Goal: Task Accomplishment & Management: Manage account settings

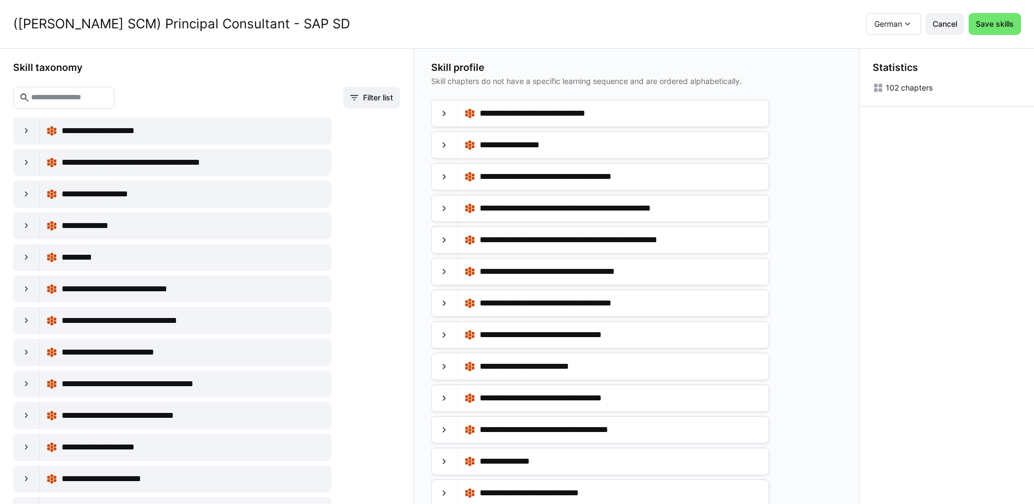
scroll to position [1, 0]
click at [438, 113] on div at bounding box center [445, 113] width 26 height 26
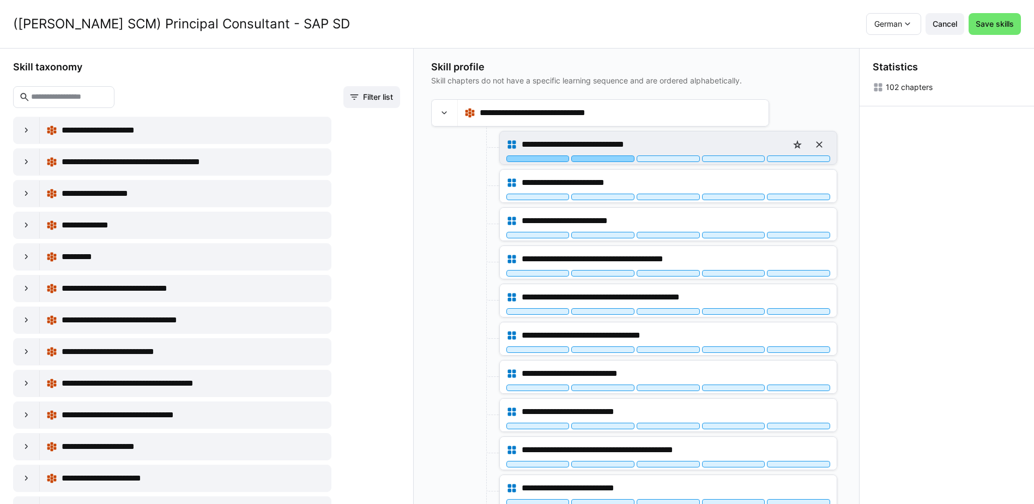
click at [616, 158] on div at bounding box center [602, 158] width 63 height 7
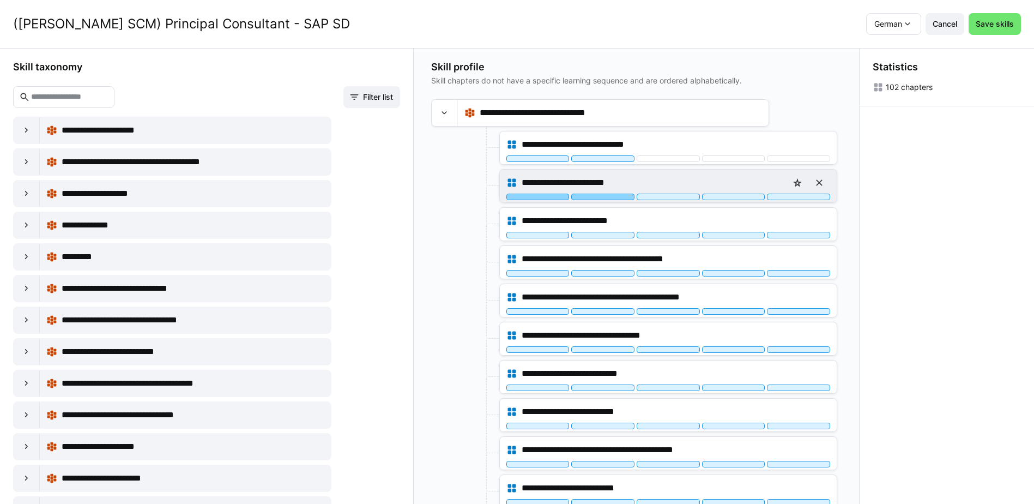
click at [618, 198] on div at bounding box center [602, 197] width 63 height 7
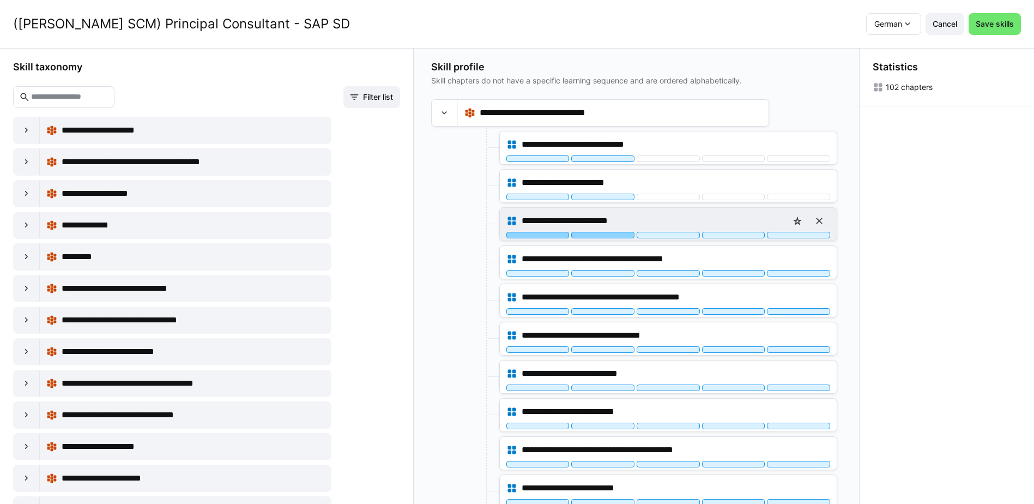
click at [611, 232] on div at bounding box center [602, 235] width 63 height 7
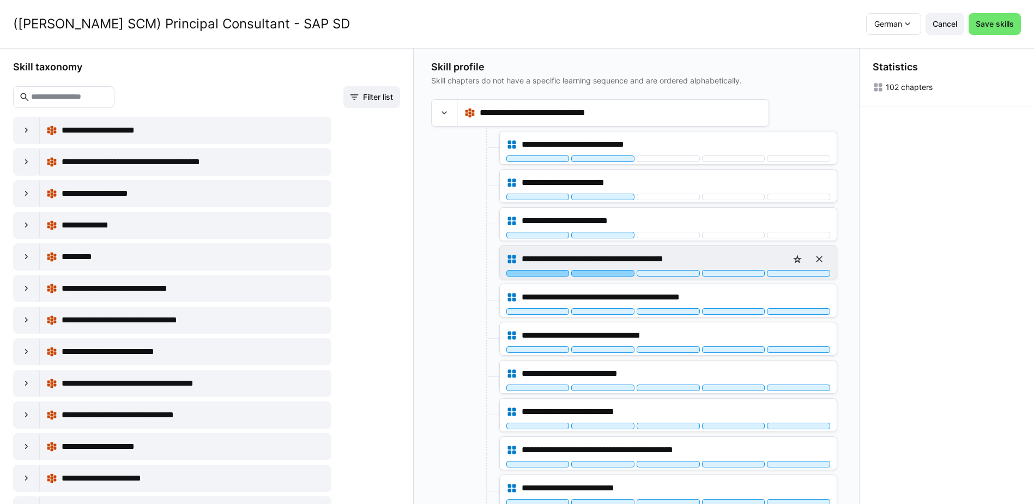
click at [616, 273] on div at bounding box center [602, 273] width 63 height 7
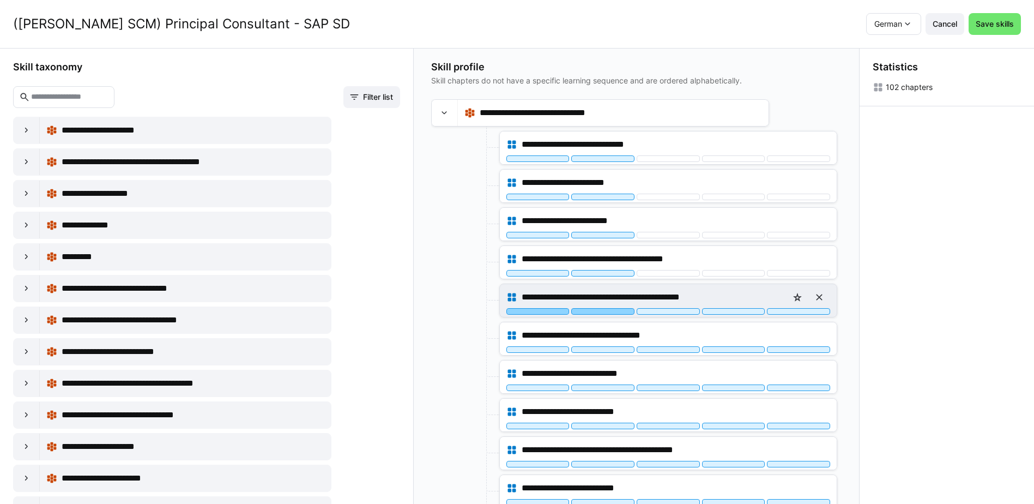
click at [616, 312] on div at bounding box center [602, 311] width 63 height 7
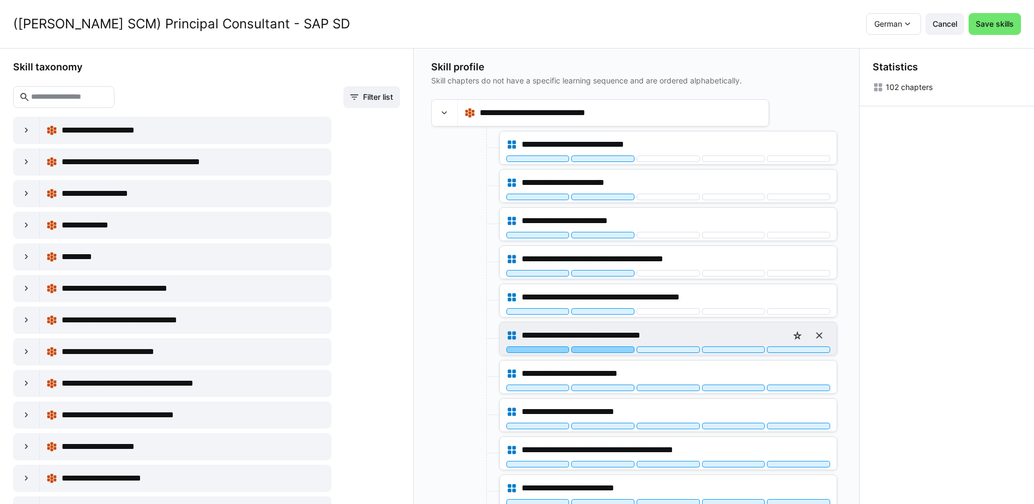
click at [612, 351] on div at bounding box center [602, 349] width 63 height 7
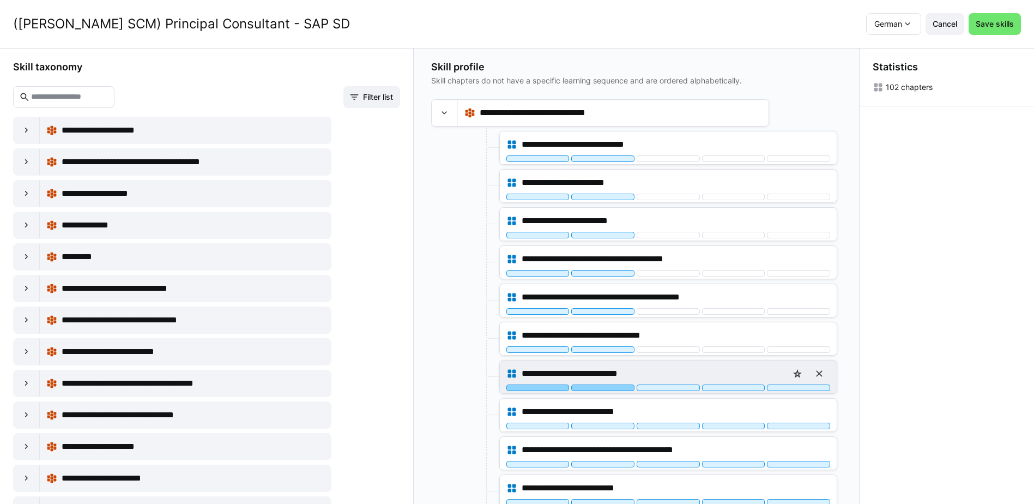
click at [605, 386] on div at bounding box center [602, 387] width 63 height 7
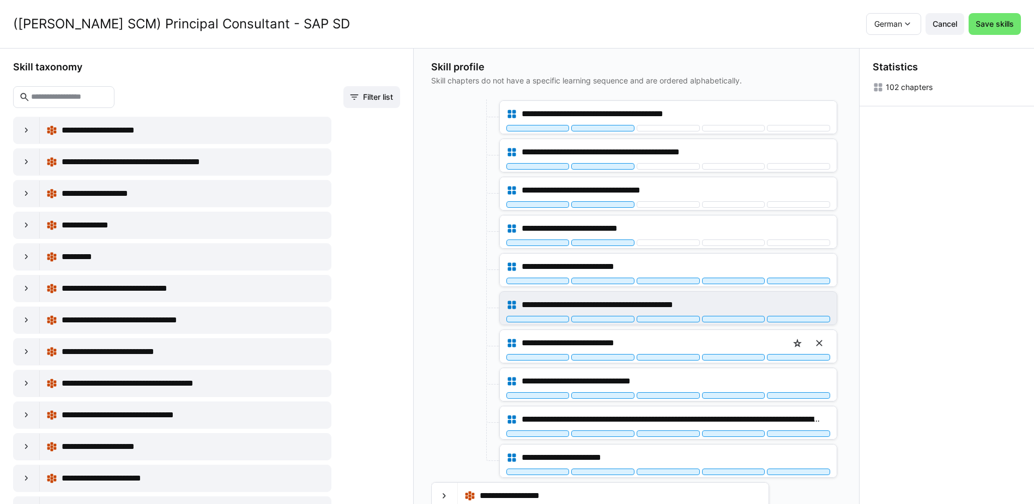
scroll to position [164, 0]
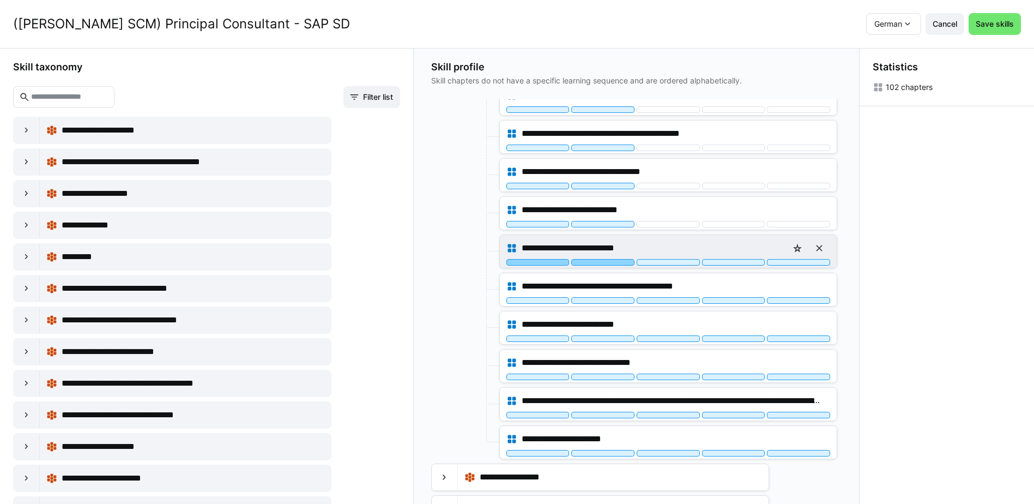
click at [617, 264] on div at bounding box center [602, 262] width 63 height 7
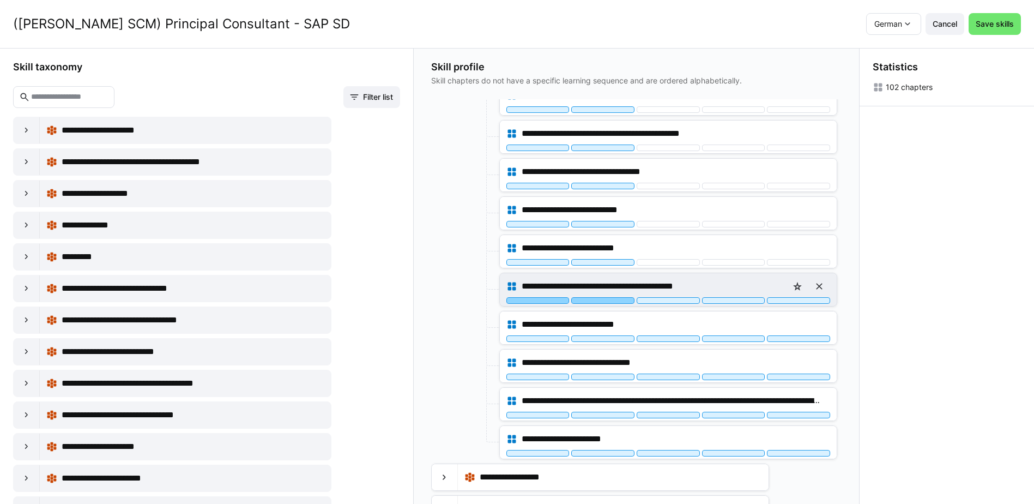
click at [608, 299] on div at bounding box center [602, 300] width 63 height 7
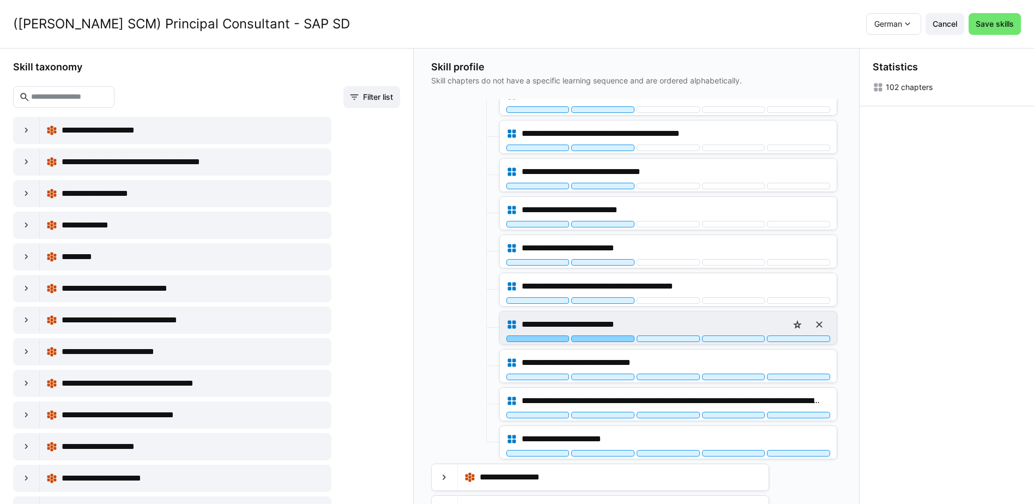
click at [606, 337] on div at bounding box center [602, 338] width 63 height 7
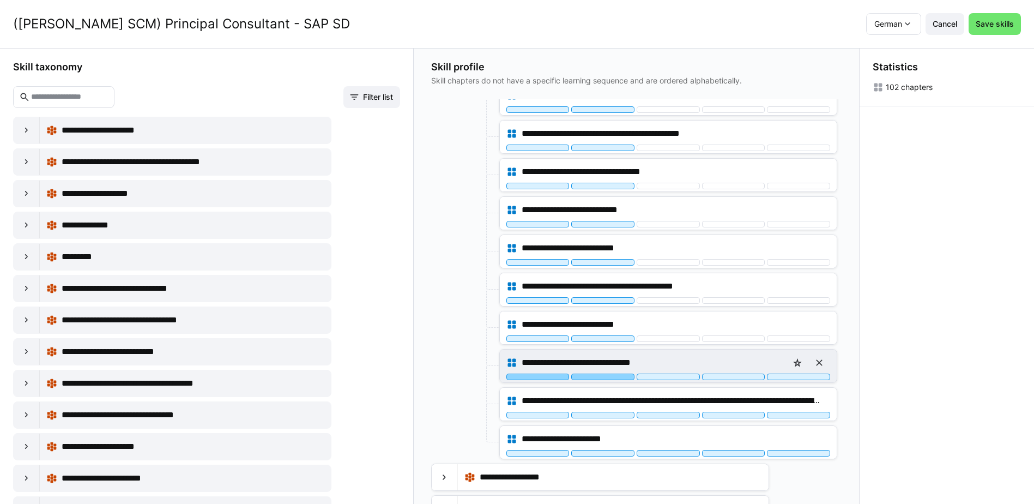
click at [607, 377] on div at bounding box center [602, 377] width 63 height 7
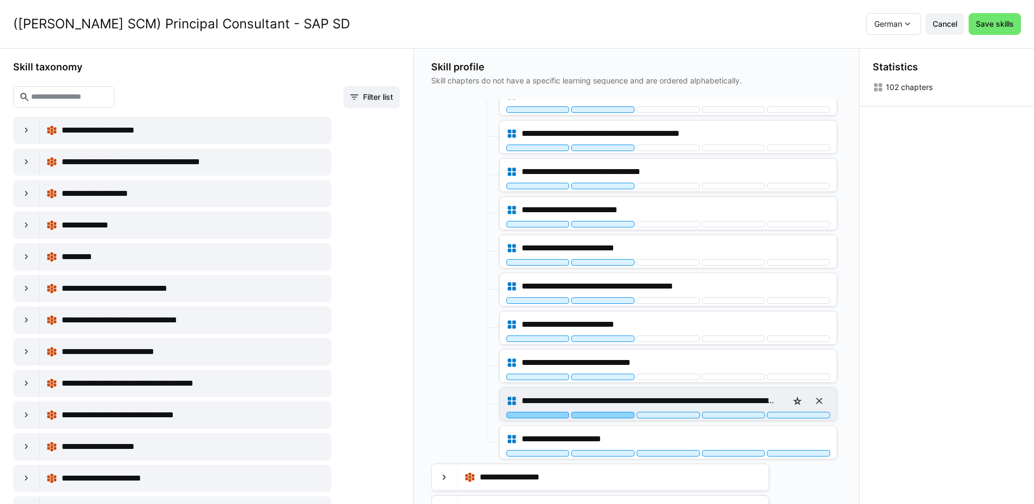
click at [605, 418] on div at bounding box center [602, 415] width 63 height 7
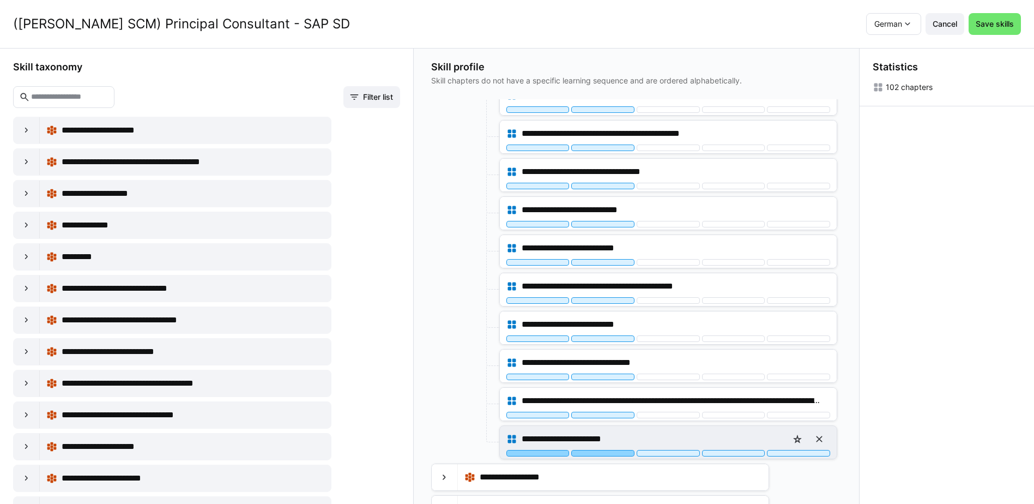
click at [606, 452] on div at bounding box center [602, 453] width 63 height 7
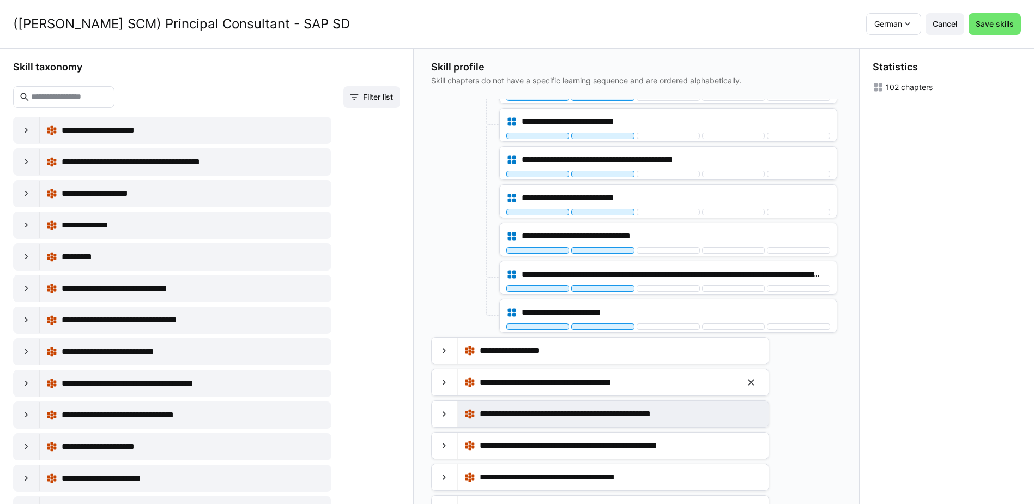
scroll to position [327, 0]
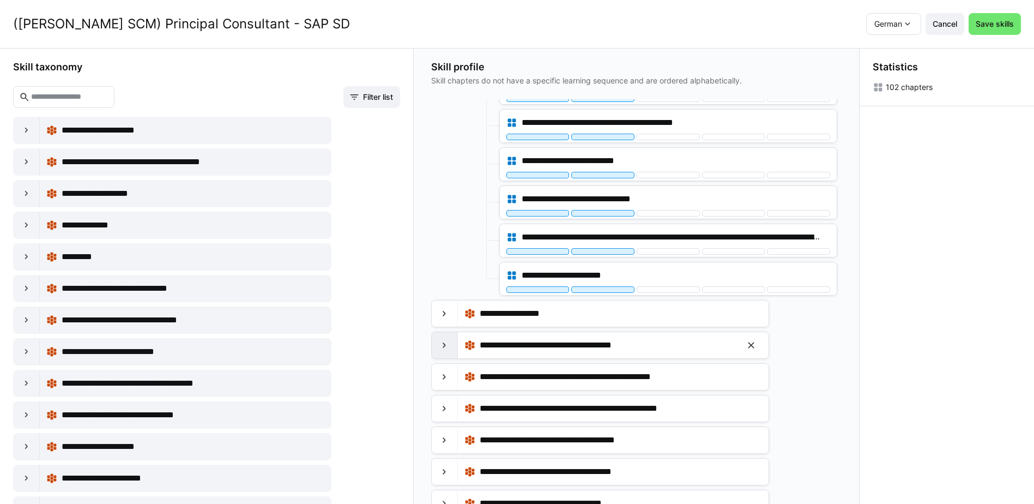
click at [446, 346] on eds-icon at bounding box center [444, 345] width 11 height 11
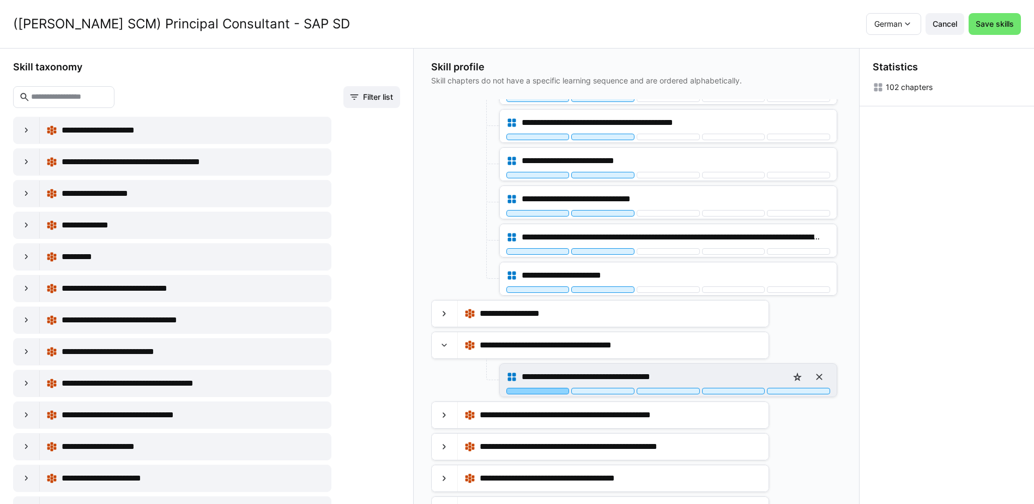
click at [541, 392] on div at bounding box center [538, 391] width 63 height 7
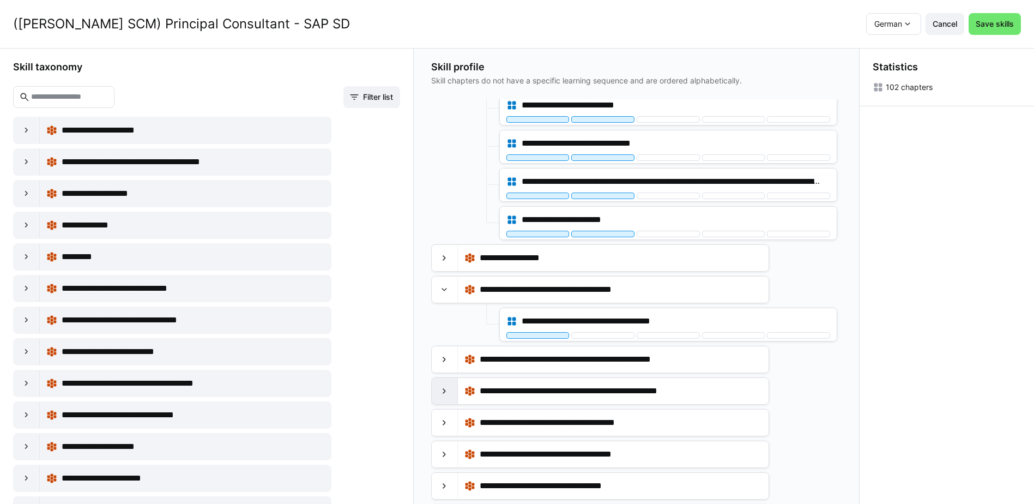
scroll to position [436, 0]
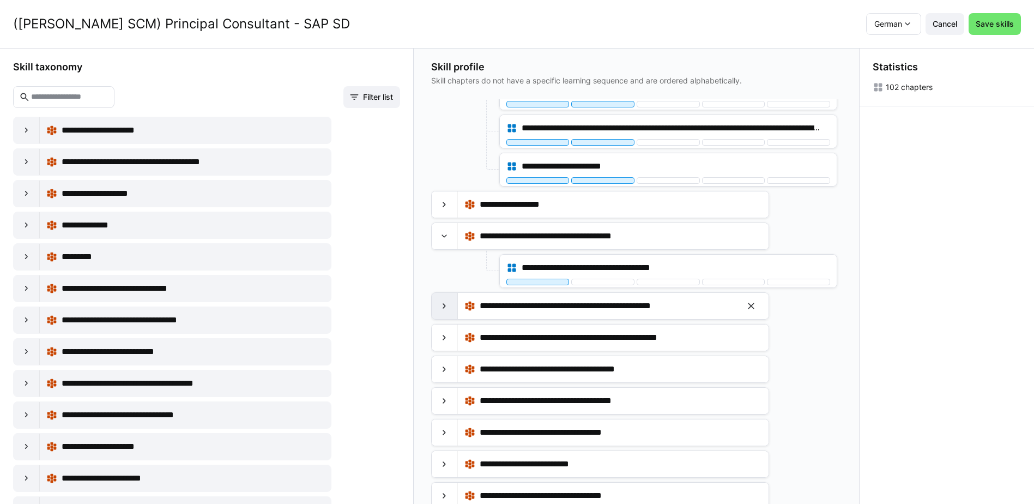
click at [450, 307] on eds-icon at bounding box center [444, 305] width 11 height 11
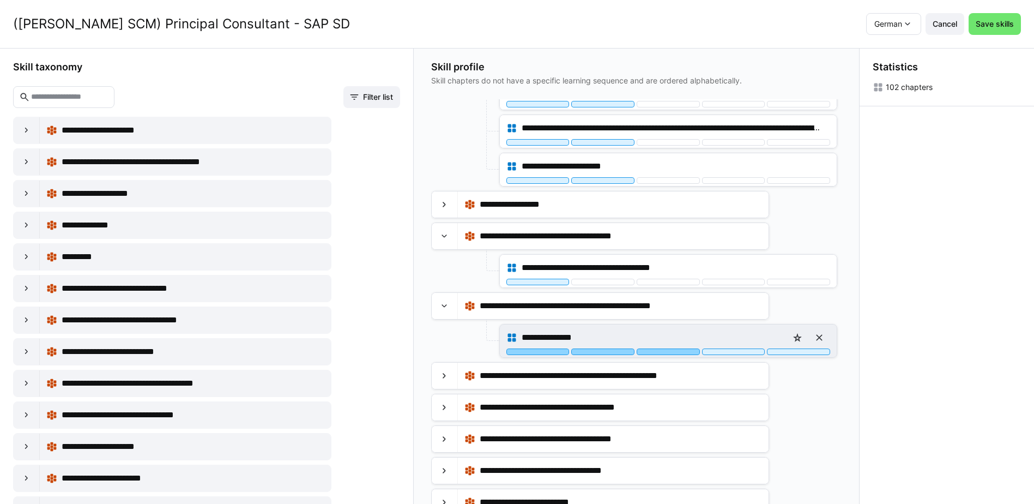
click at [666, 351] on div at bounding box center [668, 351] width 63 height 7
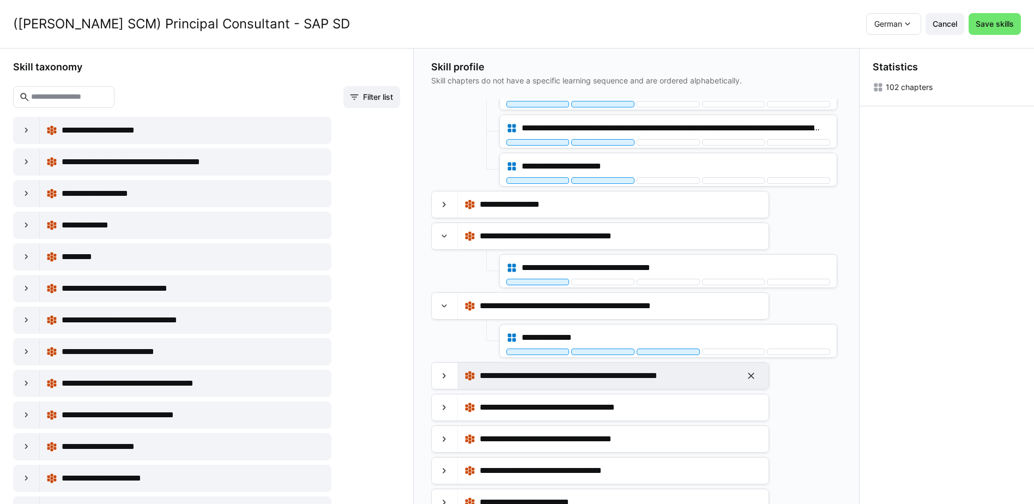
click at [456, 372] on div at bounding box center [445, 376] width 26 height 26
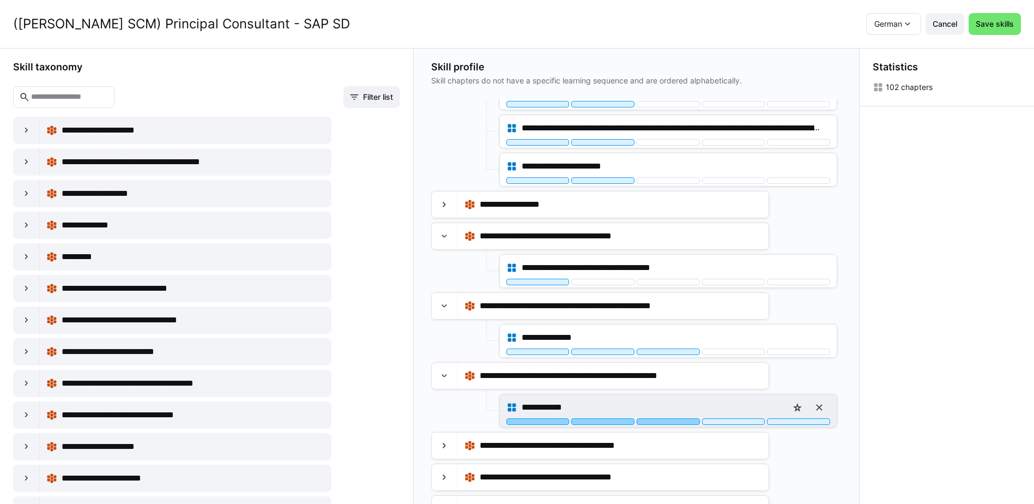
click at [667, 423] on div at bounding box center [668, 421] width 63 height 7
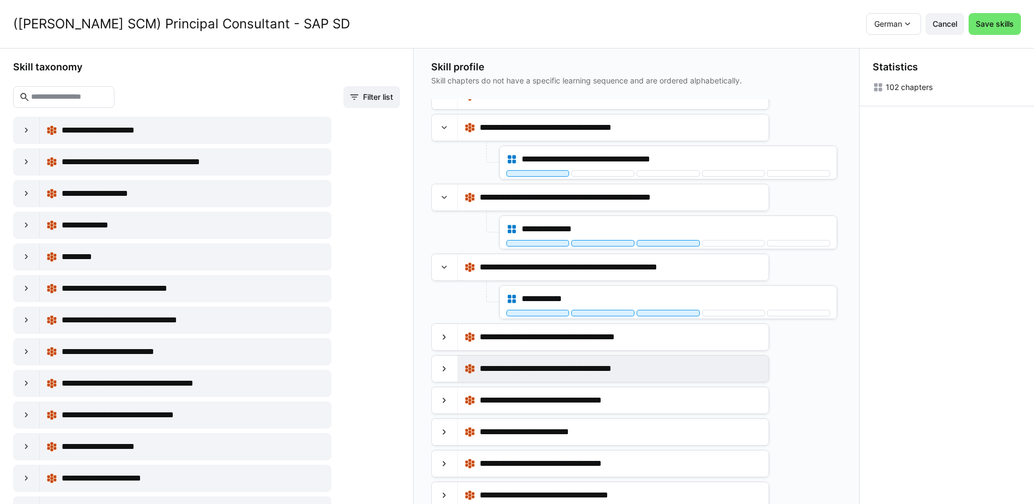
scroll to position [545, 0]
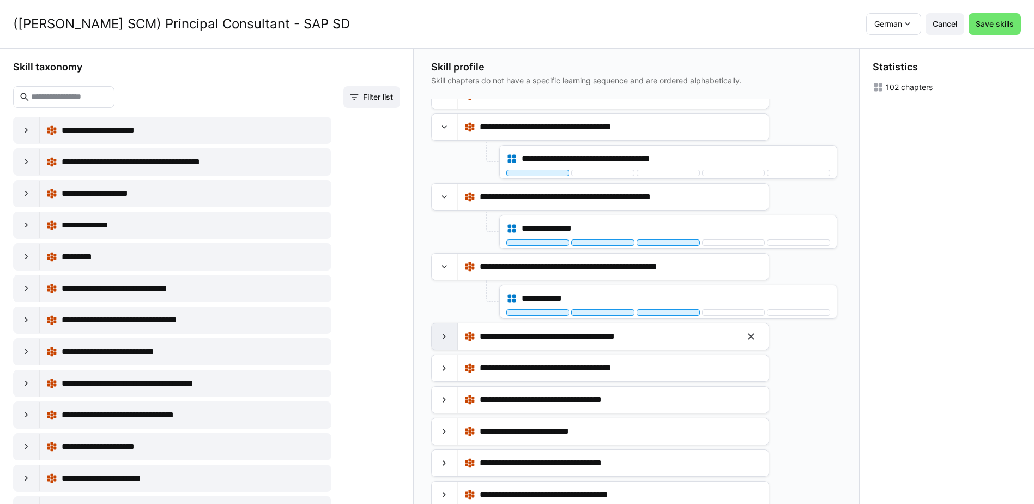
click at [440, 339] on div at bounding box center [445, 336] width 26 height 26
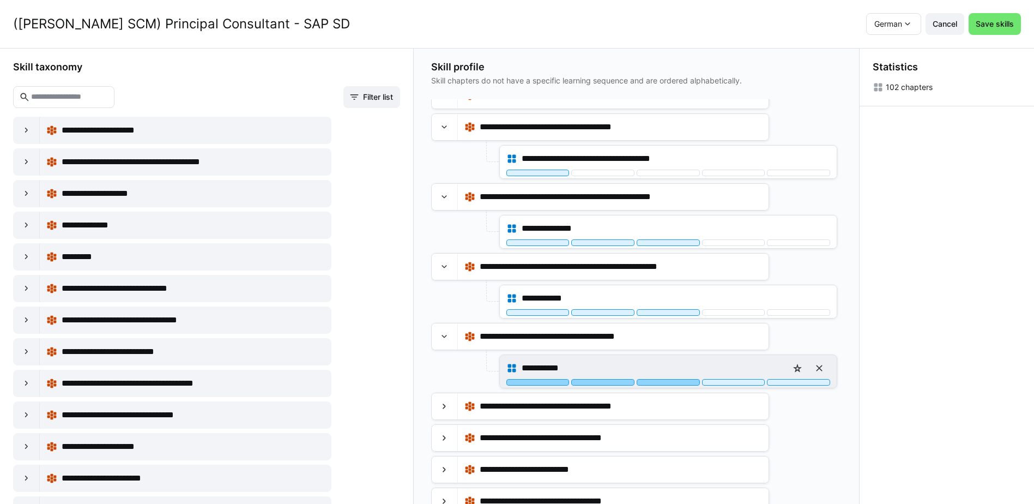
click at [665, 385] on div at bounding box center [668, 382] width 63 height 7
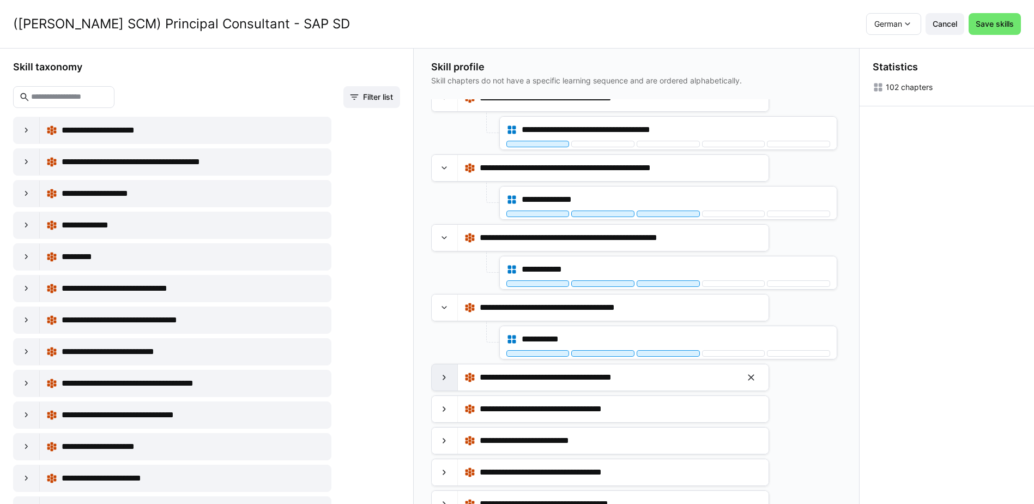
scroll to position [600, 0]
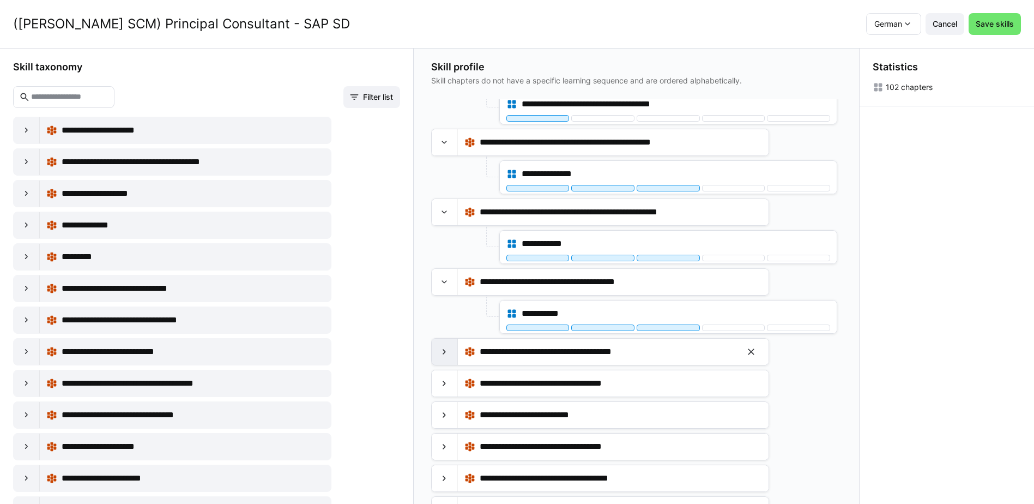
click at [445, 355] on eds-icon at bounding box center [444, 351] width 11 height 11
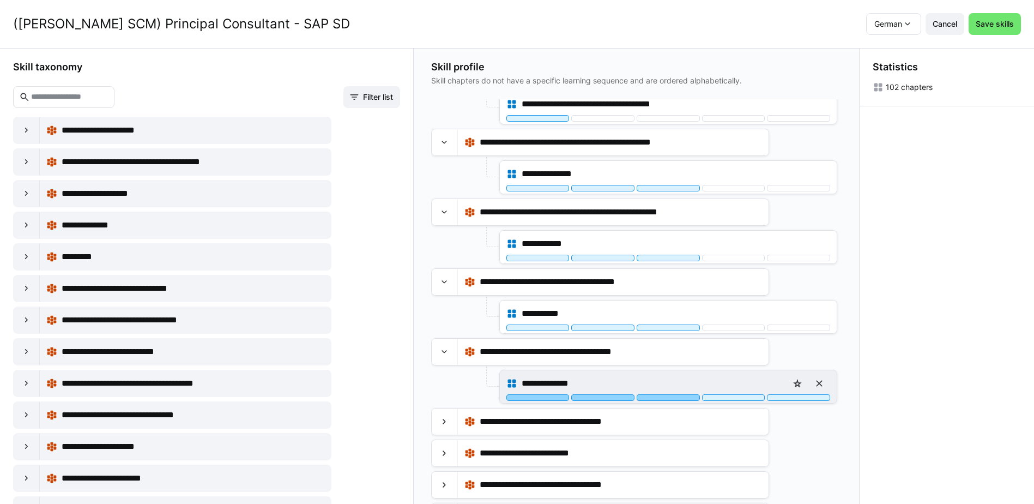
click at [674, 399] on div at bounding box center [668, 397] width 63 height 7
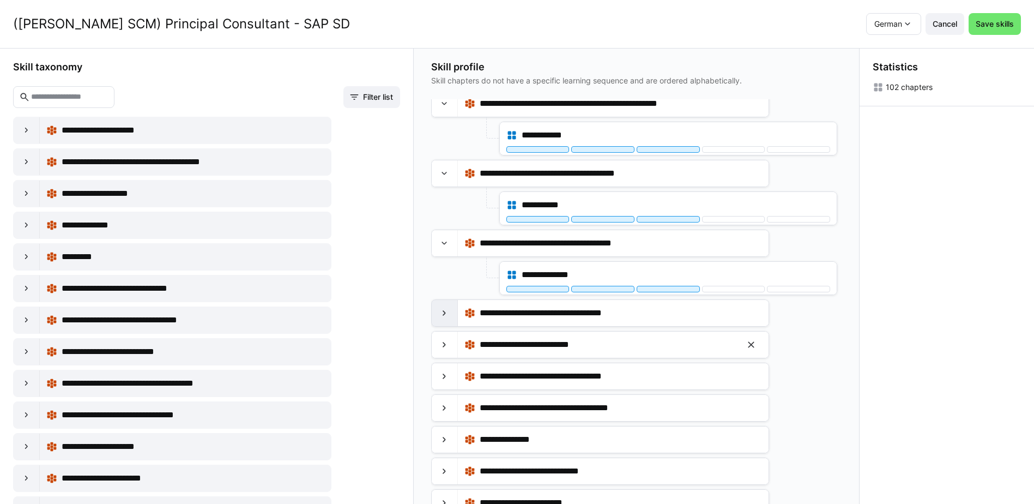
scroll to position [709, 0]
click at [444, 308] on eds-icon at bounding box center [444, 312] width 11 height 11
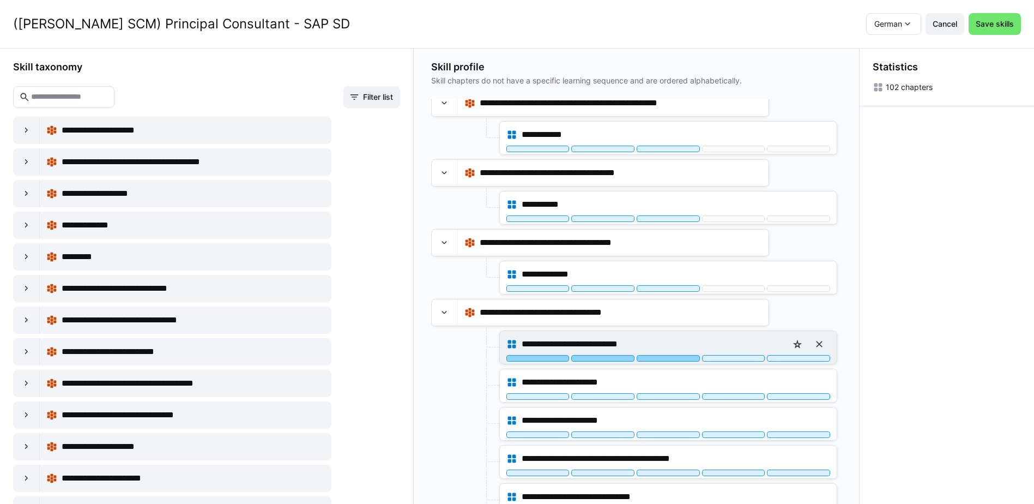
click at [684, 358] on div at bounding box center [668, 358] width 63 height 7
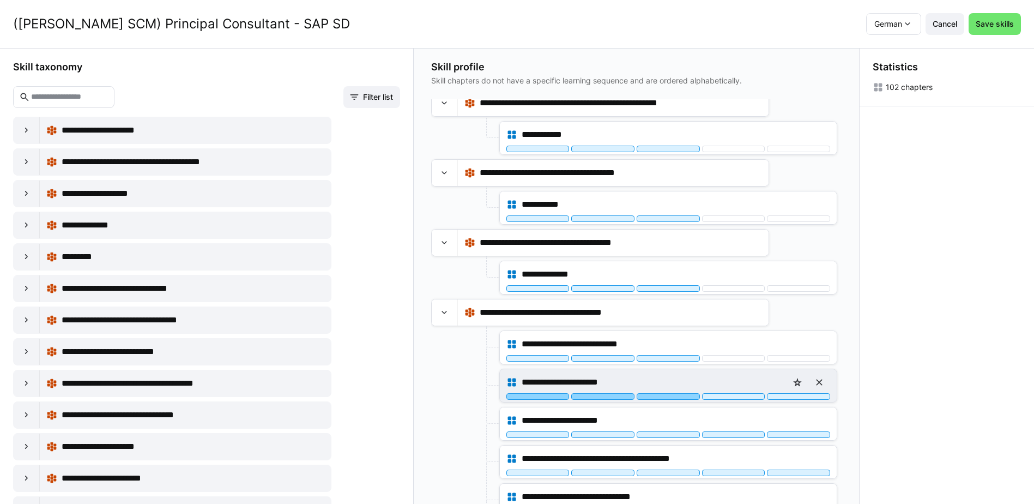
click at [682, 396] on div at bounding box center [668, 396] width 63 height 7
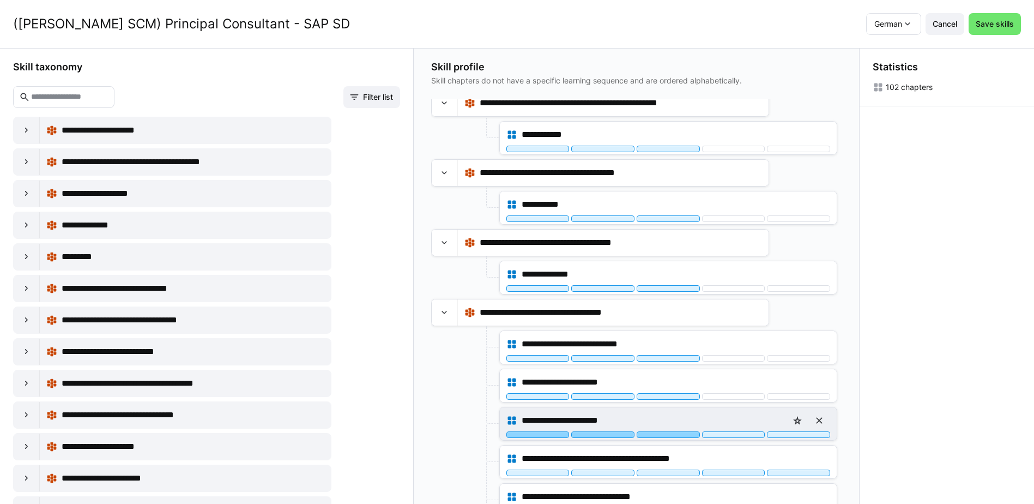
click at [684, 432] on div at bounding box center [668, 434] width 63 height 7
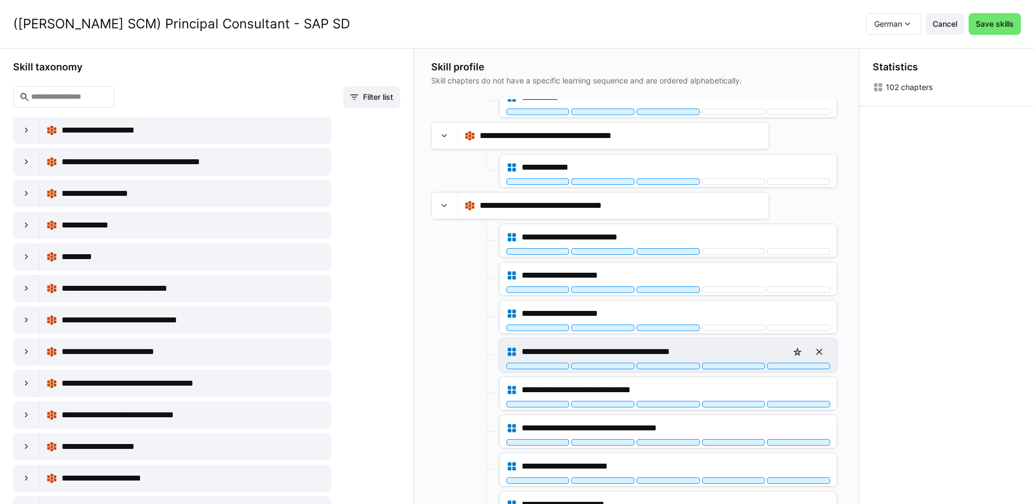
scroll to position [818, 0]
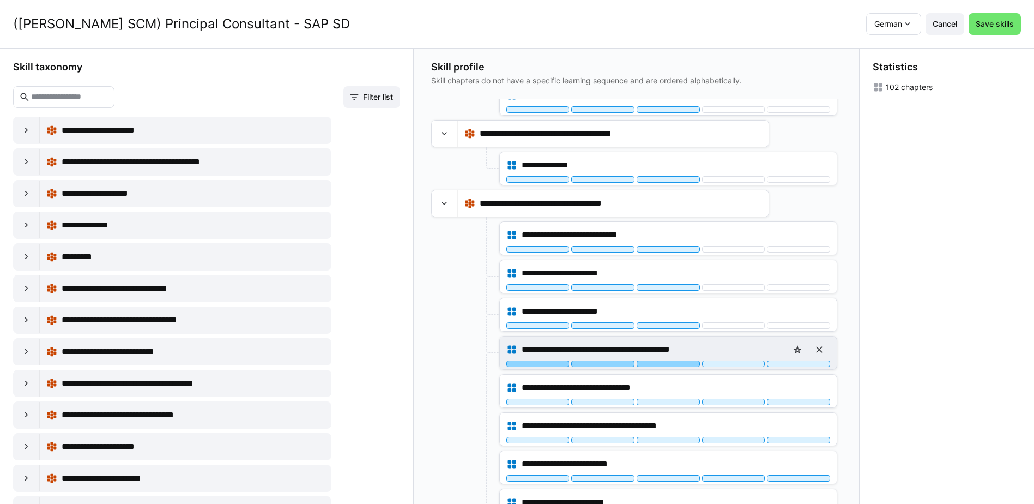
click at [684, 365] on div at bounding box center [668, 363] width 63 height 7
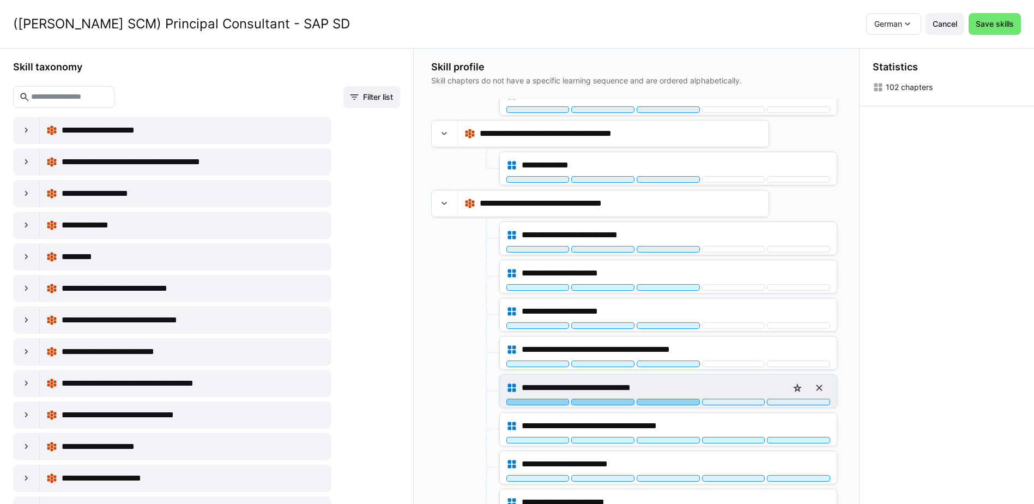
click at [681, 401] on div at bounding box center [668, 402] width 63 height 7
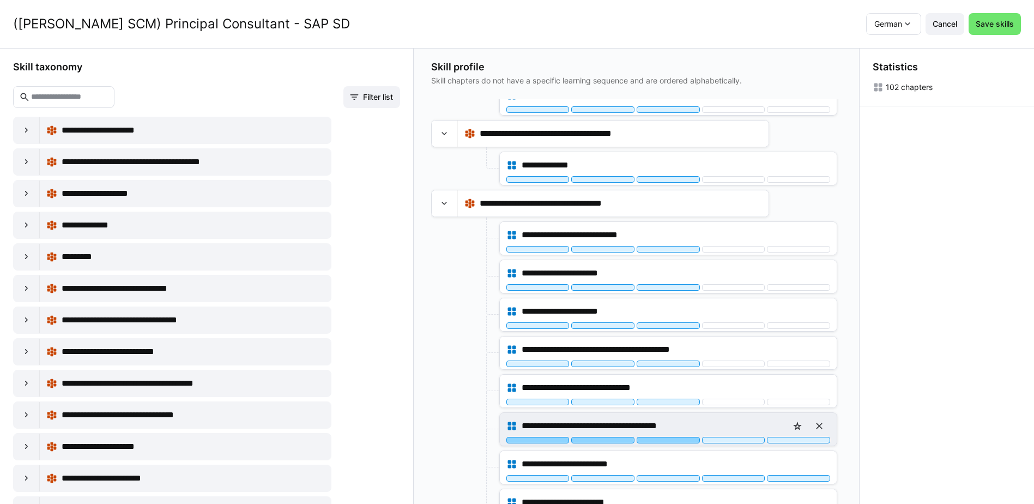
click at [677, 441] on div at bounding box center [668, 440] width 63 height 7
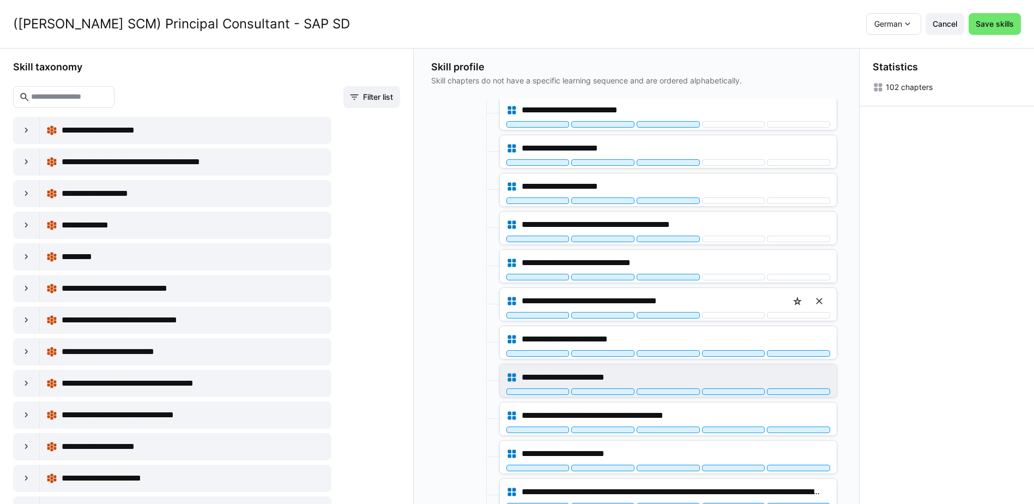
scroll to position [982, 0]
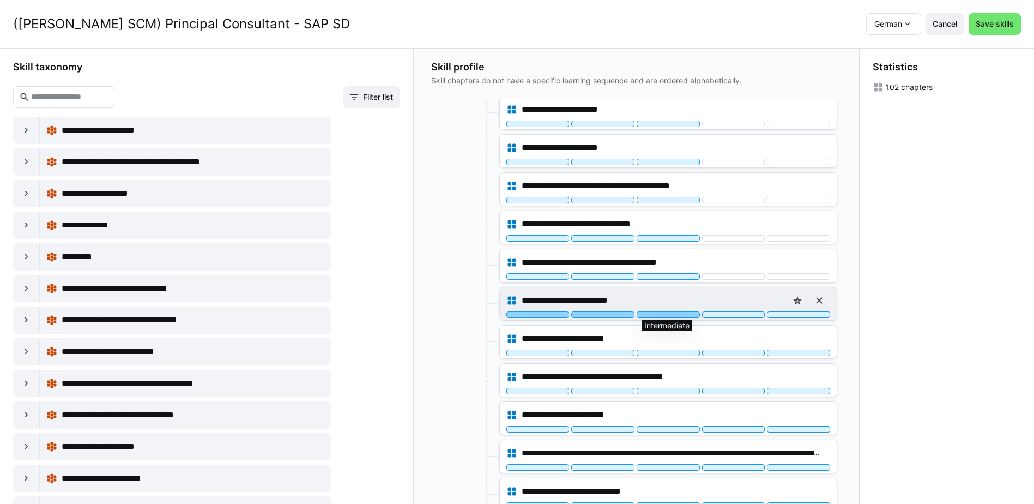
click at [681, 316] on div at bounding box center [668, 314] width 63 height 7
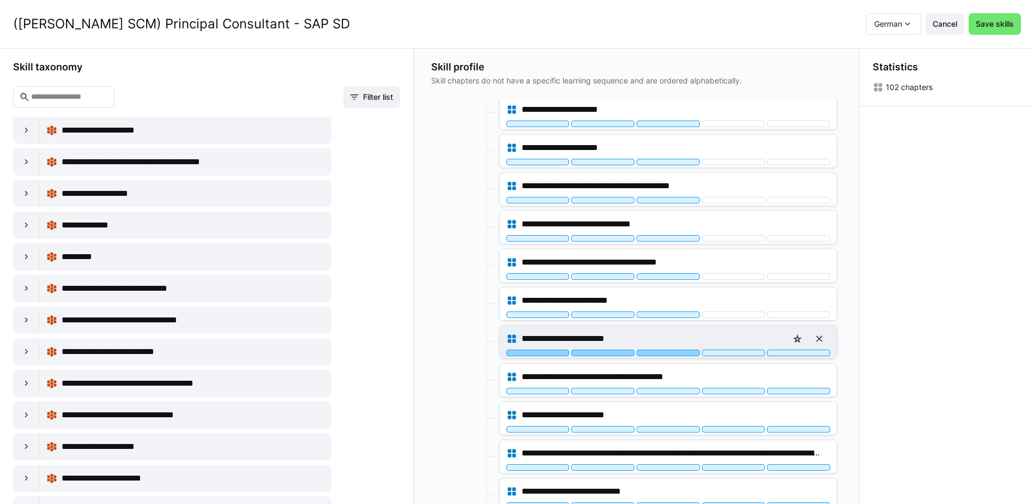
click at [681, 354] on div at bounding box center [668, 353] width 63 height 7
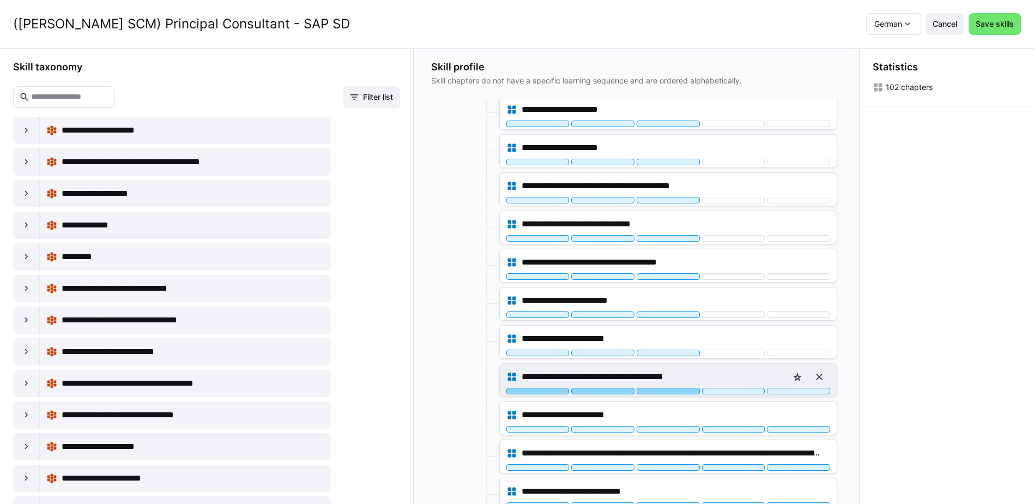
click at [683, 390] on div at bounding box center [668, 391] width 63 height 7
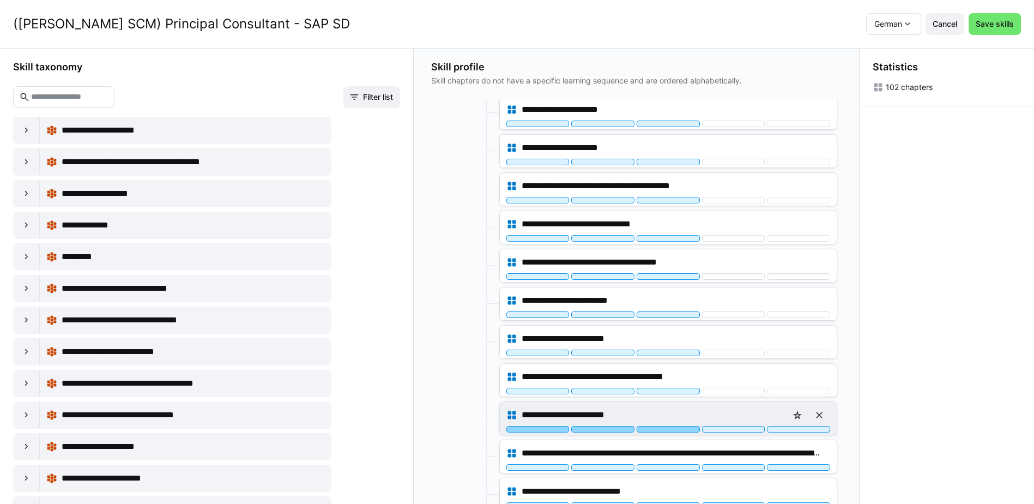
click at [682, 429] on div at bounding box center [668, 429] width 63 height 7
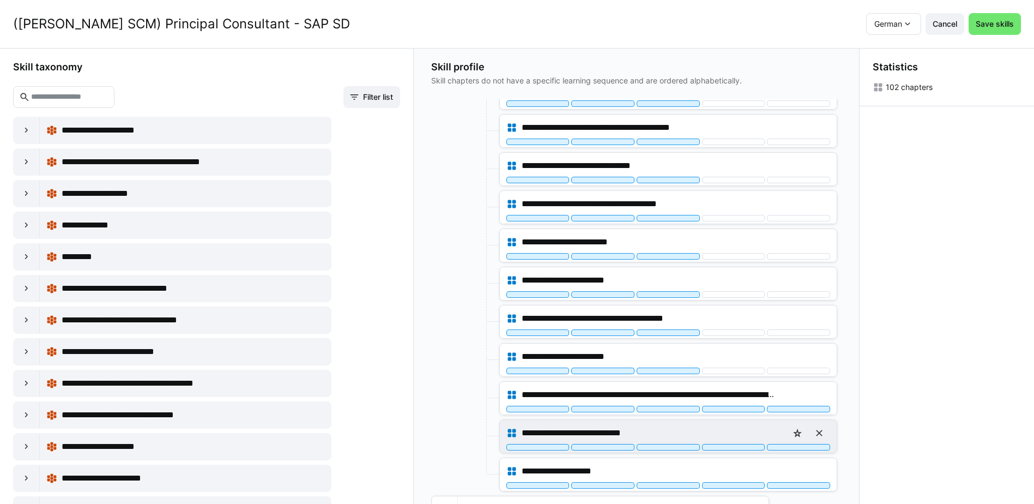
scroll to position [1091, 0]
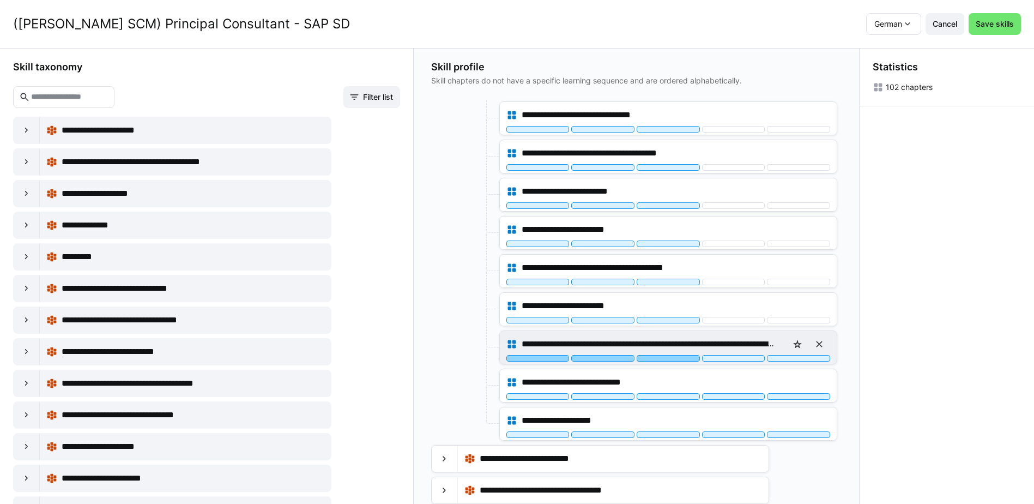
click at [684, 358] on div at bounding box center [668, 358] width 63 height 7
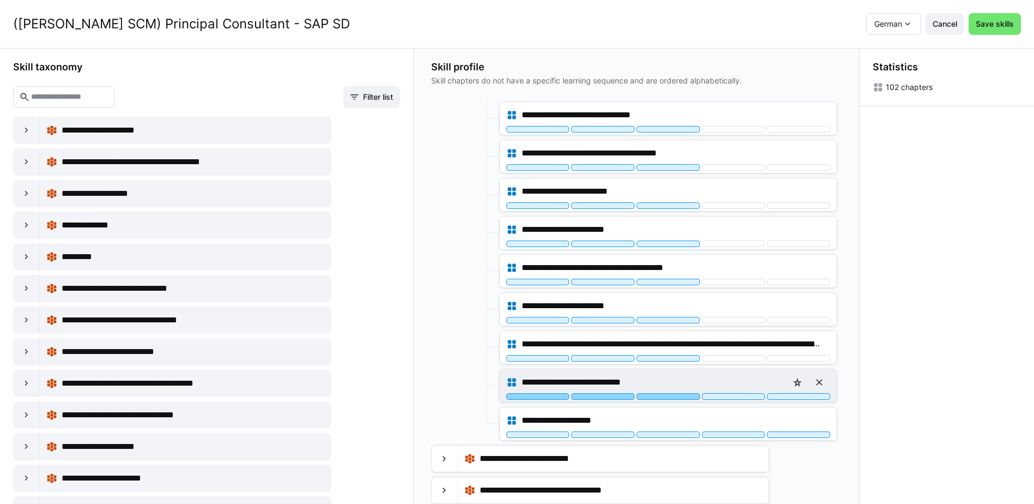
click at [684, 395] on div at bounding box center [668, 396] width 63 height 7
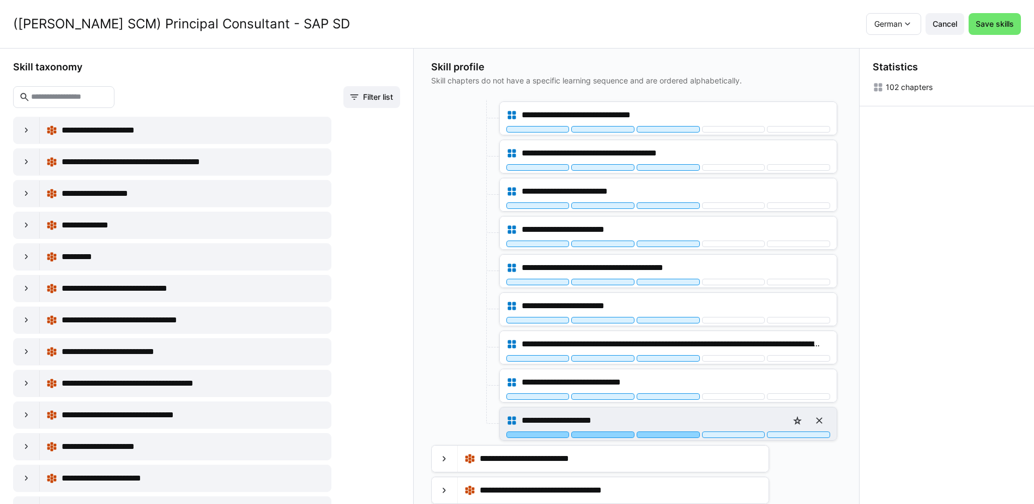
click at [682, 436] on div at bounding box center [668, 434] width 63 height 7
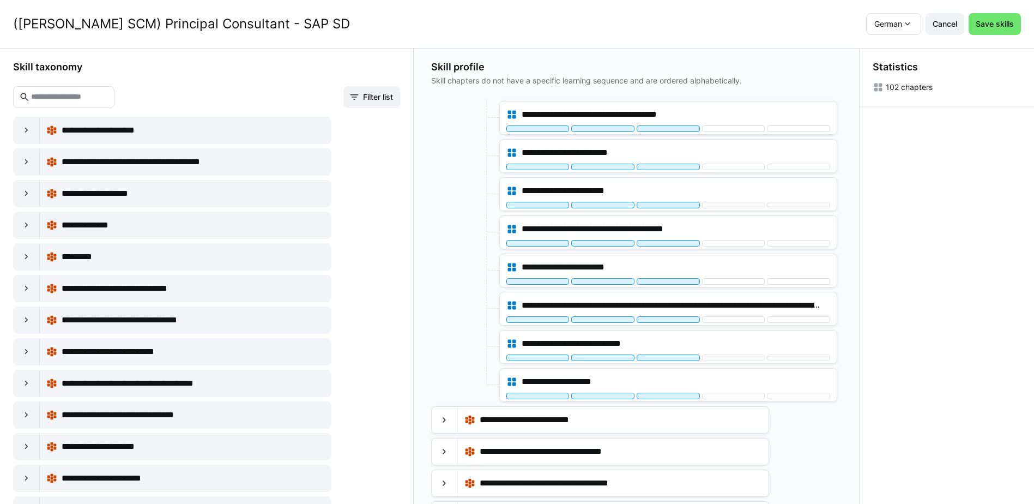
scroll to position [1145, 0]
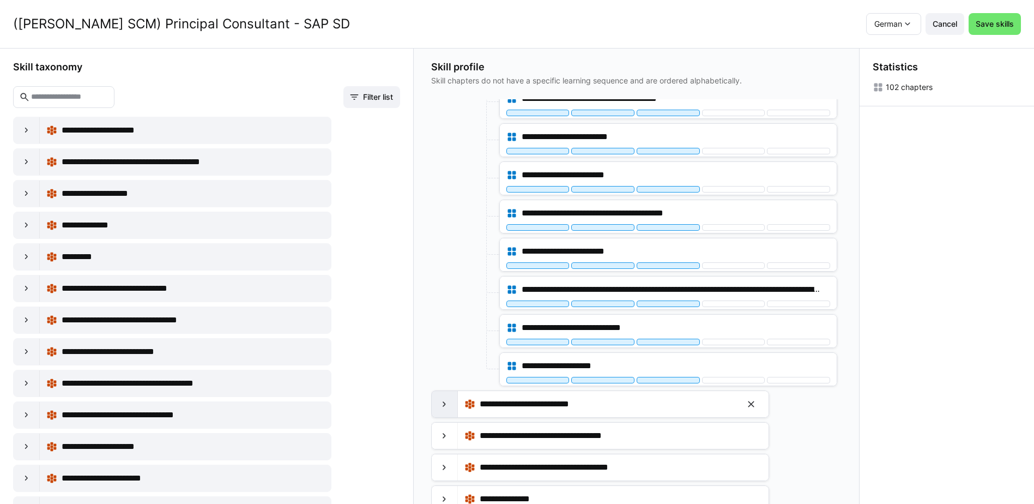
click at [448, 406] on eds-icon at bounding box center [444, 404] width 11 height 11
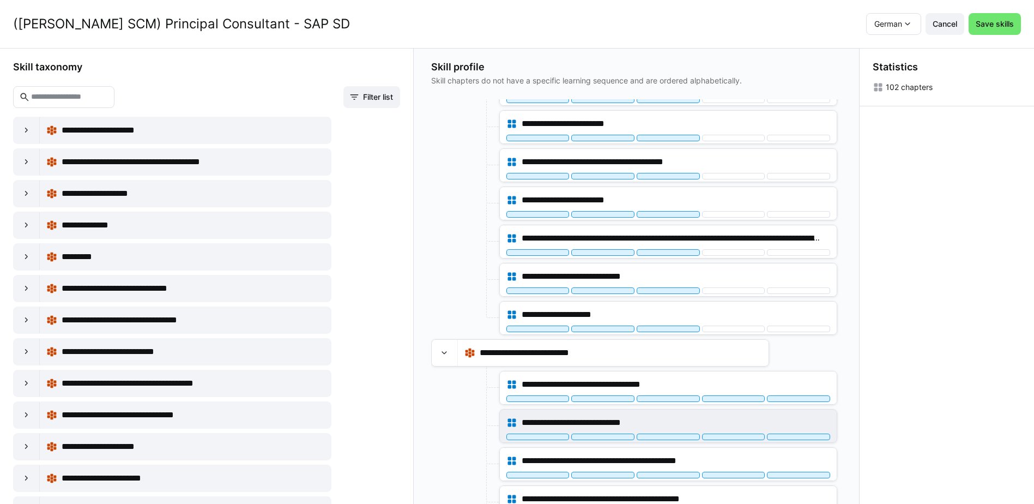
scroll to position [1254, 0]
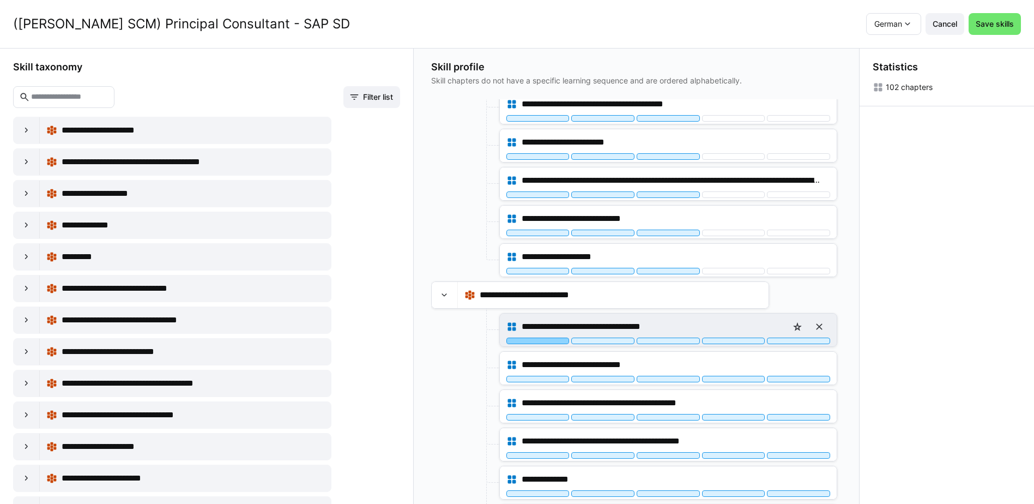
click at [559, 343] on div at bounding box center [538, 341] width 63 height 7
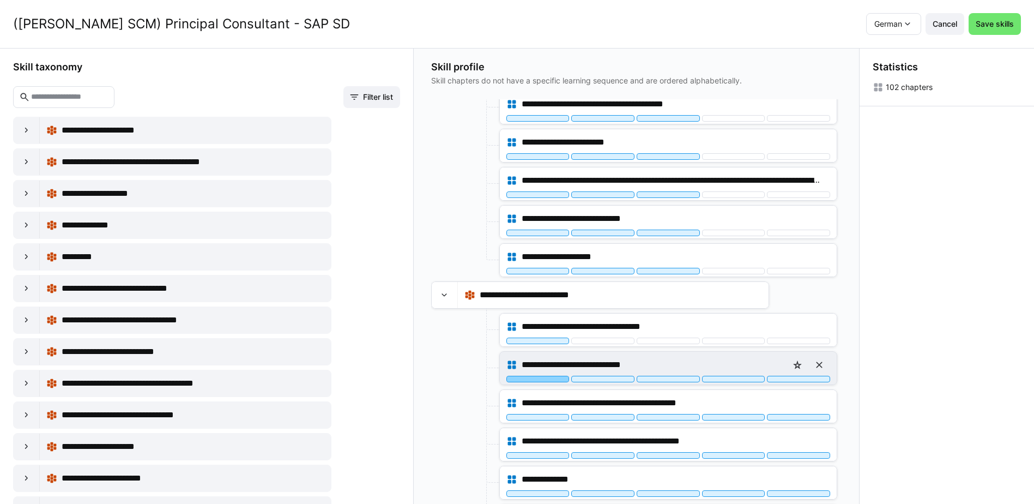
click at [548, 378] on div at bounding box center [538, 379] width 63 height 7
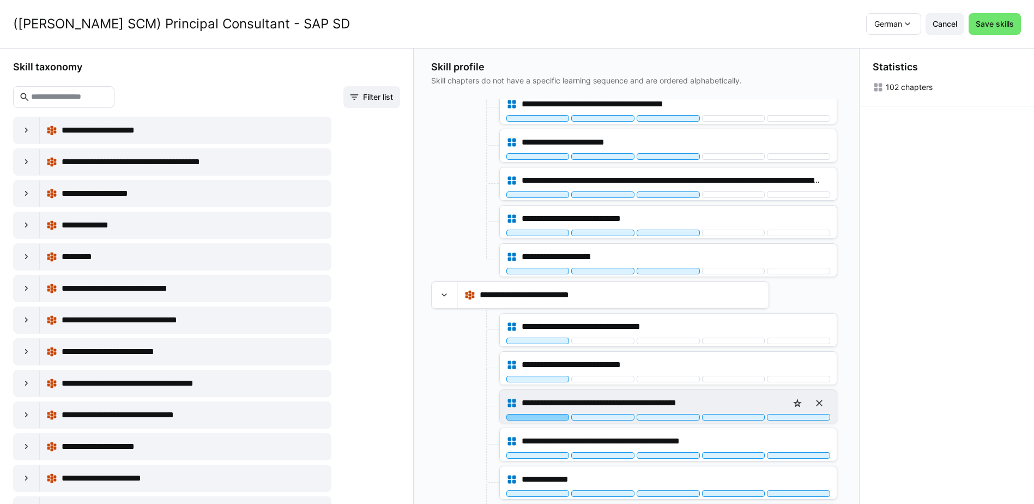
click at [545, 415] on div at bounding box center [538, 417] width 63 height 7
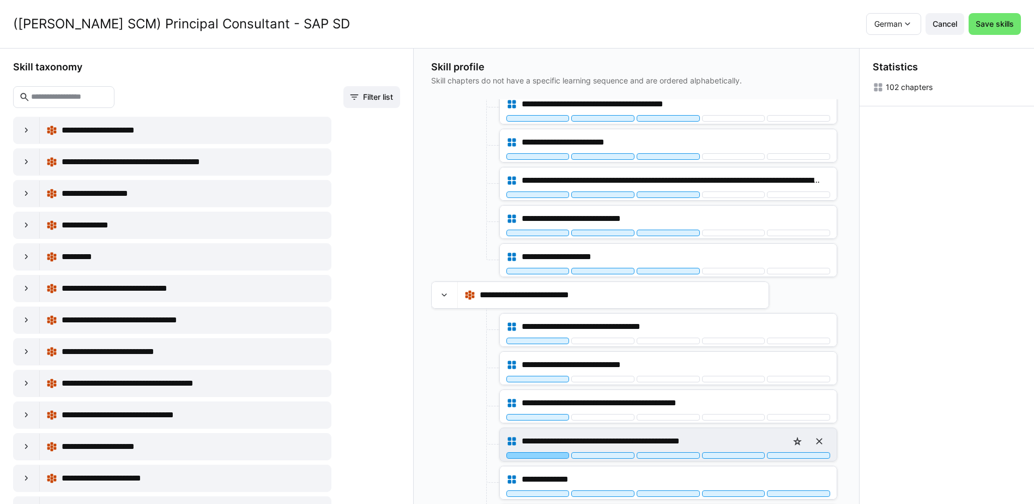
click at [549, 455] on div at bounding box center [538, 455] width 63 height 7
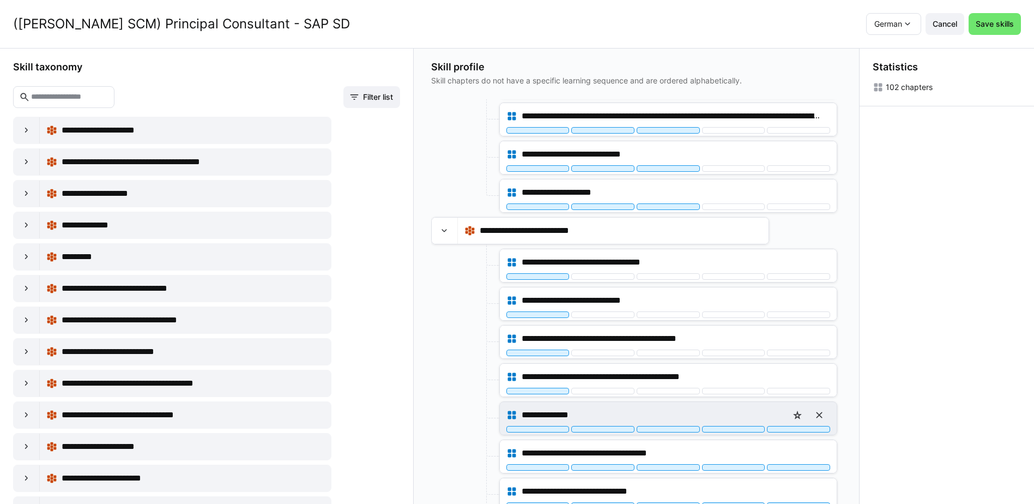
scroll to position [1363, 0]
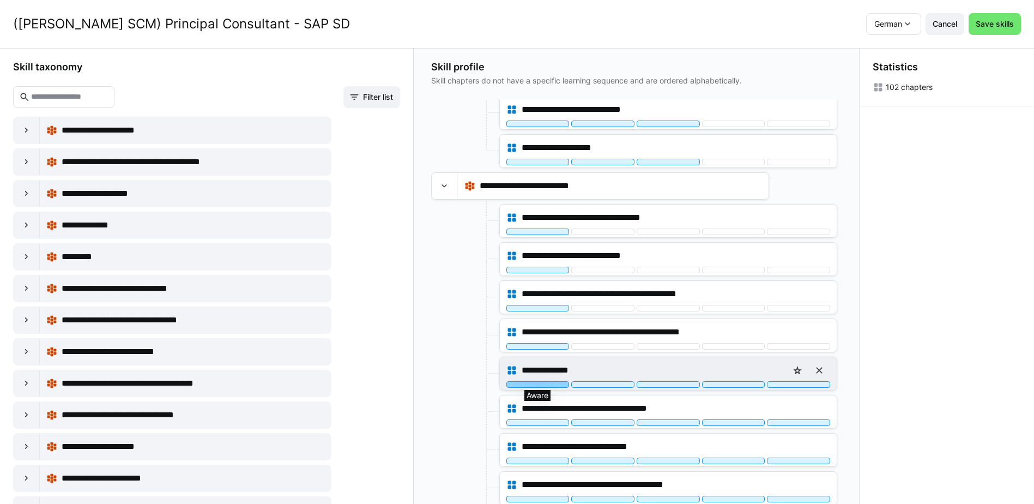
click at [555, 383] on div at bounding box center [538, 384] width 63 height 7
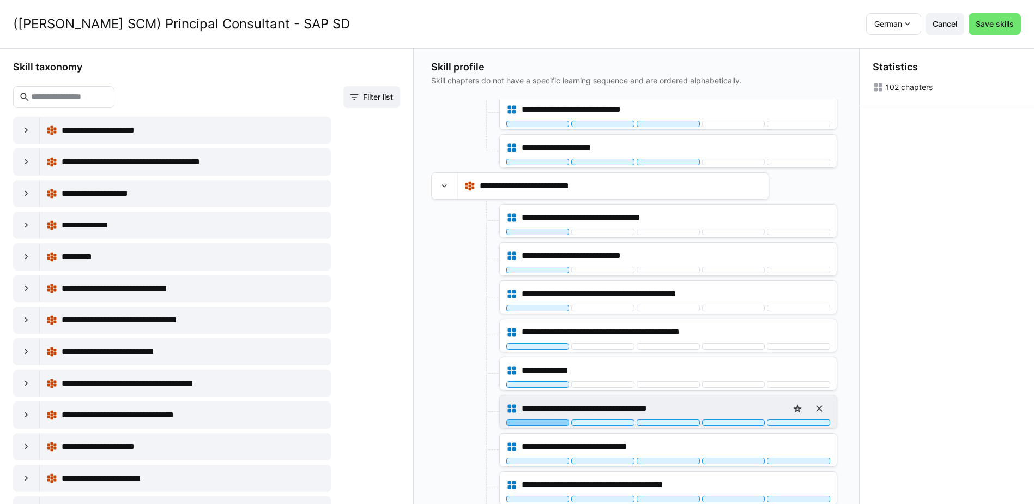
click at [553, 423] on div at bounding box center [538, 422] width 63 height 7
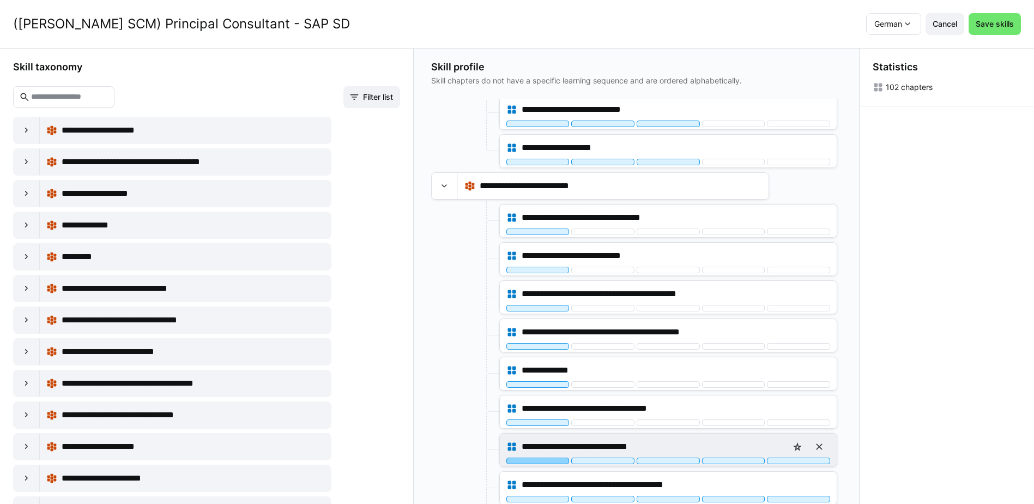
click at [547, 460] on div at bounding box center [538, 461] width 63 height 7
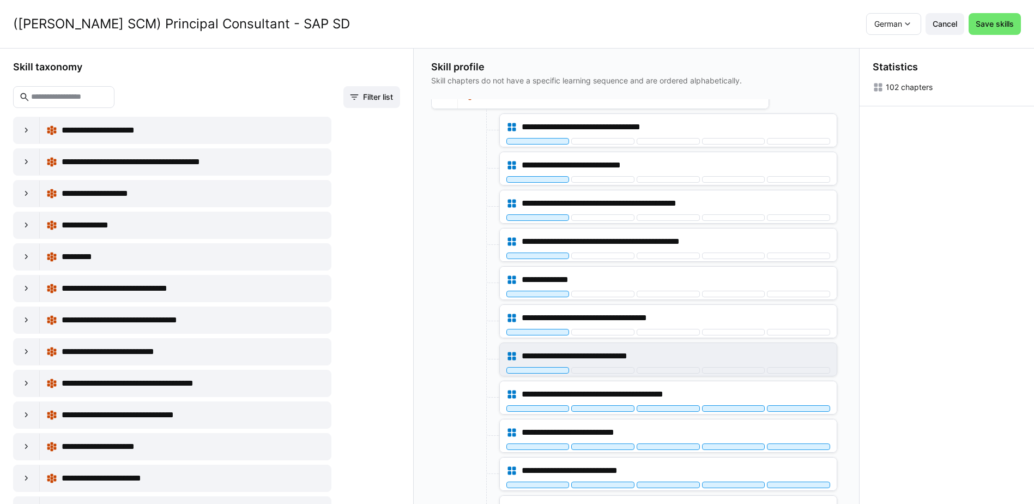
scroll to position [1472, 0]
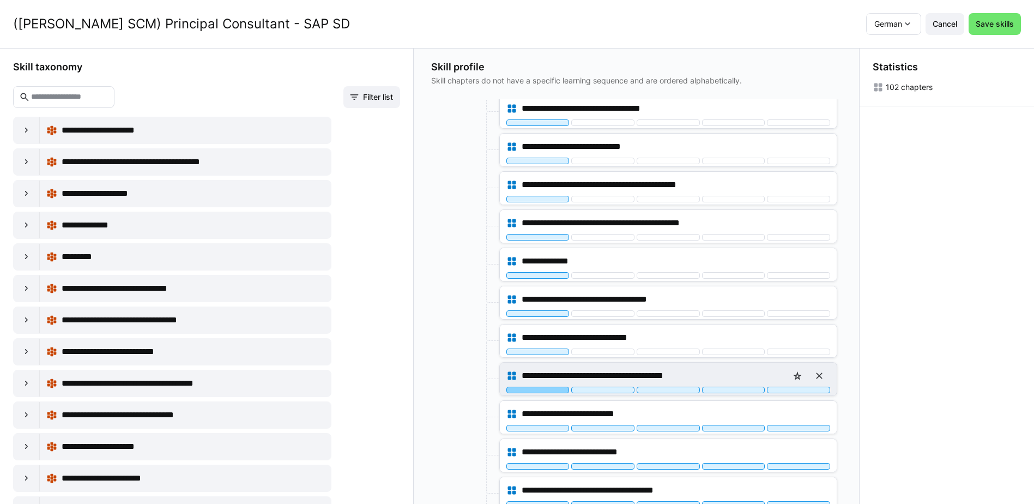
click at [547, 390] on div at bounding box center [538, 390] width 63 height 7
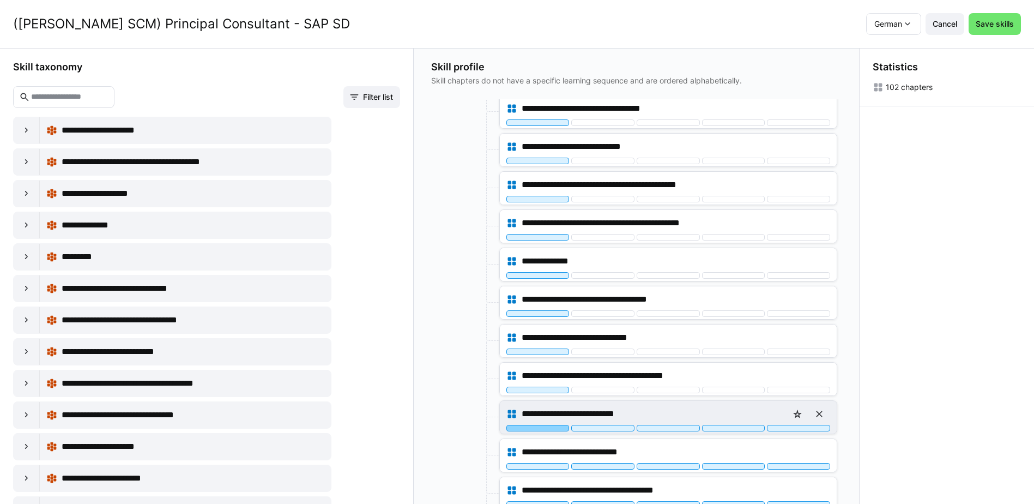
click at [550, 429] on div at bounding box center [538, 428] width 63 height 7
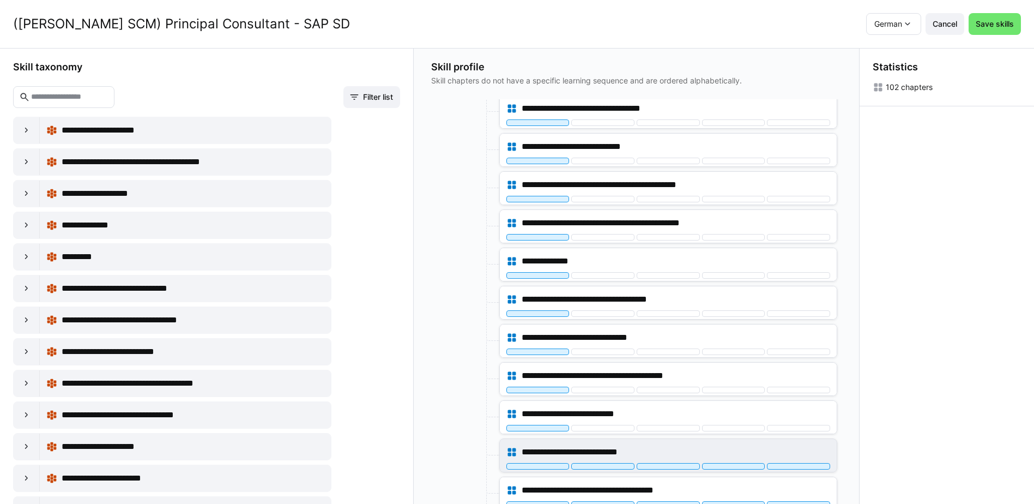
scroll to position [1581, 0]
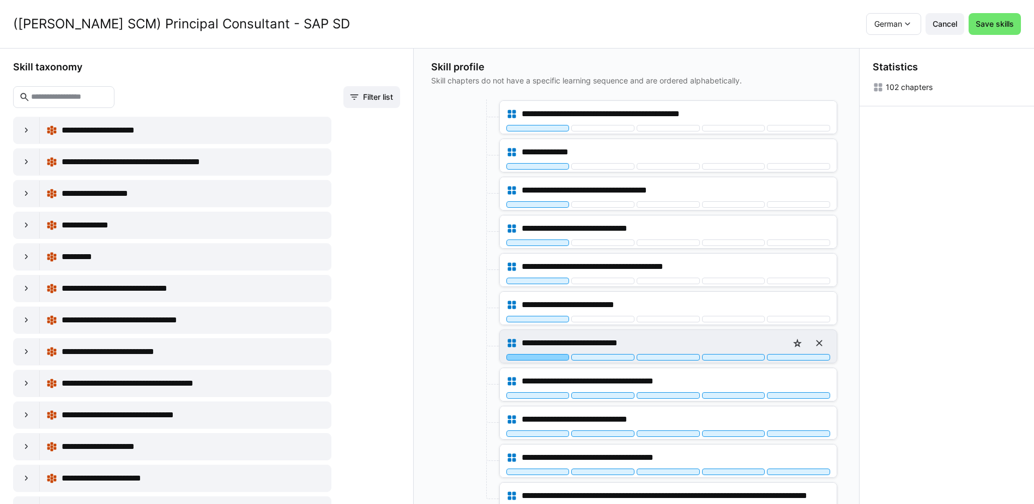
click at [554, 355] on div at bounding box center [538, 357] width 63 height 7
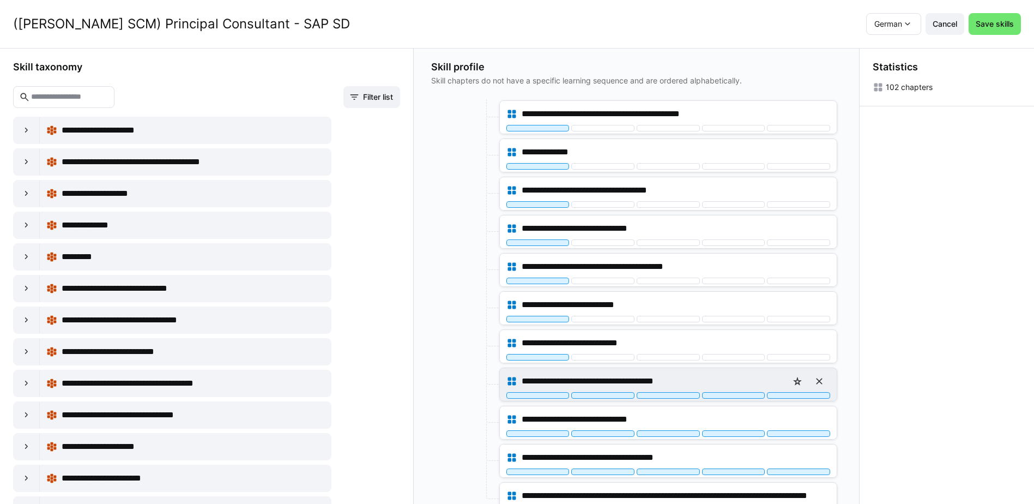
click at [553, 399] on div "**********" at bounding box center [668, 384] width 337 height 33
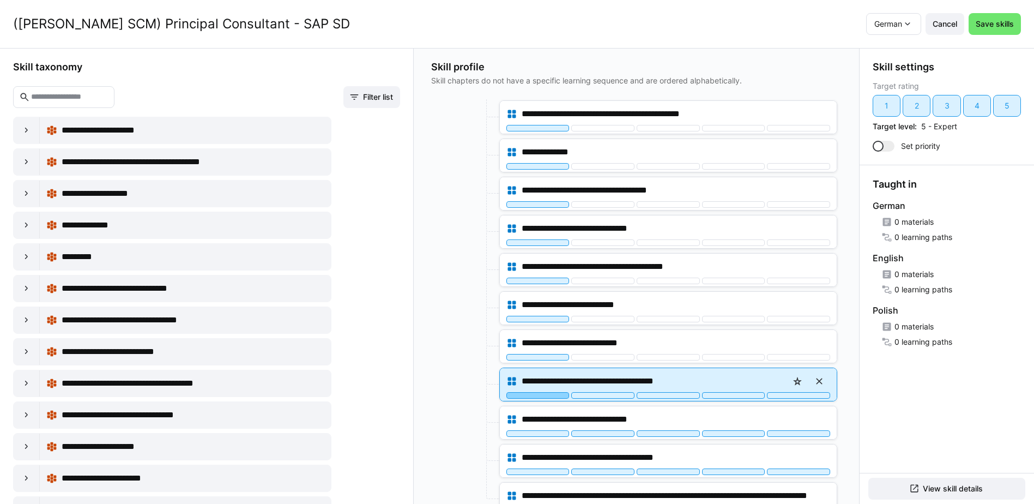
click at [552, 397] on div at bounding box center [538, 395] width 63 height 7
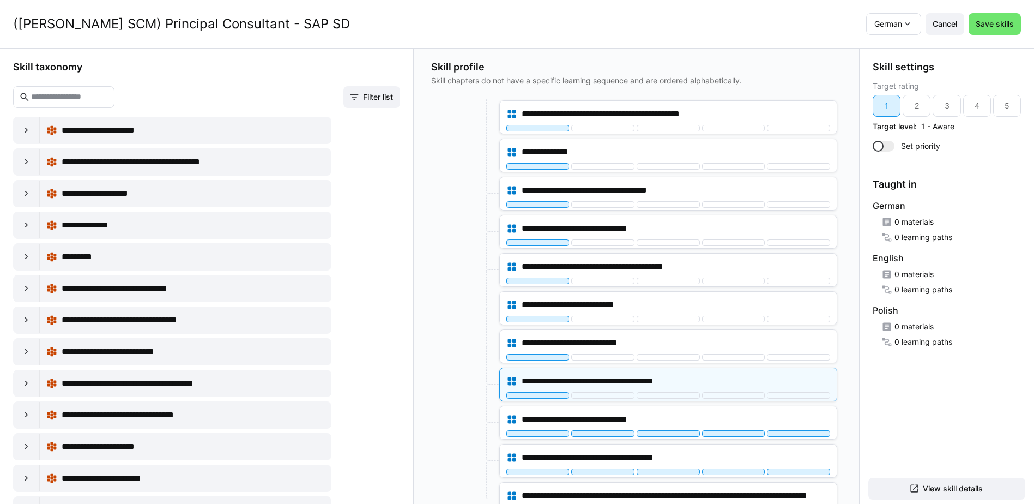
click at [469, 387] on div at bounding box center [464, 385] width 66 height 34
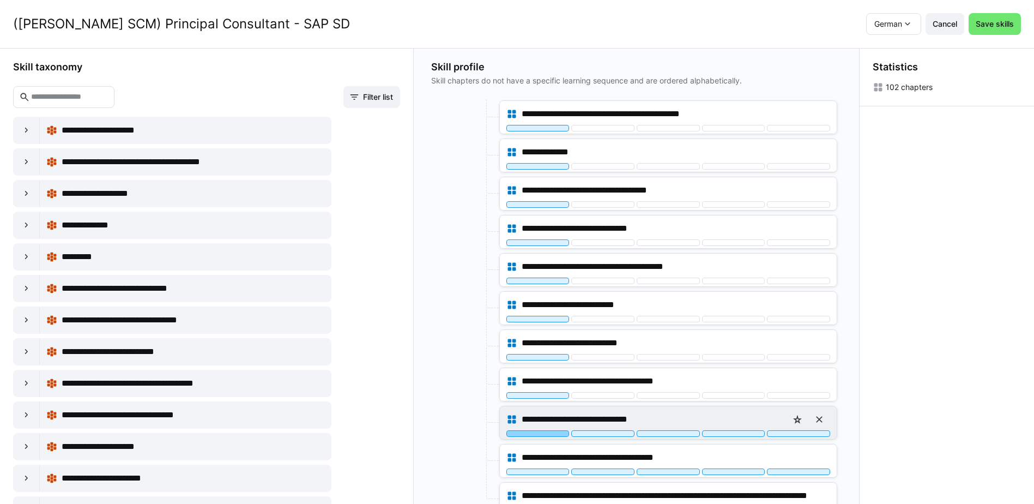
click at [541, 433] on div at bounding box center [538, 433] width 63 height 7
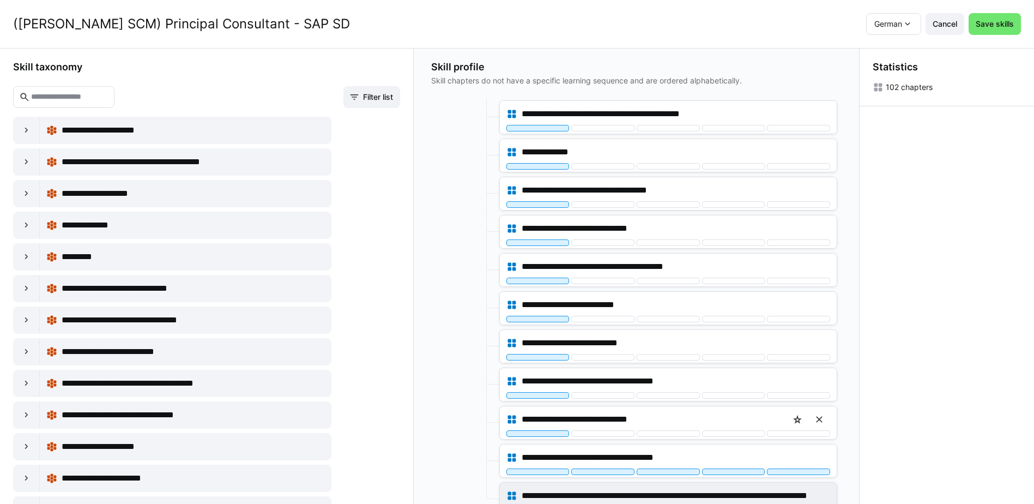
scroll to position [1690, 0]
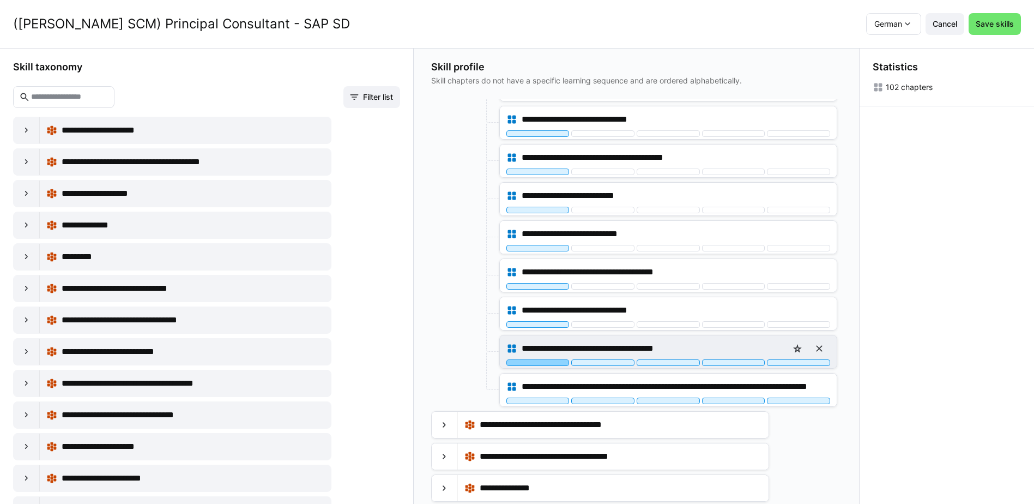
click at [558, 362] on div at bounding box center [538, 362] width 63 height 7
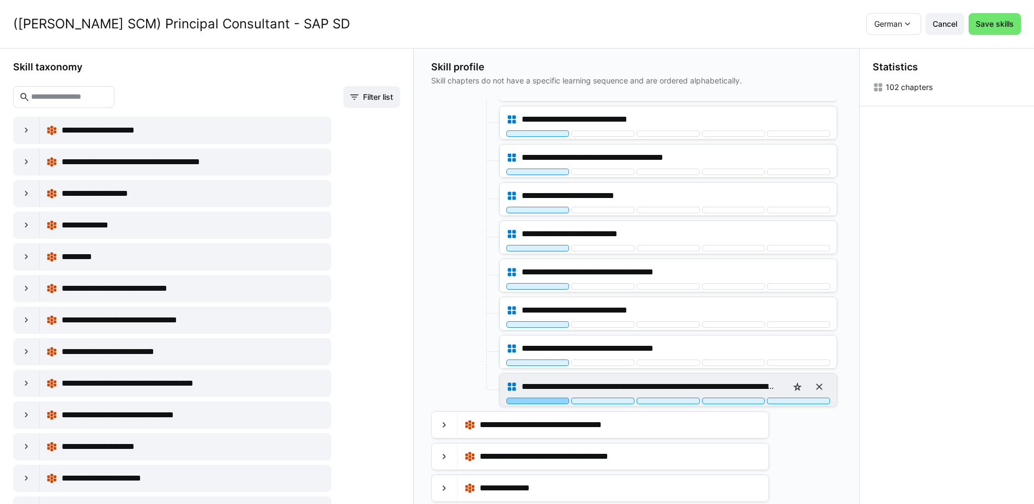
click at [554, 400] on div at bounding box center [538, 401] width 63 height 7
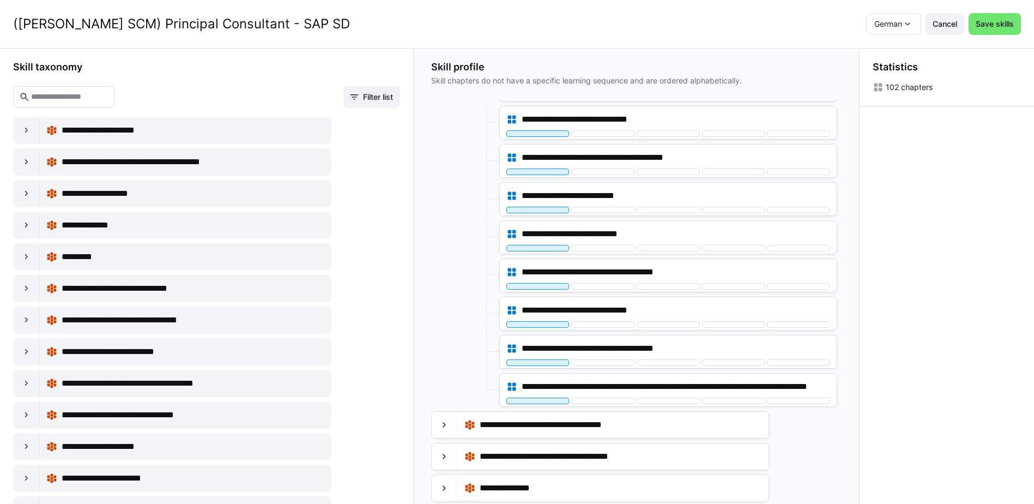
scroll to position [1745, 0]
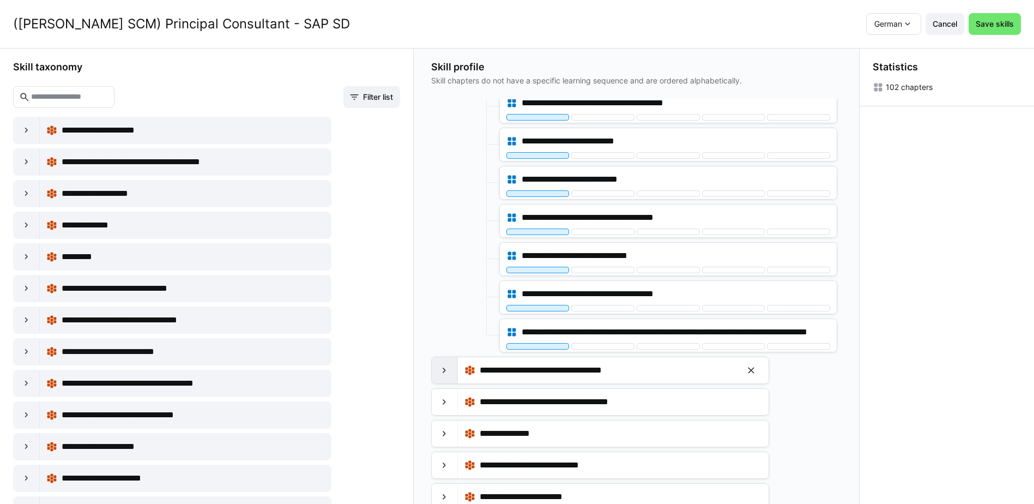
click at [449, 370] on eds-icon at bounding box center [444, 370] width 11 height 11
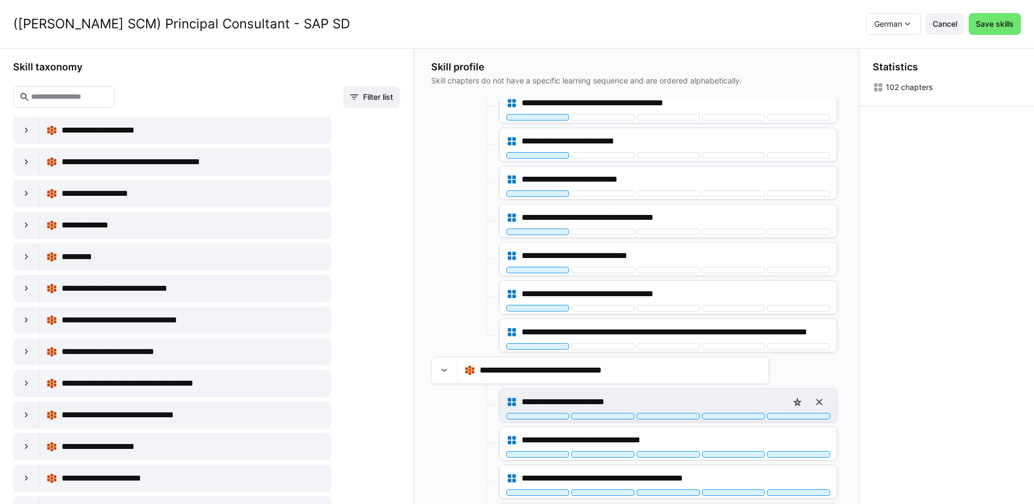
click at [702, 401] on div "**********" at bounding box center [652, 401] width 261 height 13
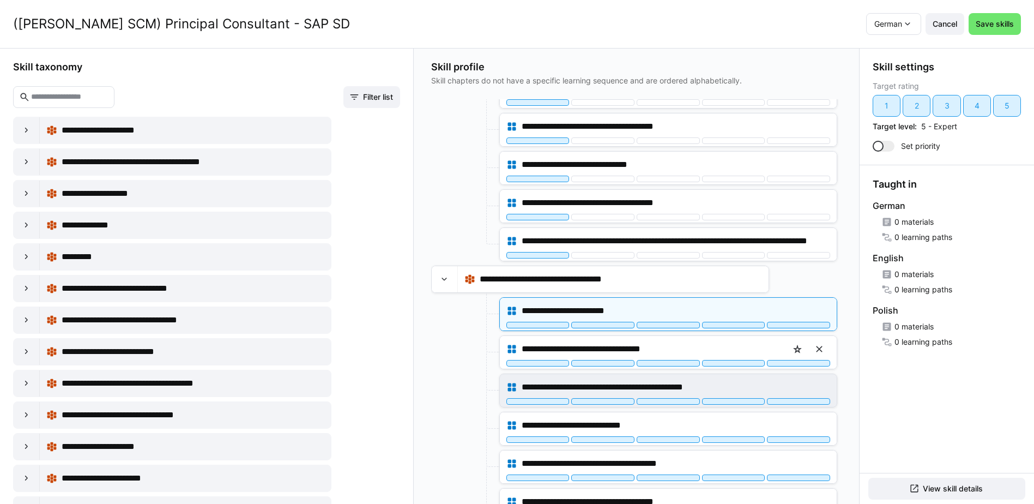
scroll to position [1854, 0]
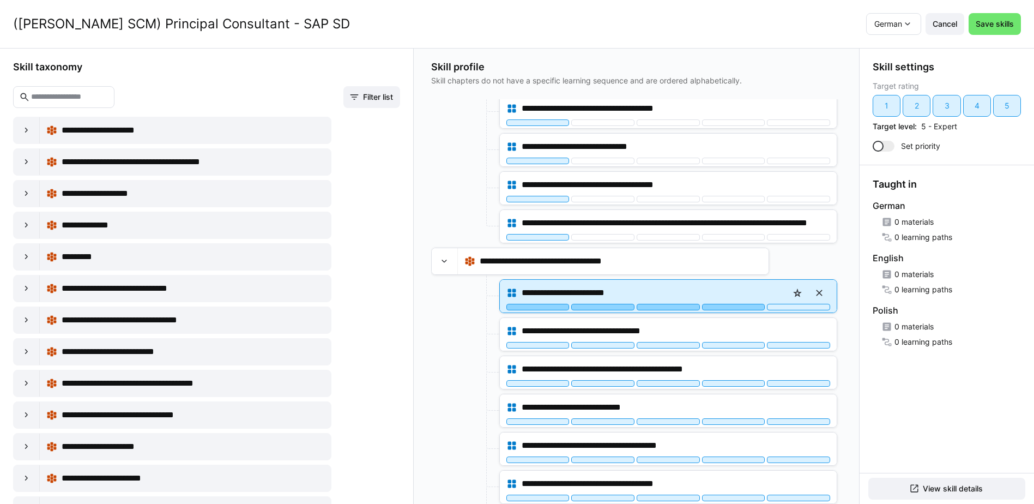
click at [740, 308] on div at bounding box center [733, 307] width 63 height 7
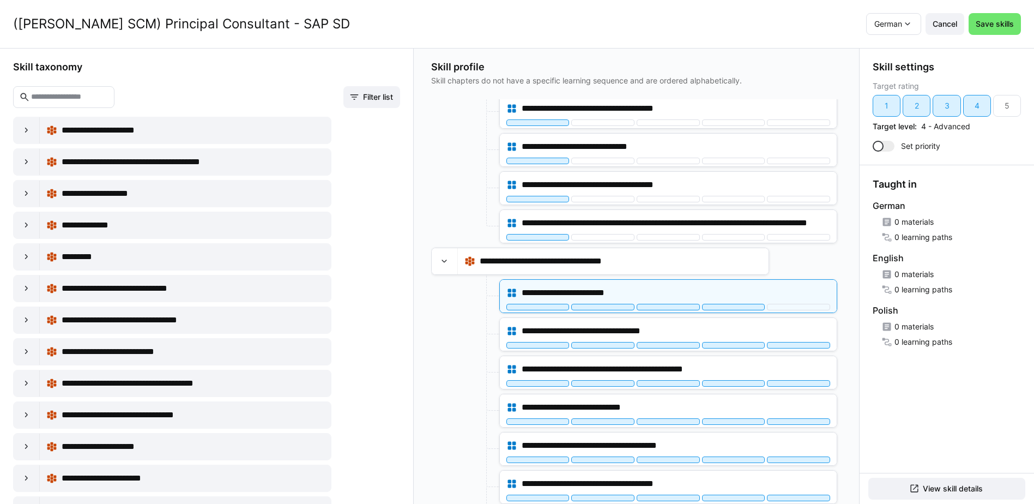
drag, startPoint x: 420, startPoint y: 346, endPoint x: 426, endPoint y: 344, distance: 6.7
click at [422, 346] on div "**********" at bounding box center [637, 276] width 446 height 456
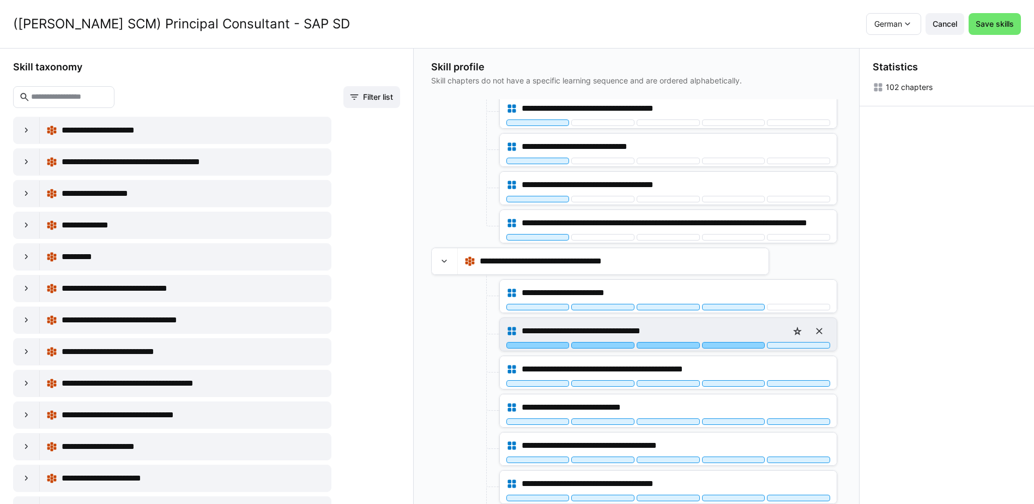
click at [738, 344] on div at bounding box center [733, 345] width 63 height 7
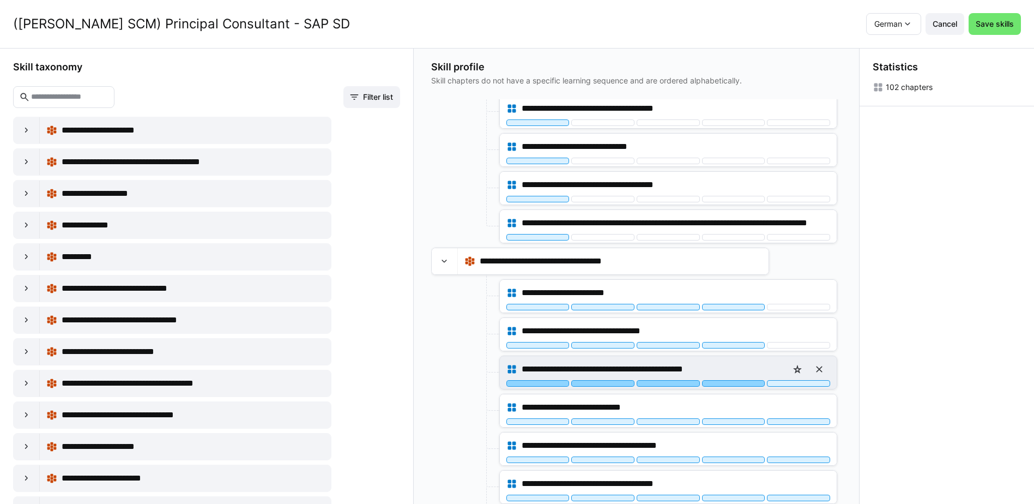
click at [741, 383] on div at bounding box center [733, 383] width 63 height 7
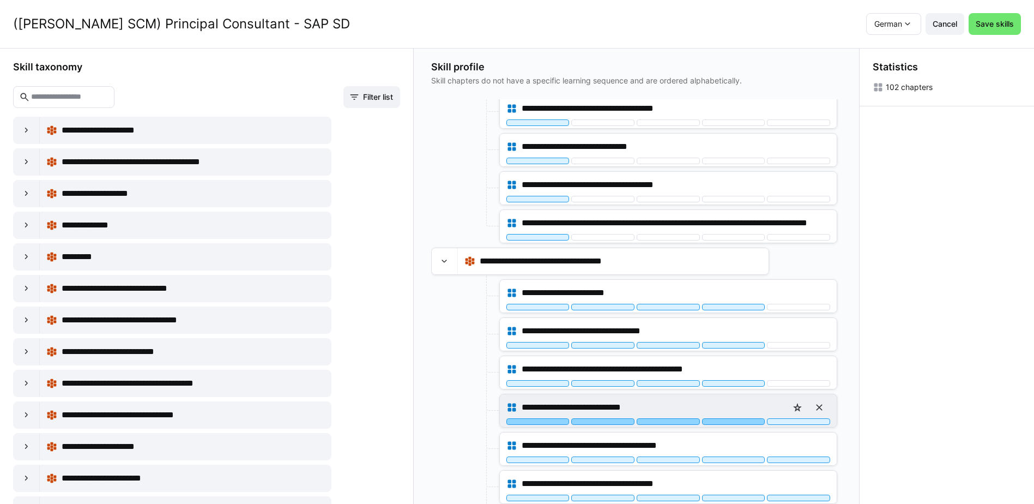
click at [743, 421] on div at bounding box center [733, 421] width 63 height 7
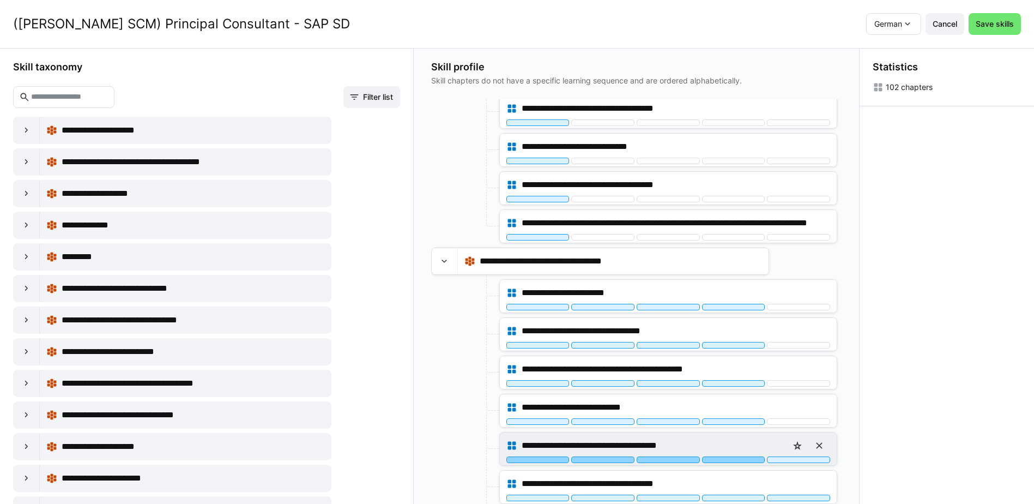
click at [737, 460] on div at bounding box center [733, 459] width 63 height 7
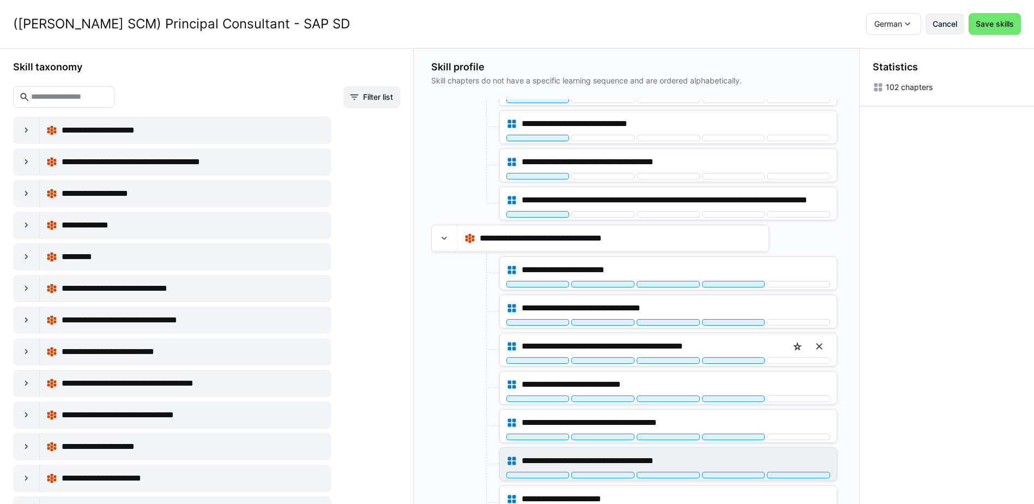
scroll to position [1963, 0]
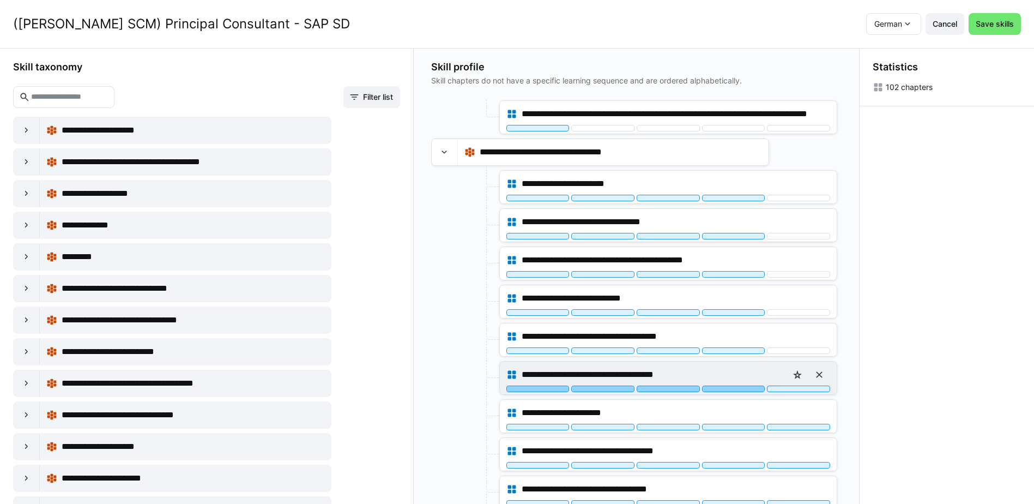
click at [741, 387] on div at bounding box center [733, 389] width 63 height 7
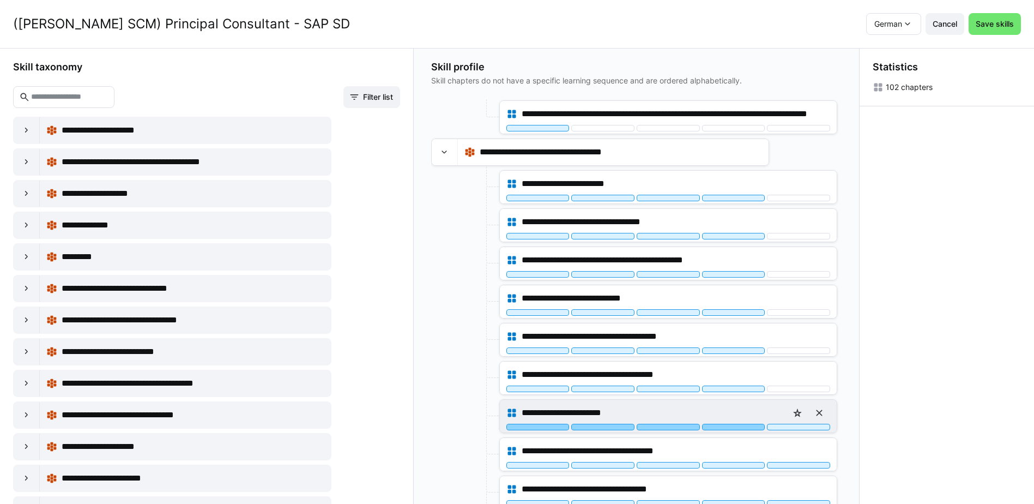
click at [739, 429] on div at bounding box center [733, 427] width 63 height 7
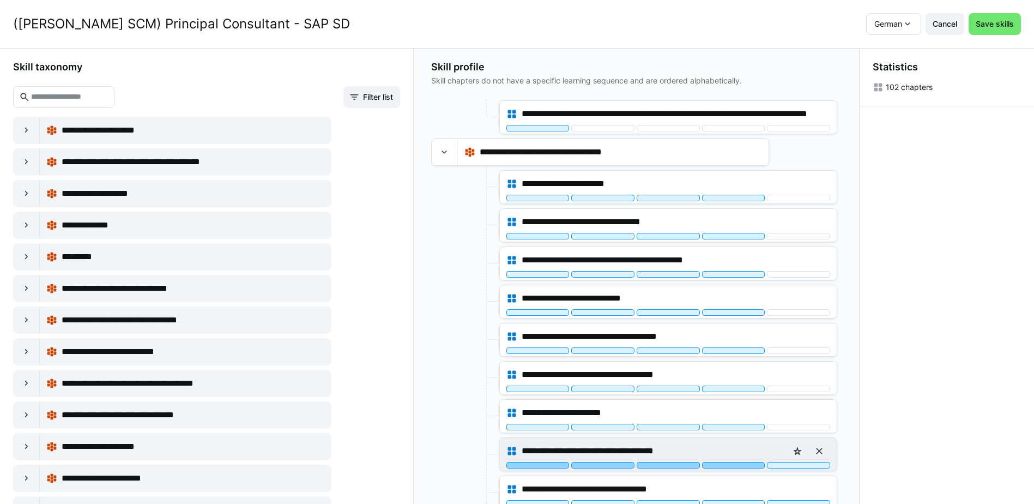
click at [742, 465] on div at bounding box center [733, 465] width 63 height 7
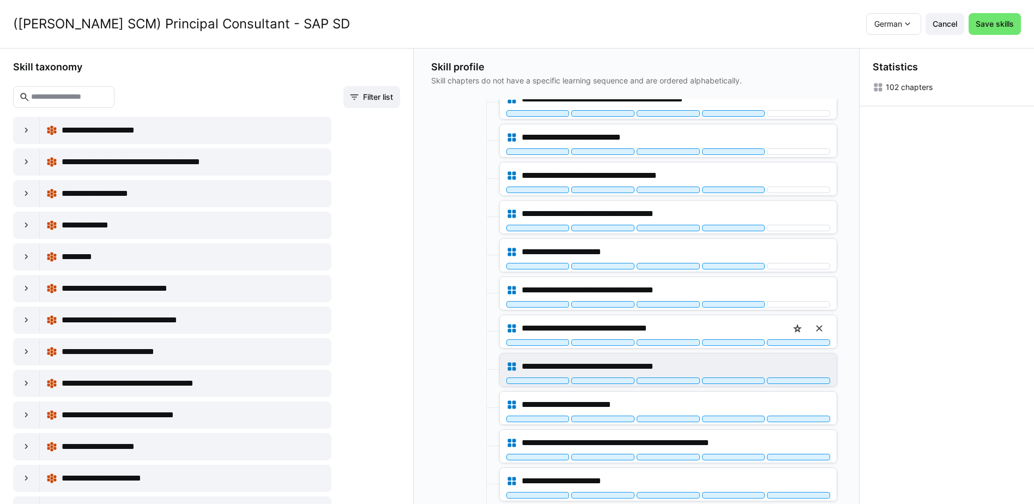
scroll to position [2127, 0]
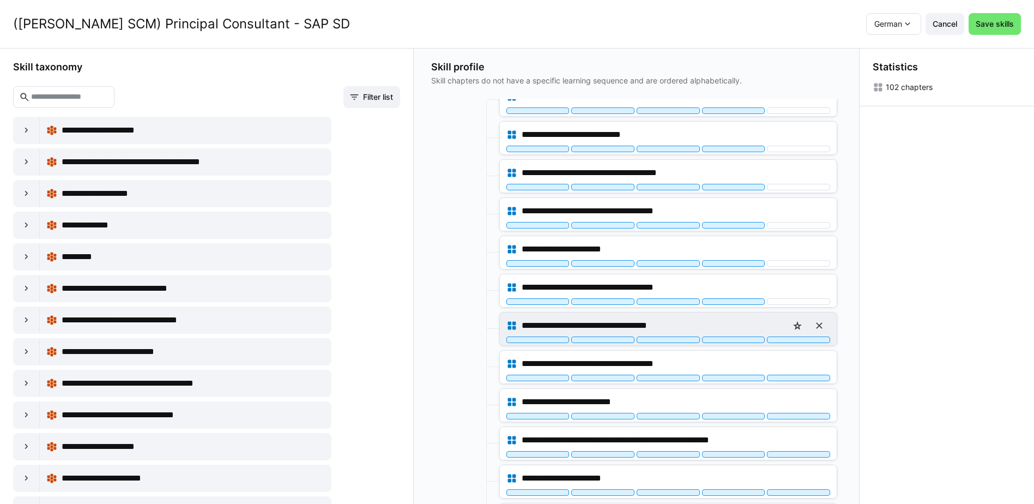
click at [732, 342] on div at bounding box center [733, 339] width 63 height 7
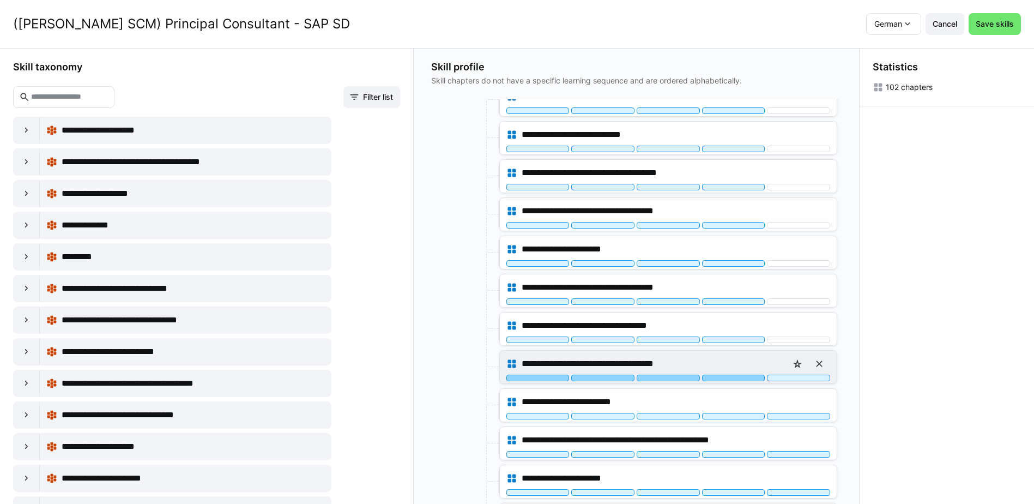
click at [735, 377] on div at bounding box center [733, 378] width 63 height 7
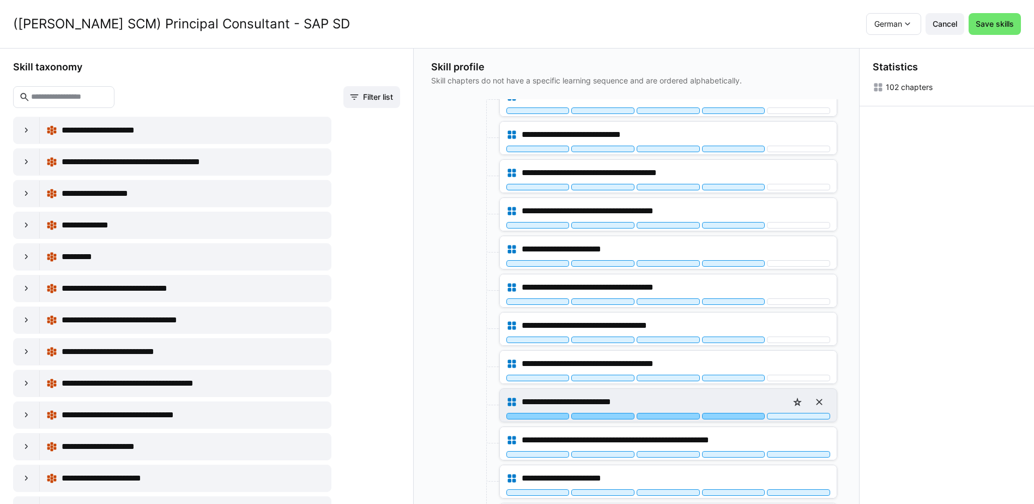
click at [736, 416] on div at bounding box center [733, 416] width 63 height 7
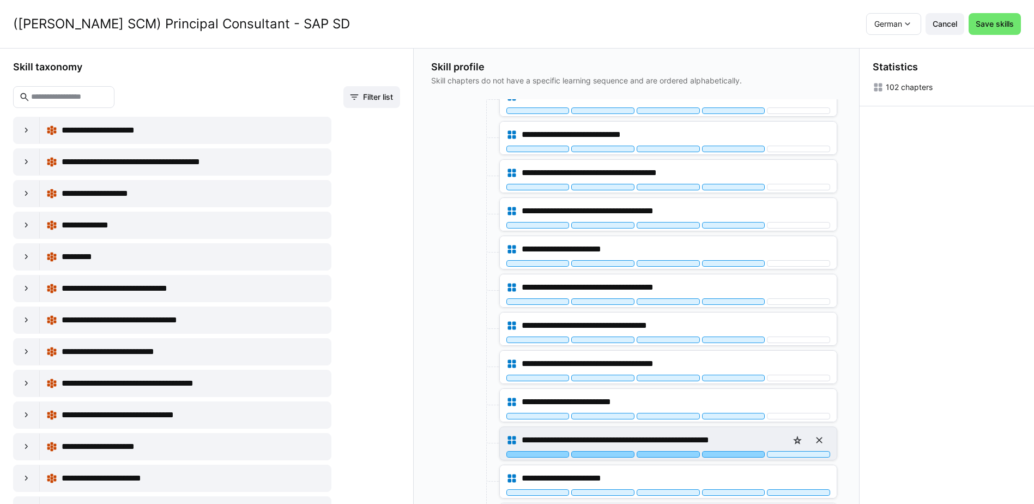
click at [731, 455] on div at bounding box center [733, 454] width 63 height 7
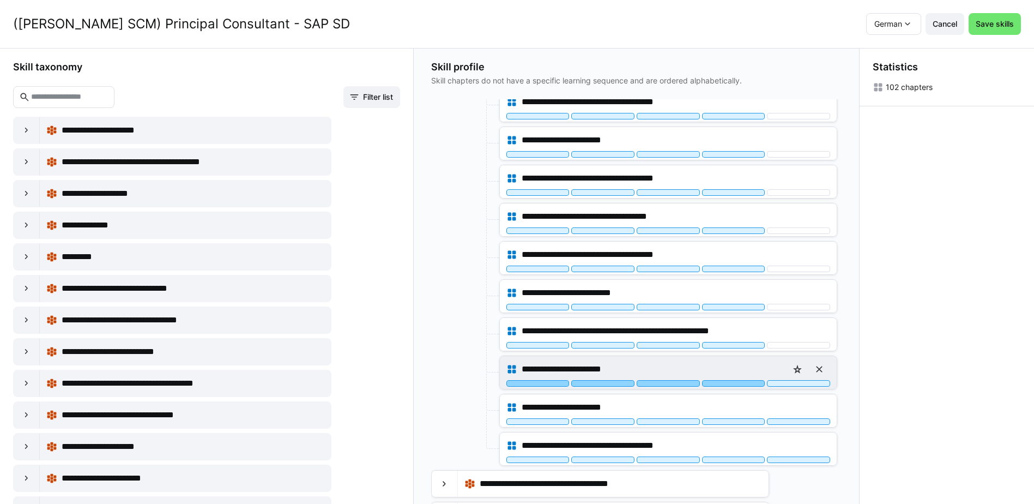
click at [738, 384] on div at bounding box center [733, 383] width 63 height 7
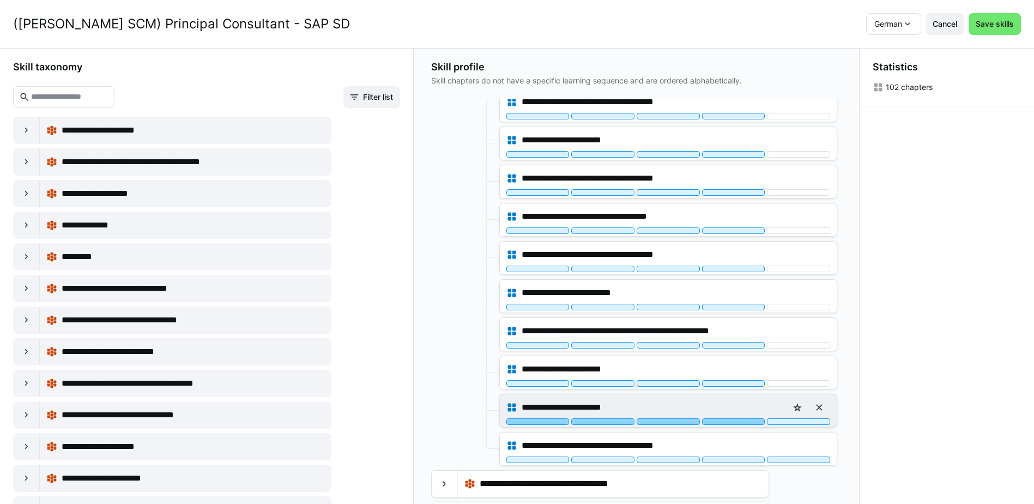
click at [739, 423] on div at bounding box center [733, 421] width 63 height 7
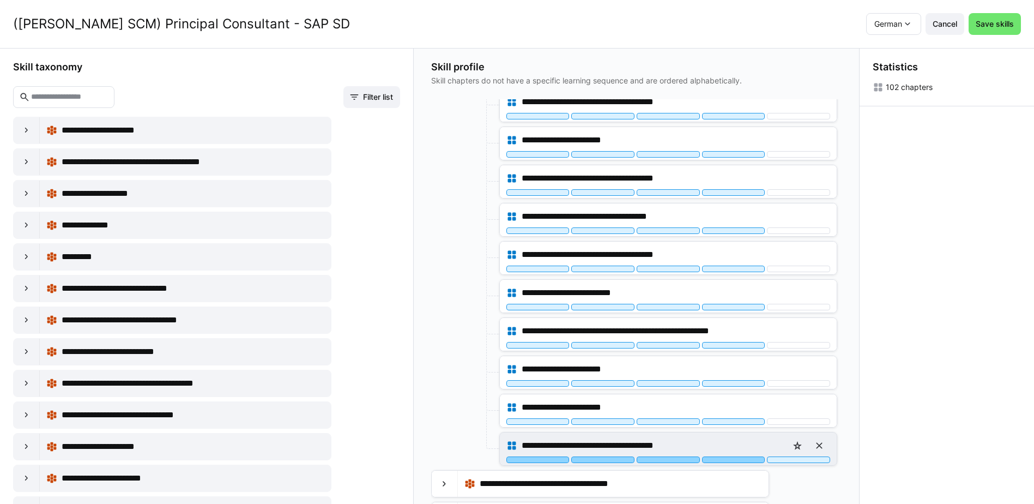
click at [735, 461] on div at bounding box center [733, 459] width 63 height 7
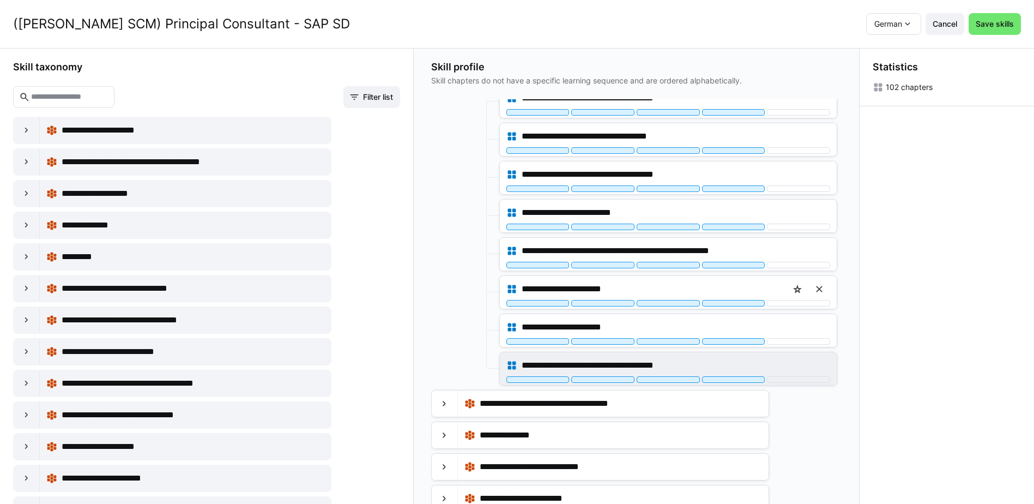
scroll to position [2356, 0]
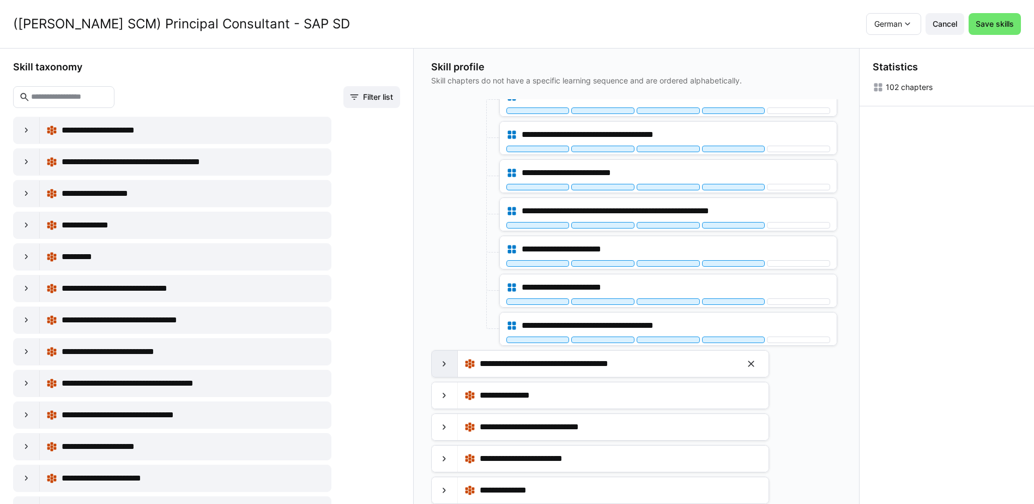
click at [453, 363] on div at bounding box center [445, 364] width 26 height 26
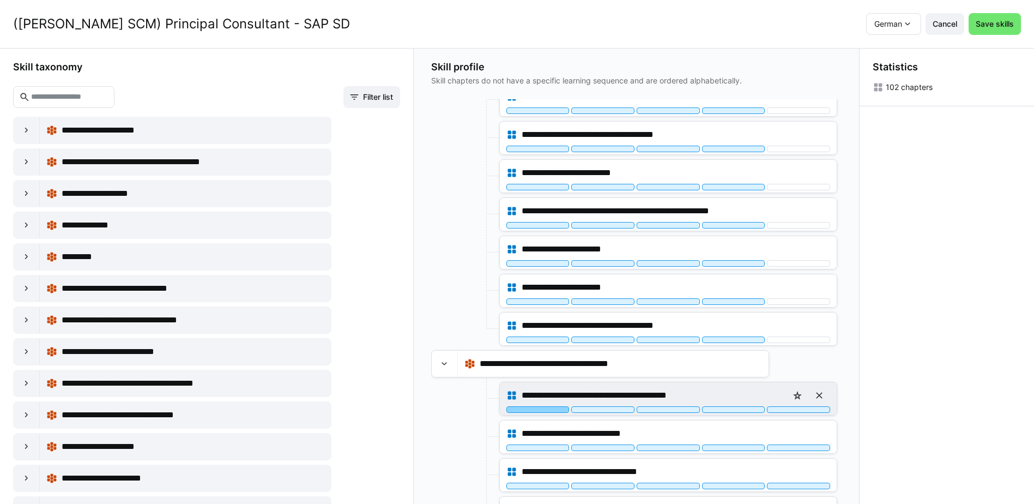
click at [558, 408] on div at bounding box center [538, 409] width 63 height 7
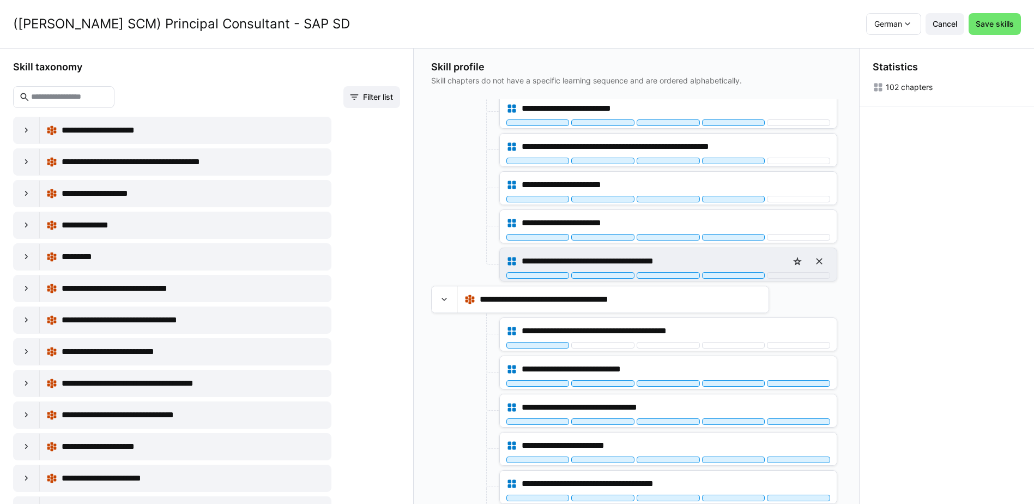
scroll to position [2519, 0]
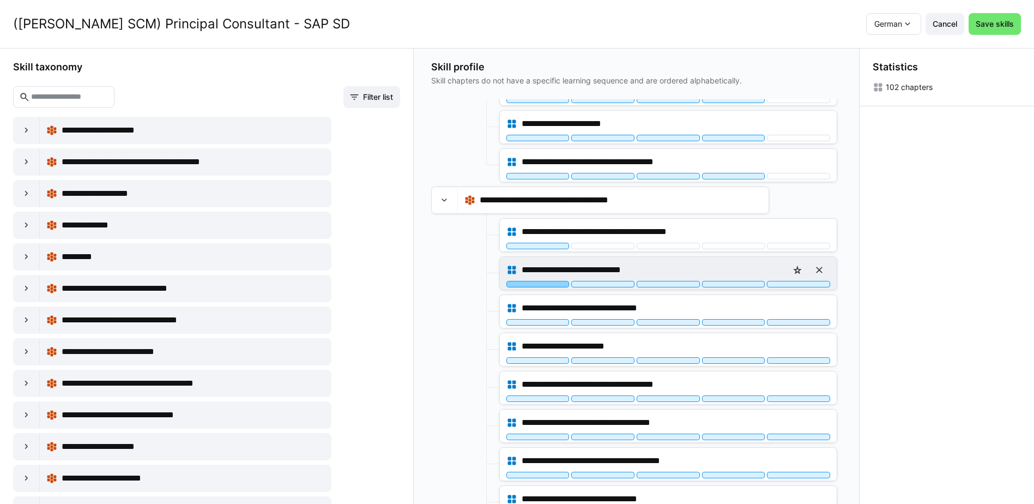
click at [559, 286] on div at bounding box center [538, 284] width 63 height 7
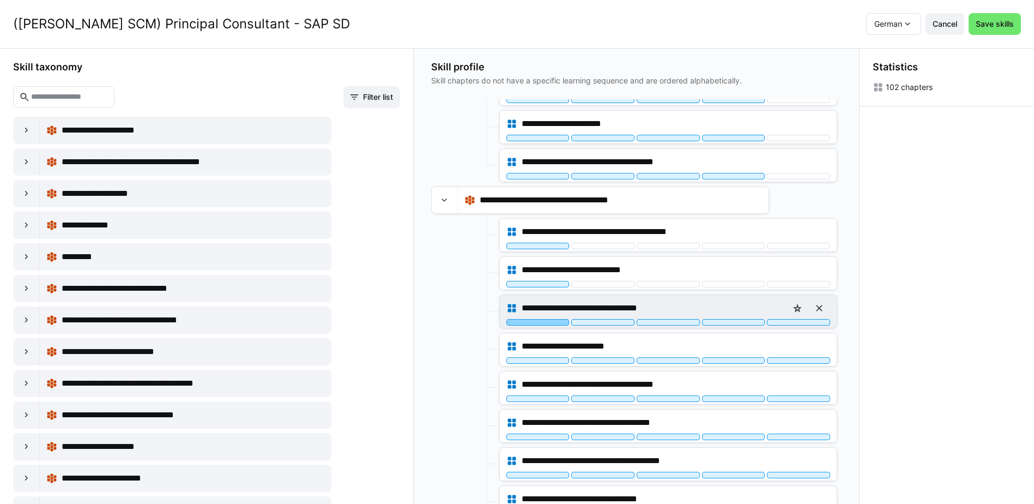
click at [552, 322] on div at bounding box center [538, 322] width 63 height 7
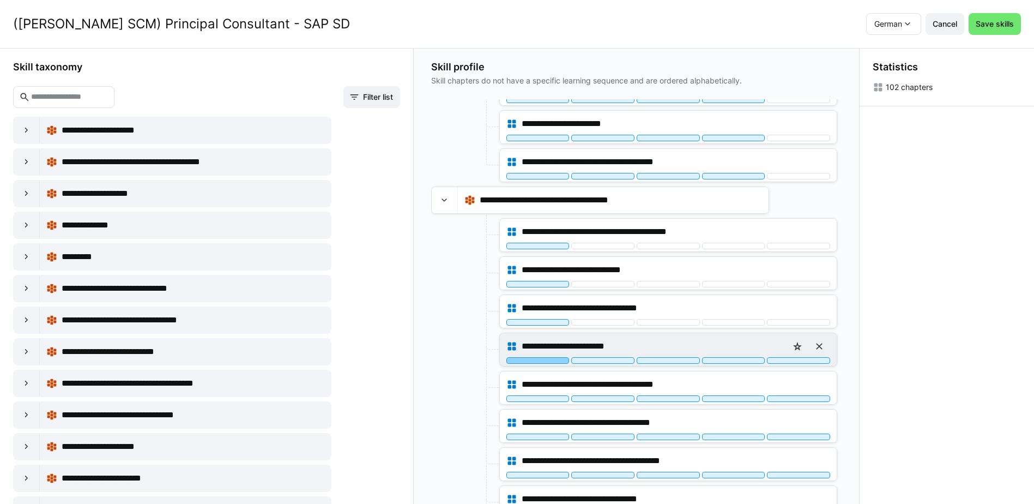
click at [552, 360] on div at bounding box center [538, 360] width 63 height 7
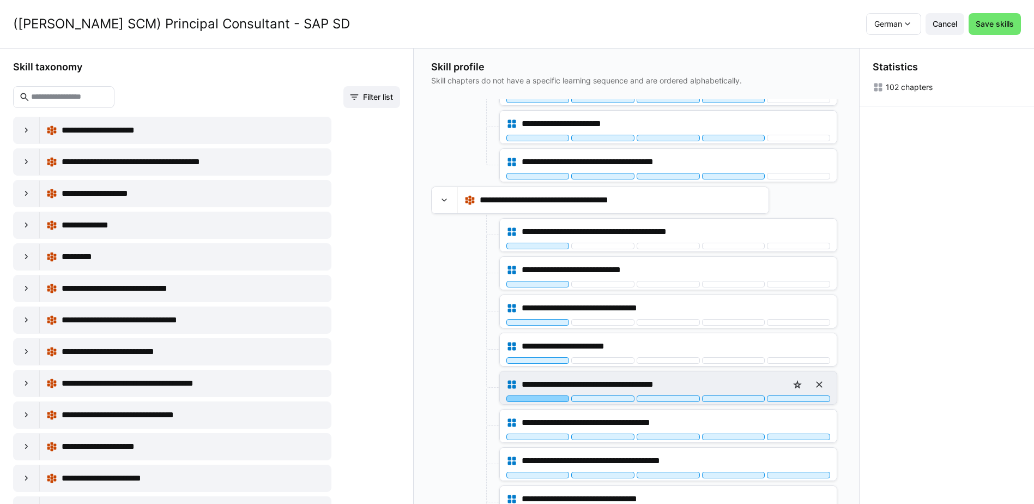
click at [553, 397] on div at bounding box center [538, 398] width 63 height 7
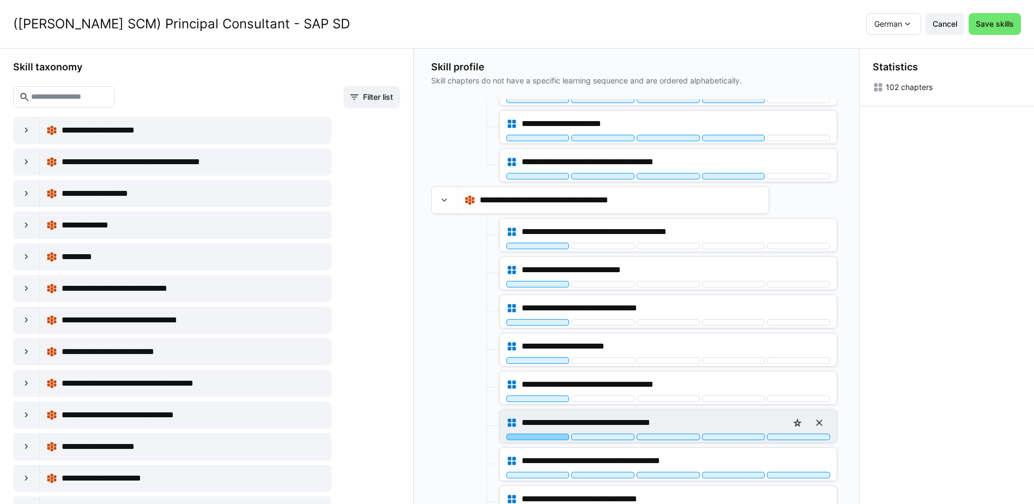
click at [553, 435] on div at bounding box center [538, 437] width 63 height 7
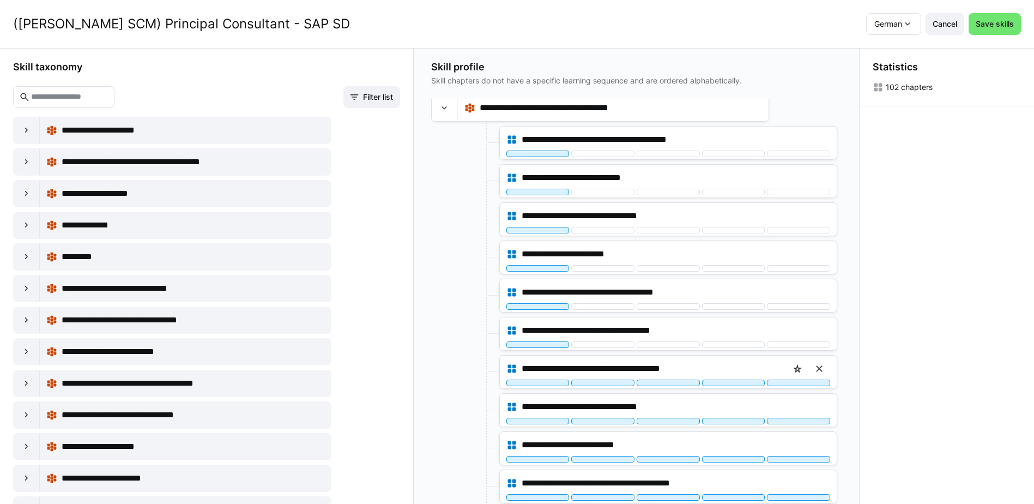
scroll to position [2628, 0]
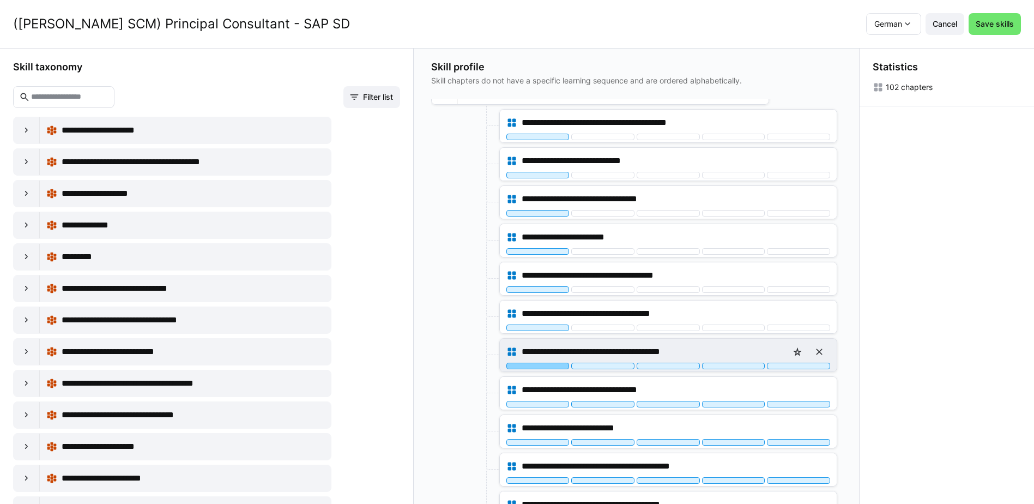
click at [553, 365] on div at bounding box center [538, 366] width 63 height 7
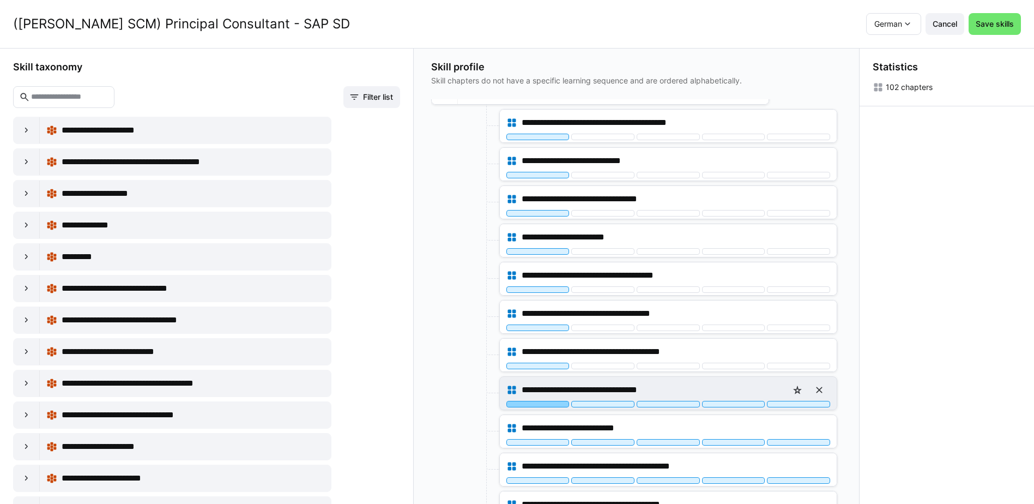
click at [555, 405] on div at bounding box center [538, 404] width 63 height 7
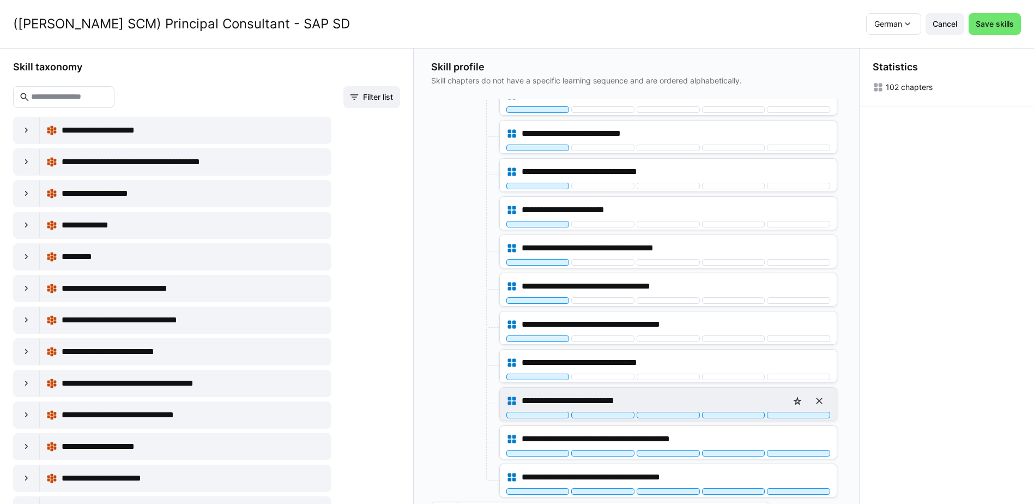
scroll to position [2683, 0]
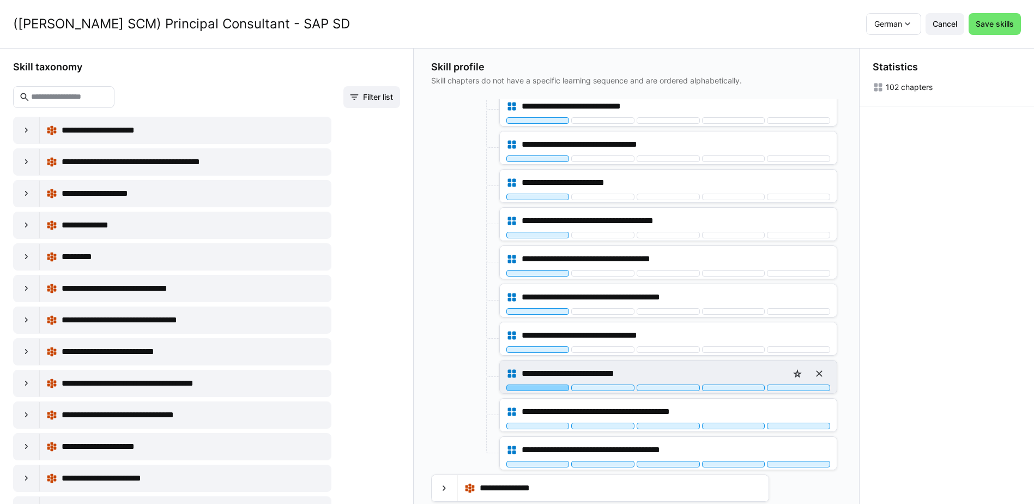
click at [556, 386] on div at bounding box center [538, 387] width 63 height 7
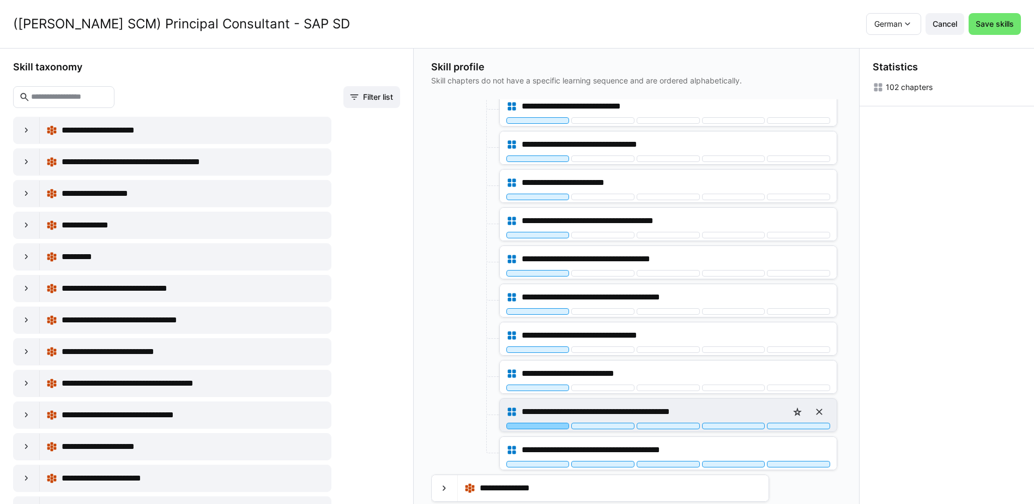
click at [557, 426] on div at bounding box center [538, 426] width 63 height 7
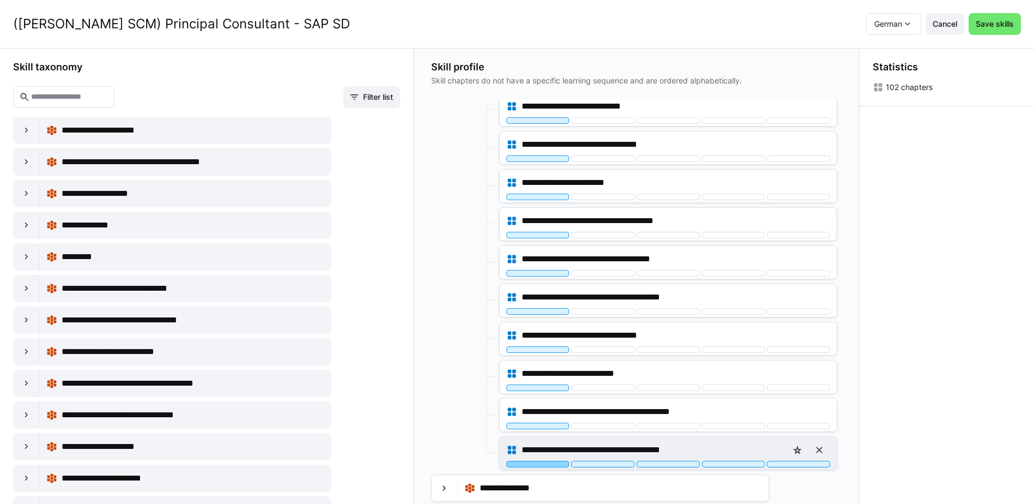
click at [552, 464] on div at bounding box center [538, 464] width 63 height 7
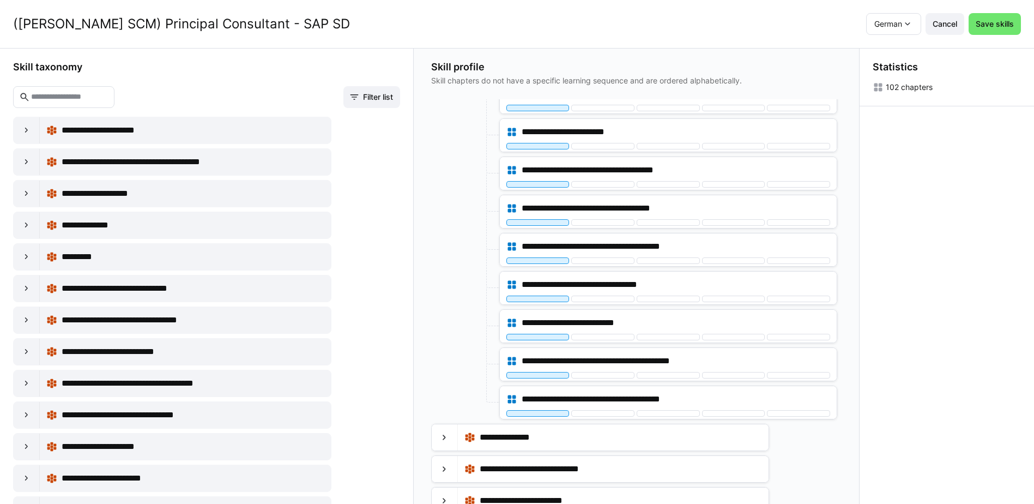
scroll to position [2776, 0]
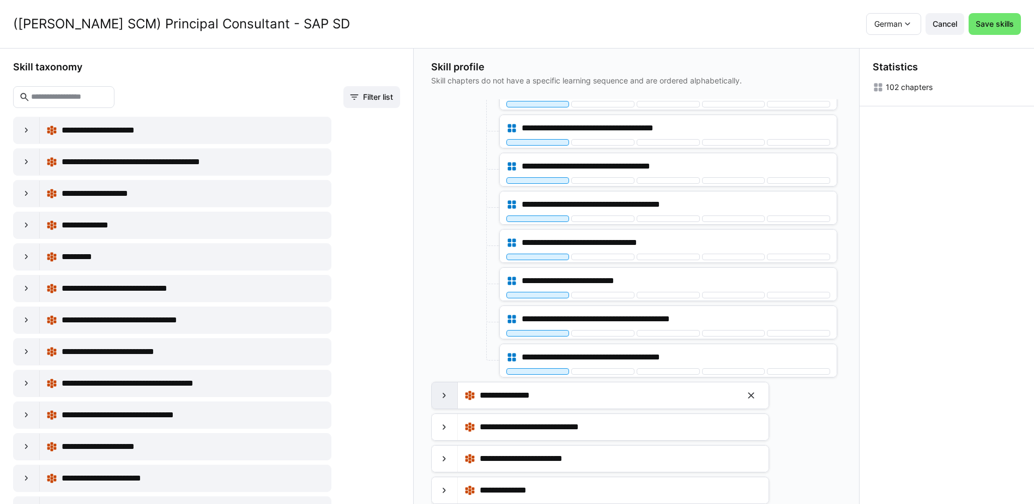
drag, startPoint x: 446, startPoint y: 398, endPoint x: 446, endPoint y: 388, distance: 9.8
click at [446, 398] on eds-icon at bounding box center [444, 395] width 11 height 11
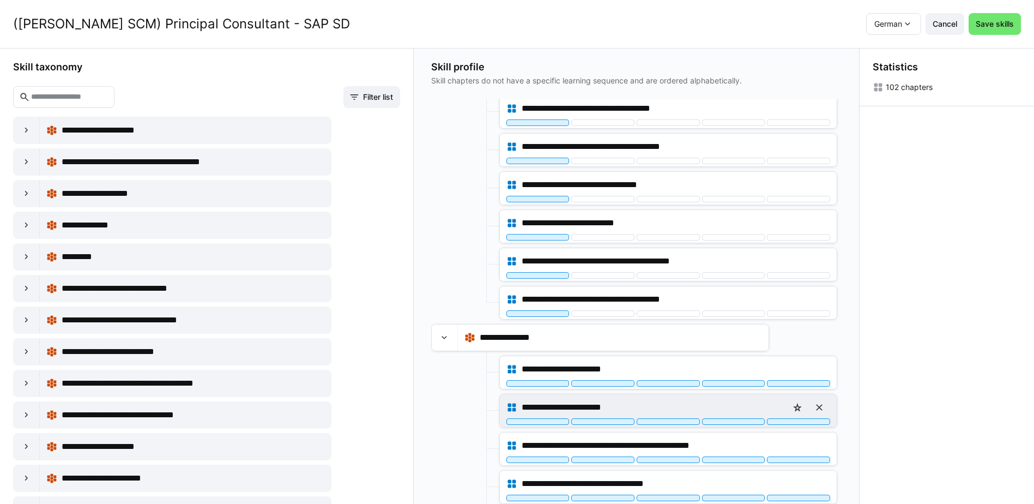
scroll to position [2939, 0]
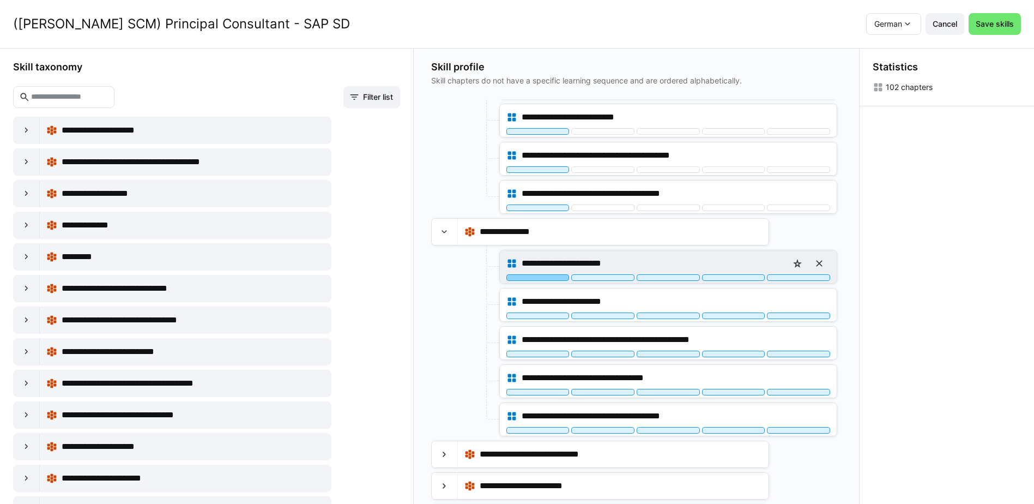
click at [552, 280] on div at bounding box center [538, 277] width 63 height 7
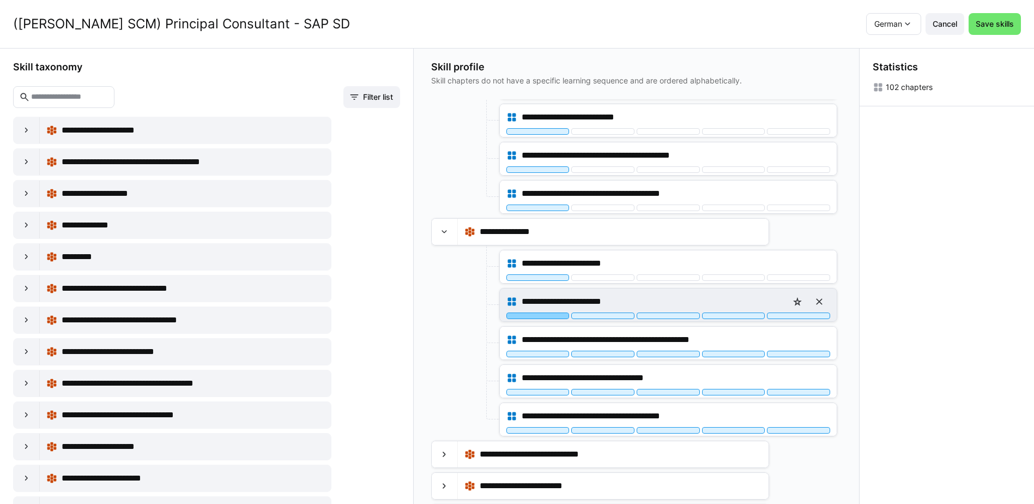
click at [547, 316] on div at bounding box center [538, 315] width 63 height 7
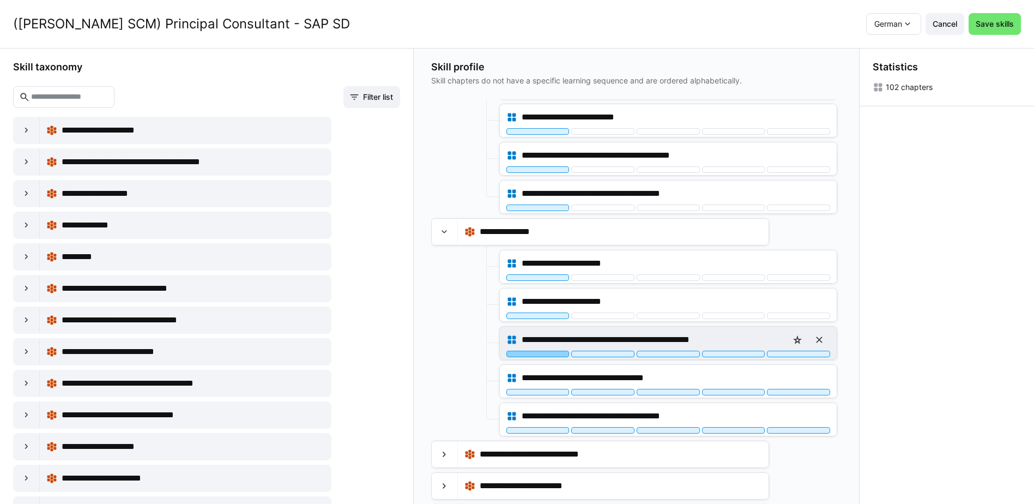
click at [553, 353] on div at bounding box center [538, 354] width 63 height 7
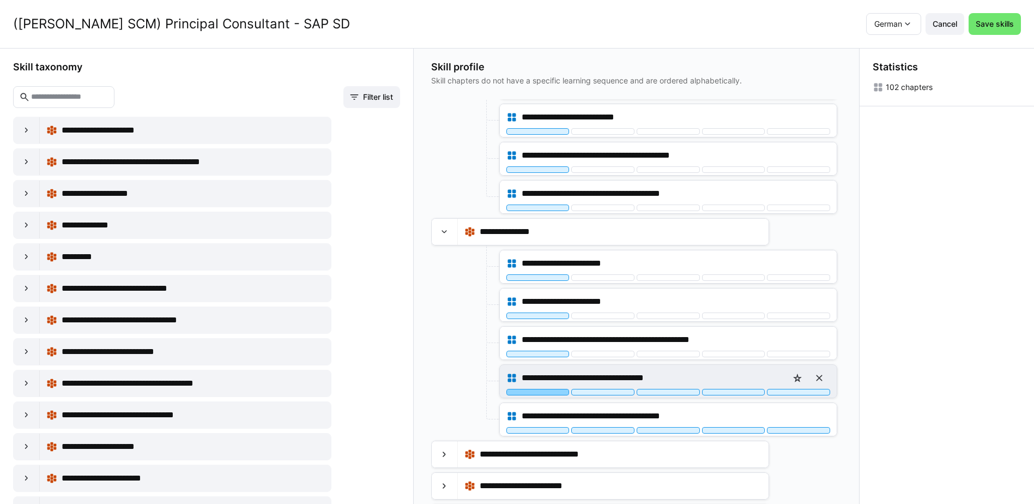
click at [550, 394] on div at bounding box center [538, 392] width 63 height 7
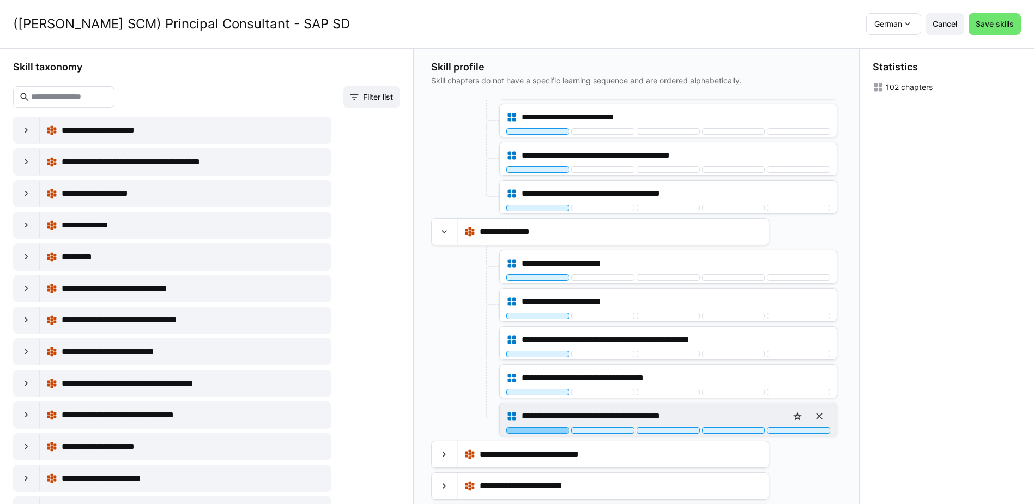
click at [550, 428] on div at bounding box center [538, 430] width 63 height 7
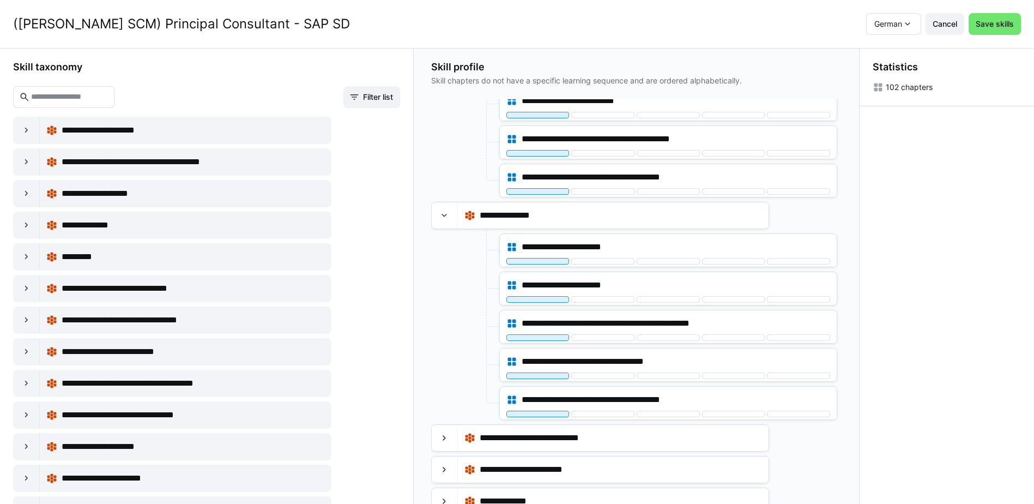
scroll to position [2967, 0]
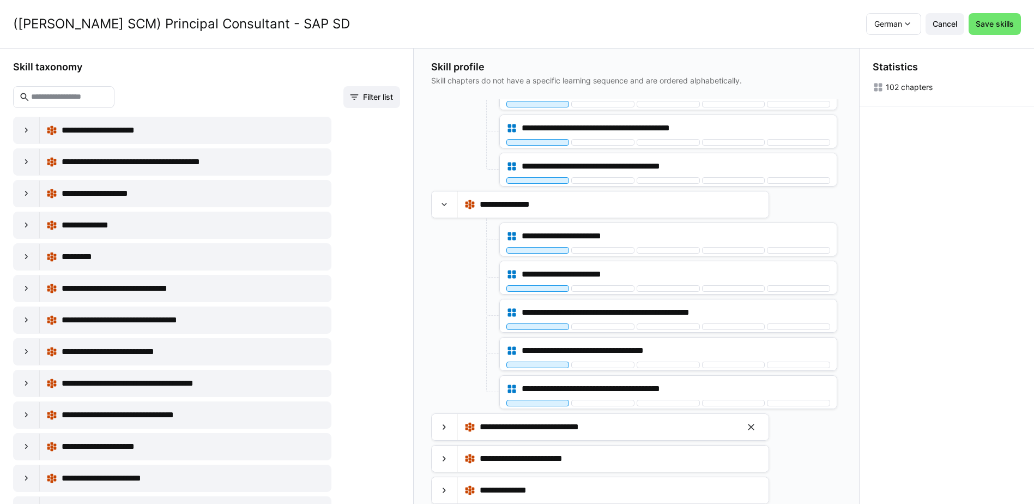
drag, startPoint x: 447, startPoint y: 428, endPoint x: 456, endPoint y: 374, distance: 55.3
click at [447, 428] on eds-icon at bounding box center [444, 427] width 11 height 11
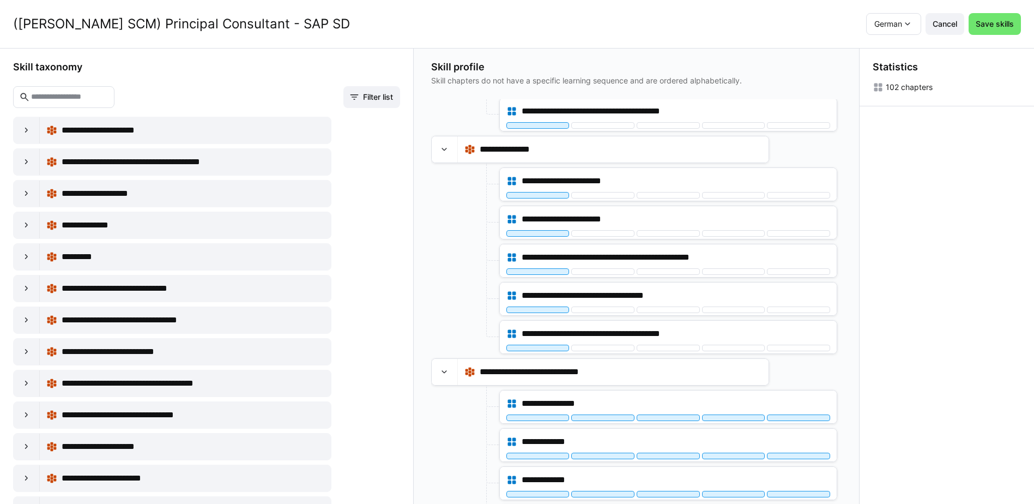
scroll to position [3076, 0]
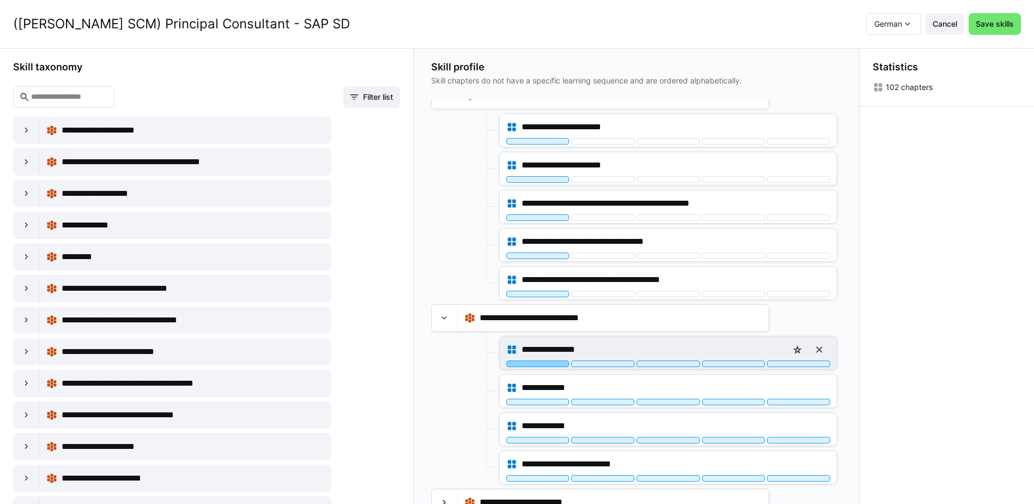
click at [544, 363] on div at bounding box center [538, 363] width 63 height 7
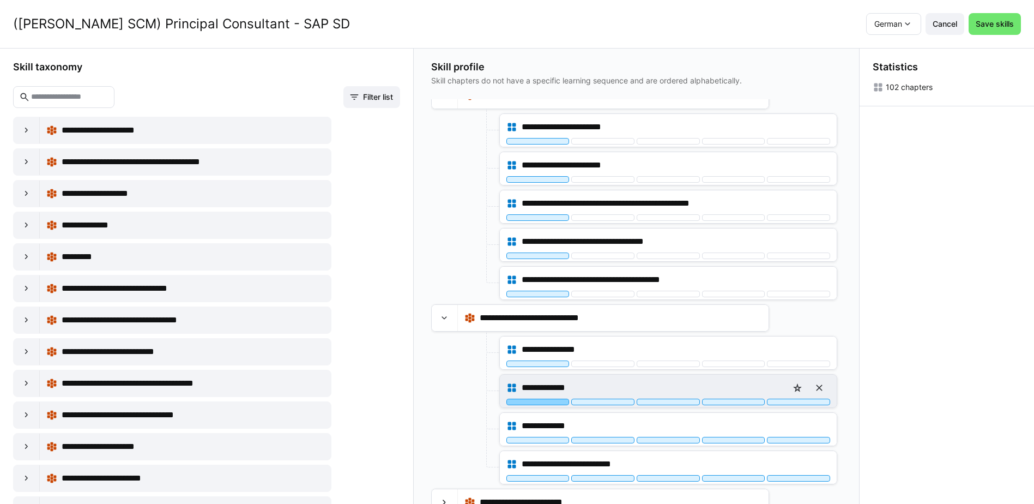
click at [556, 403] on div at bounding box center [538, 402] width 63 height 7
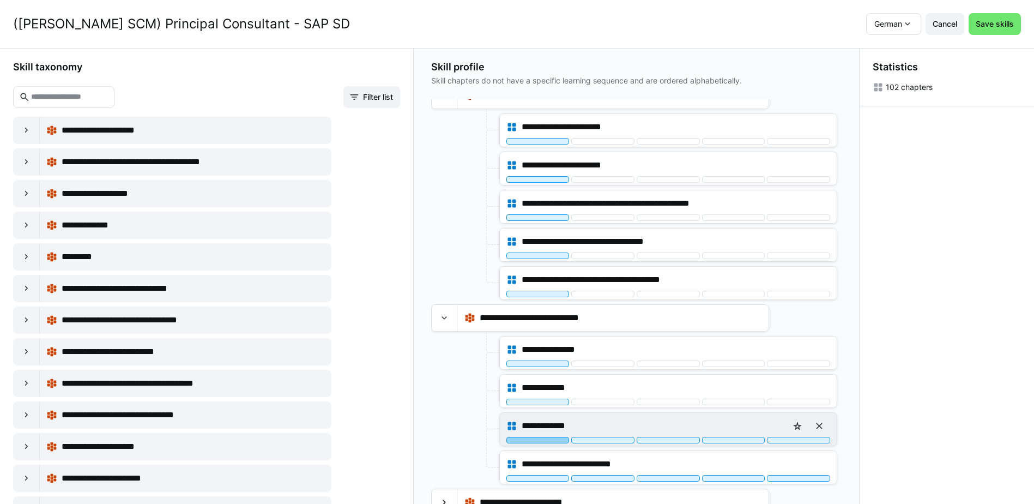
click at [553, 440] on div at bounding box center [538, 440] width 63 height 7
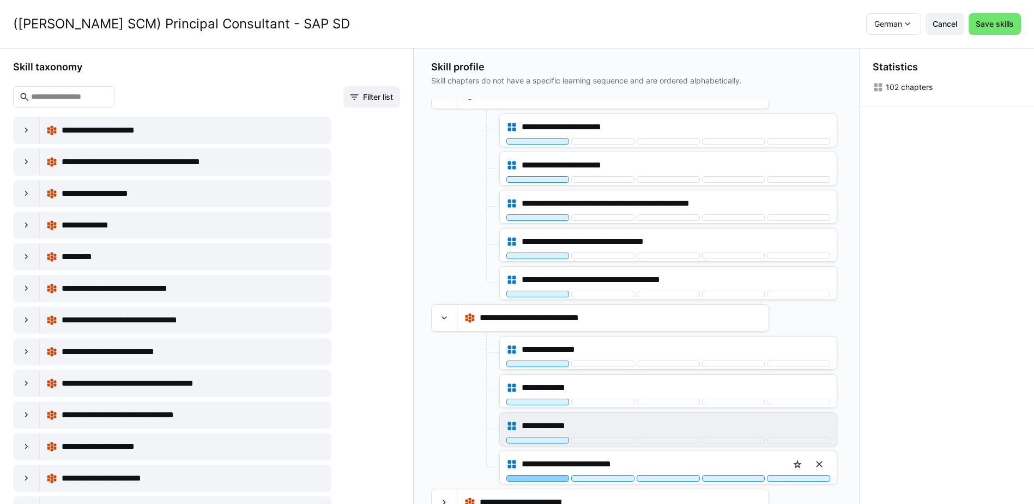
drag, startPoint x: 543, startPoint y: 480, endPoint x: 515, endPoint y: 443, distance: 46.5
click at [543, 480] on div at bounding box center [538, 478] width 63 height 7
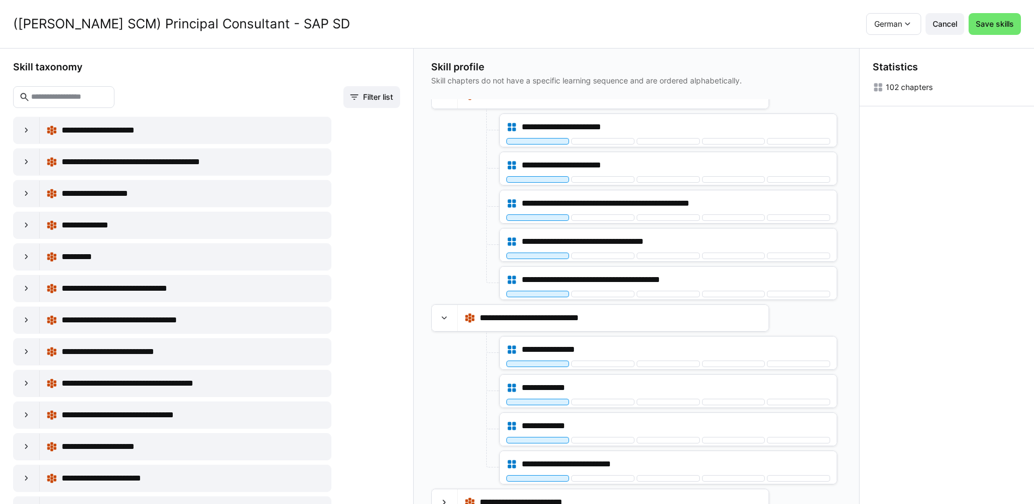
scroll to position [3119, 0]
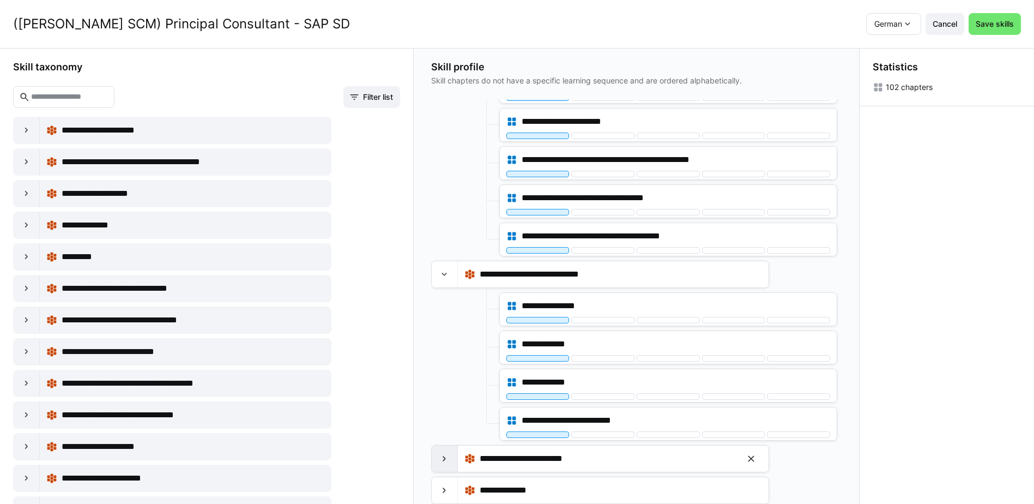
click at [447, 462] on eds-icon at bounding box center [444, 458] width 11 height 11
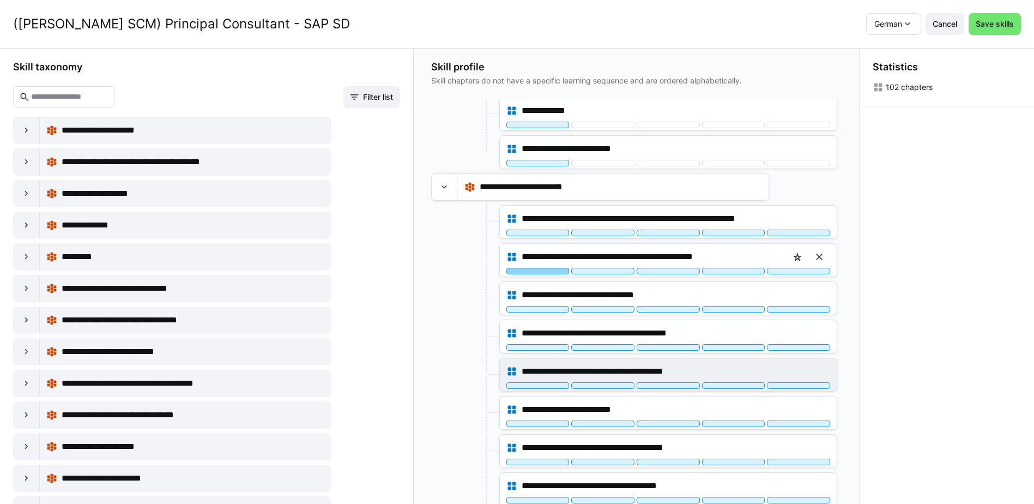
scroll to position [3392, 0]
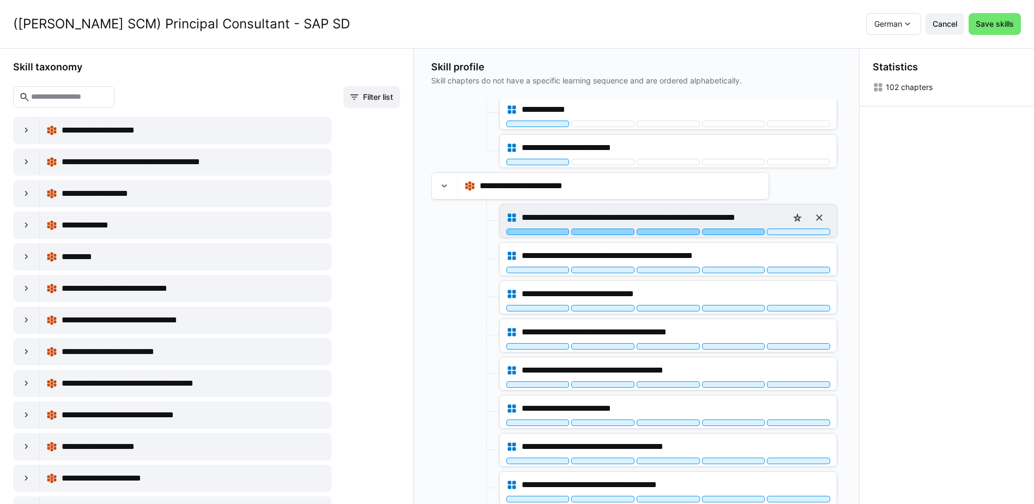
click at [750, 233] on div at bounding box center [733, 231] width 63 height 7
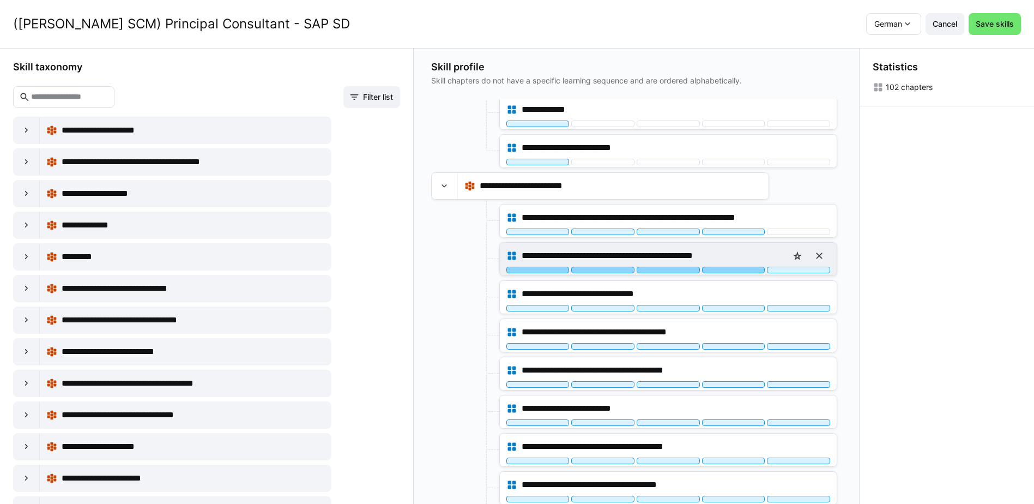
click at [745, 271] on div at bounding box center [733, 270] width 63 height 7
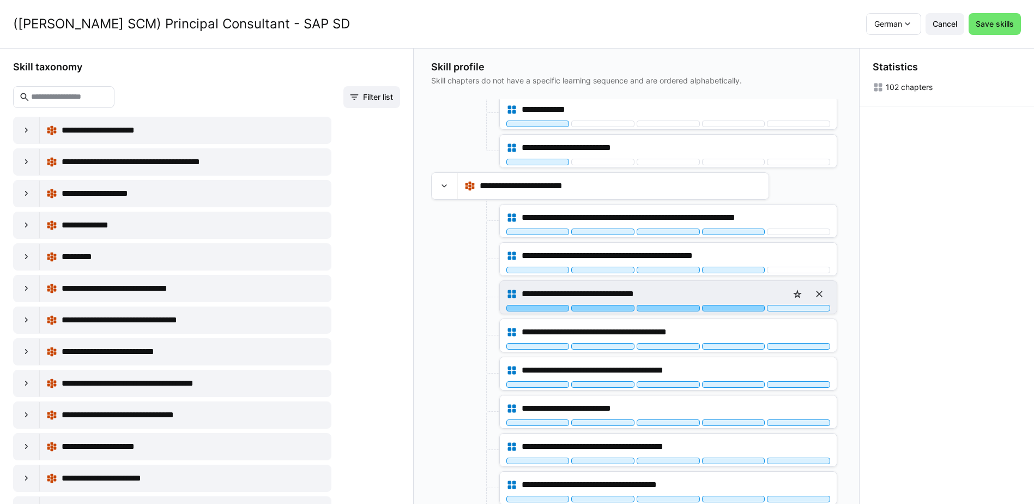
click at [741, 310] on div at bounding box center [733, 308] width 63 height 7
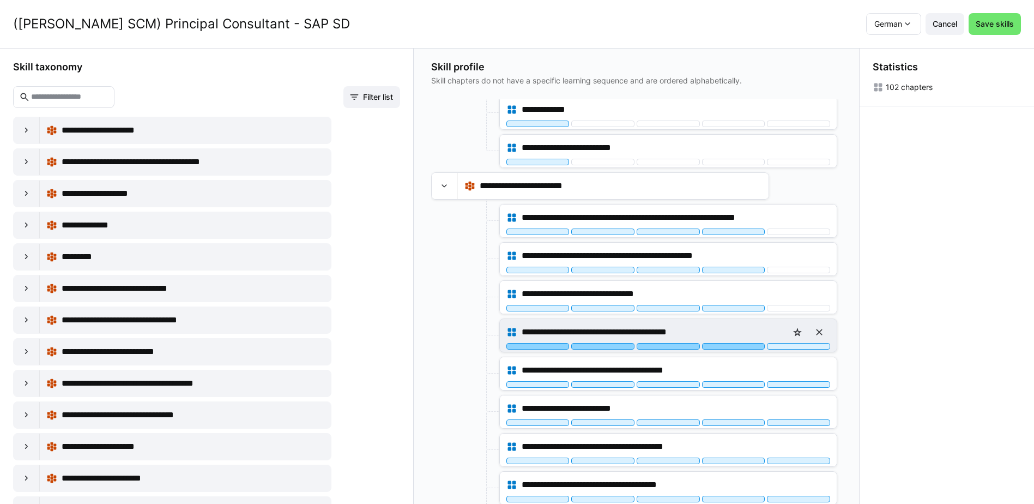
click at [743, 349] on div at bounding box center [733, 346] width 63 height 7
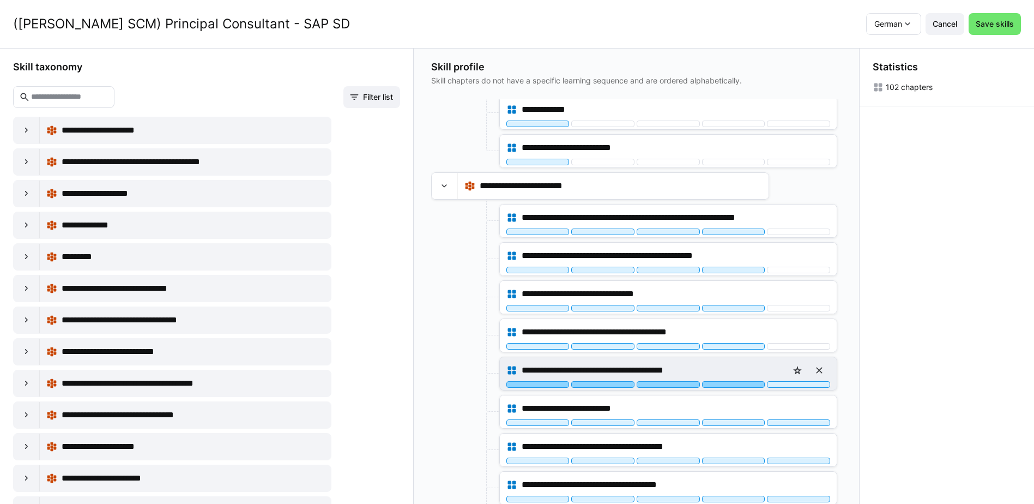
click at [741, 383] on div at bounding box center [733, 384] width 63 height 7
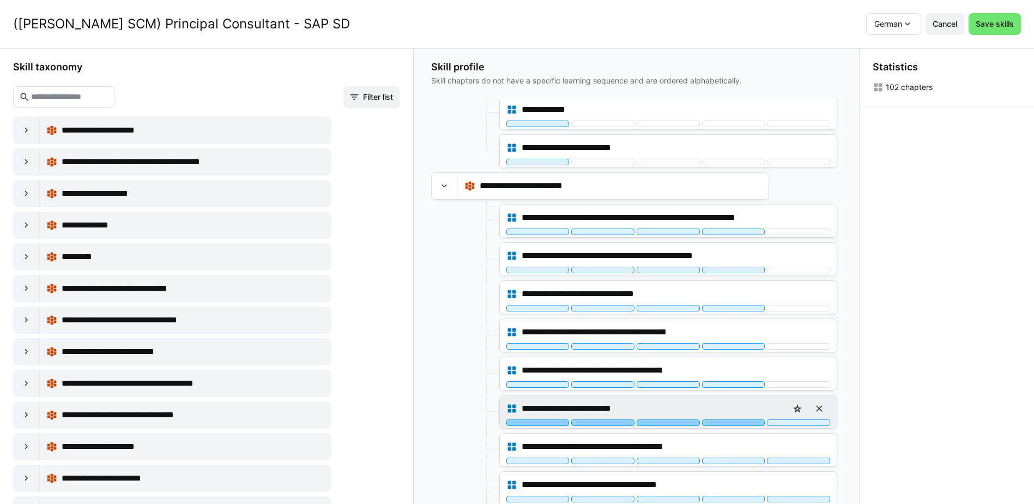
click at [740, 423] on div at bounding box center [733, 422] width 63 height 7
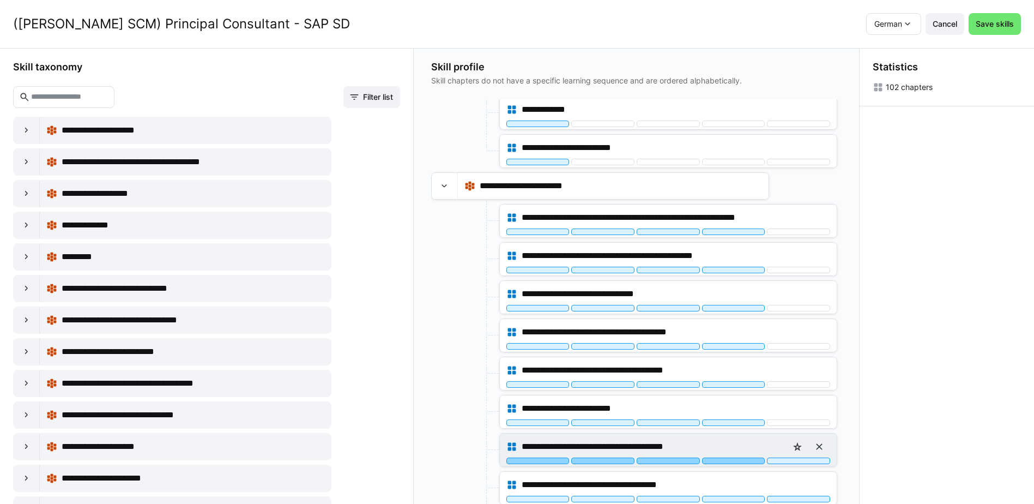
click at [741, 459] on div at bounding box center [733, 461] width 63 height 7
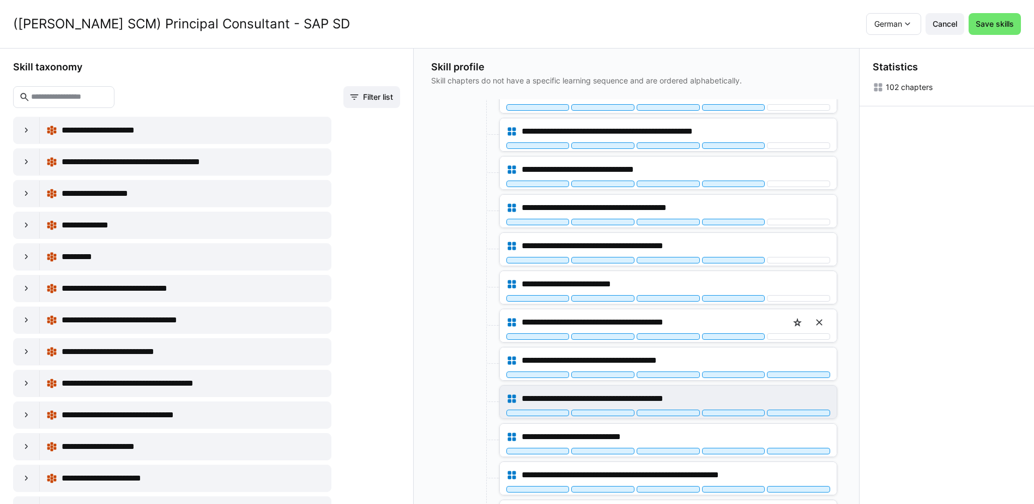
scroll to position [3555, 0]
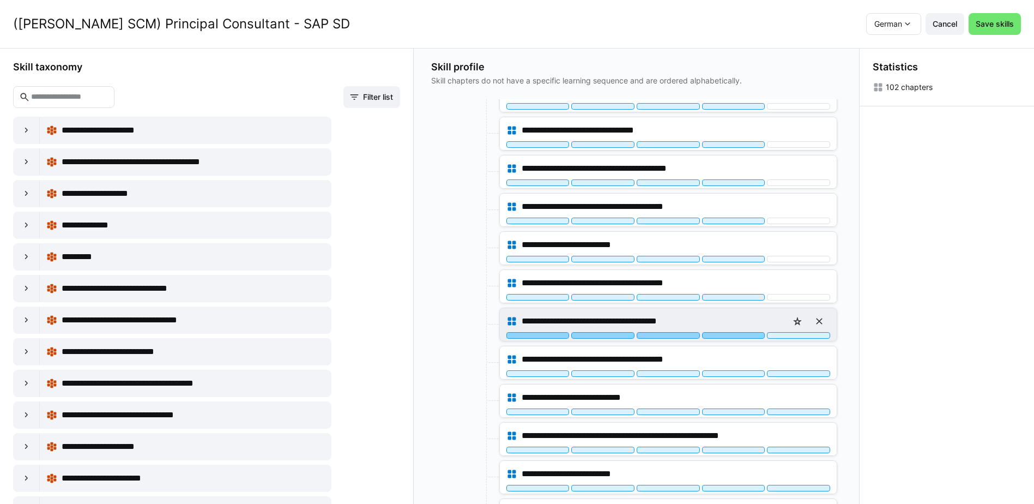
click at [738, 336] on div at bounding box center [733, 335] width 63 height 7
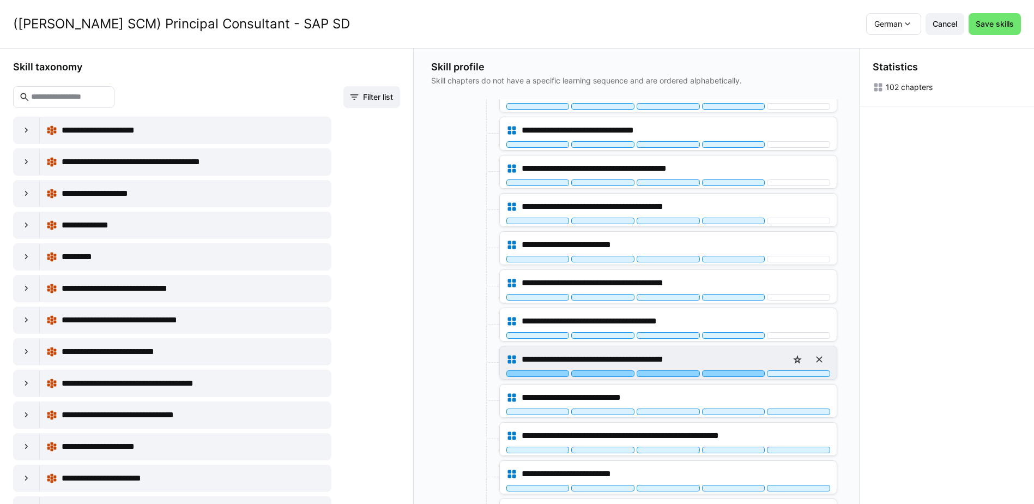
click at [739, 374] on div at bounding box center [733, 373] width 63 height 7
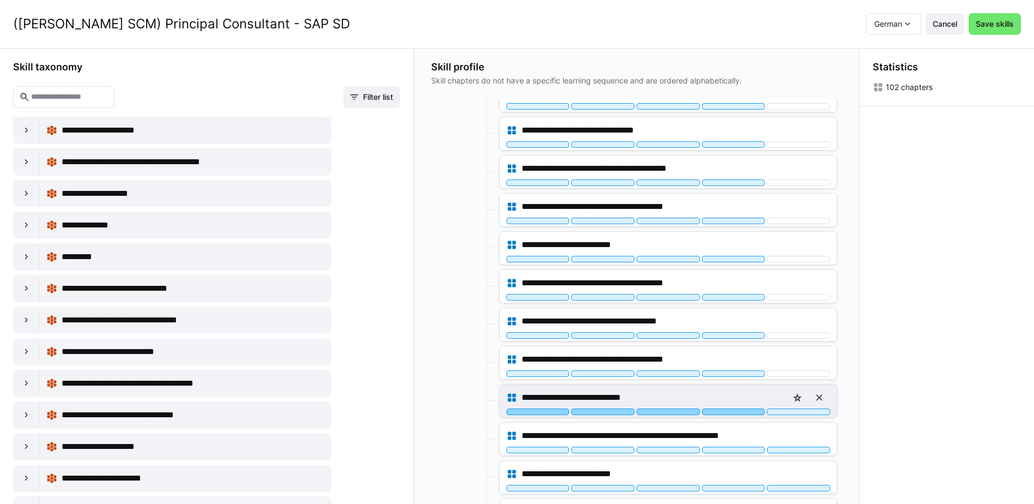
click at [739, 412] on div at bounding box center [733, 411] width 63 height 7
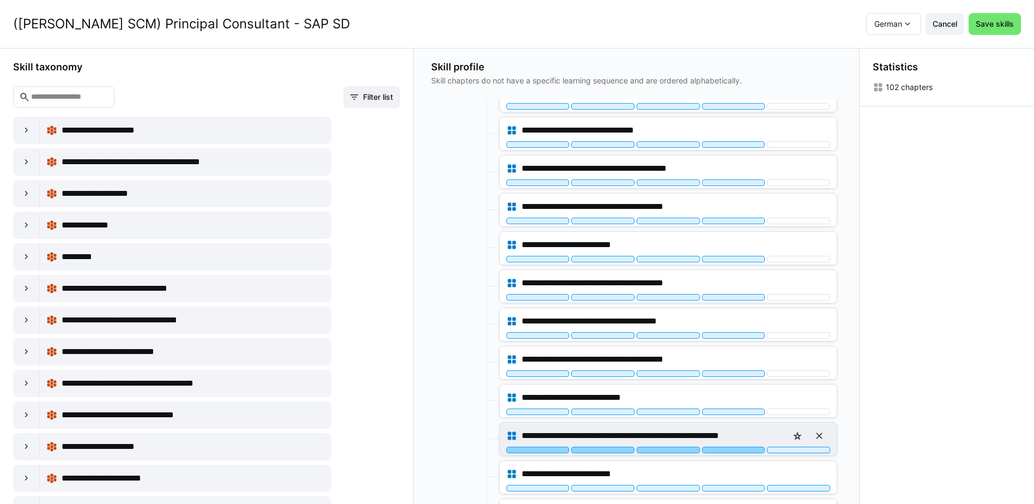
click at [742, 447] on div at bounding box center [733, 450] width 63 height 7
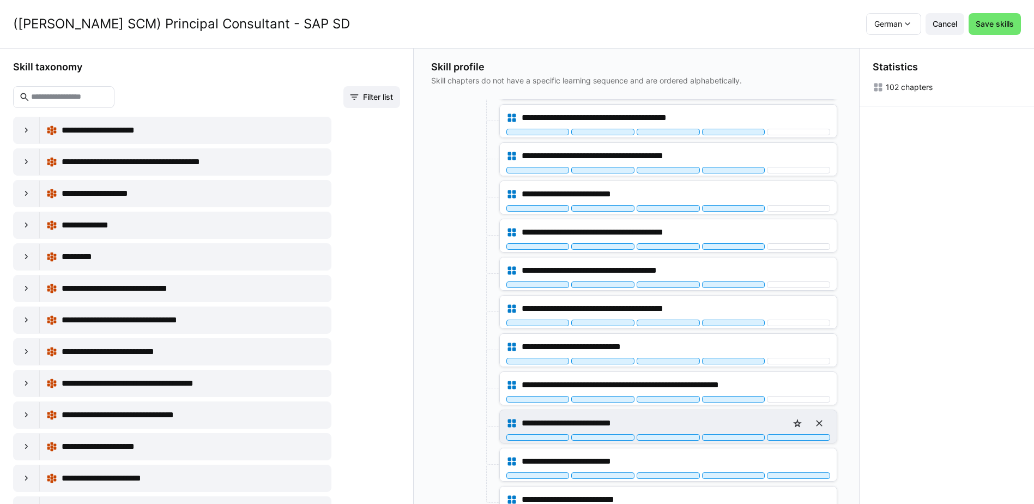
scroll to position [3654, 0]
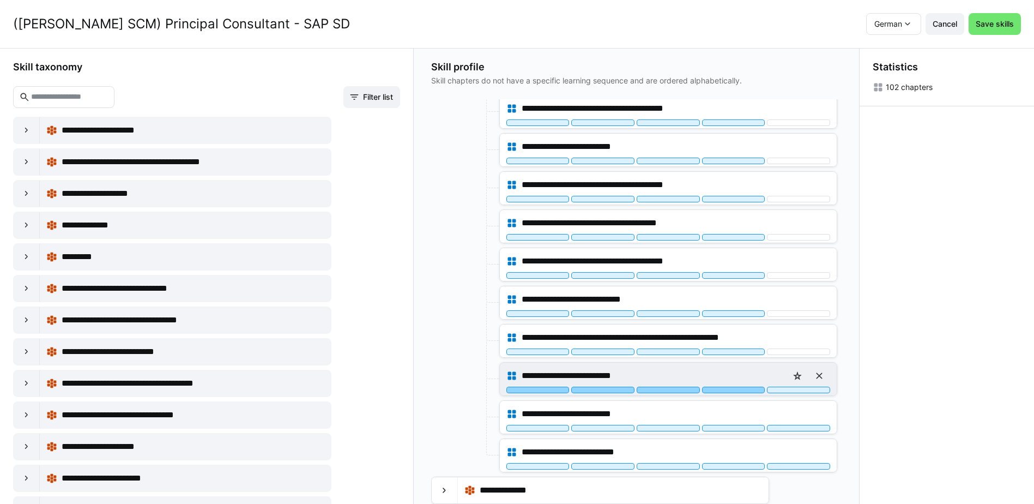
click at [736, 389] on div at bounding box center [733, 390] width 63 height 7
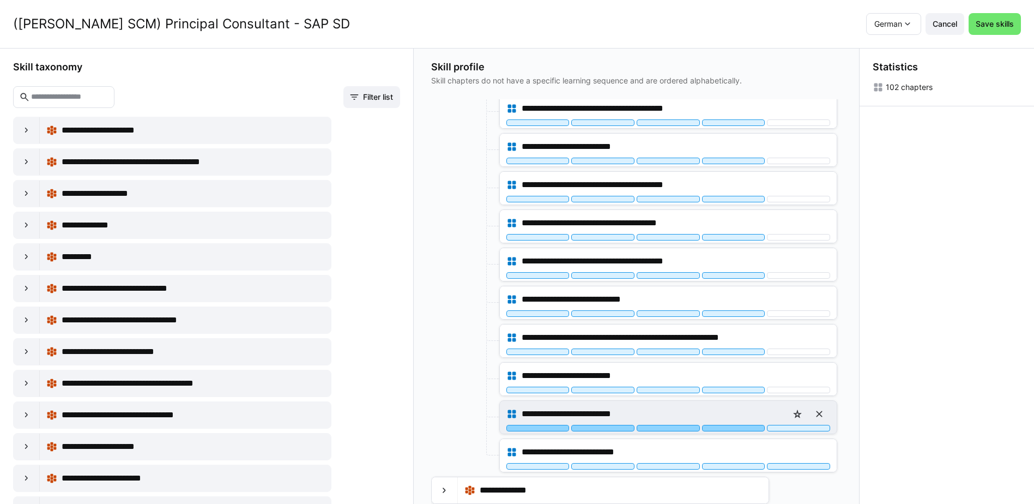
click at [743, 428] on div at bounding box center [733, 428] width 63 height 7
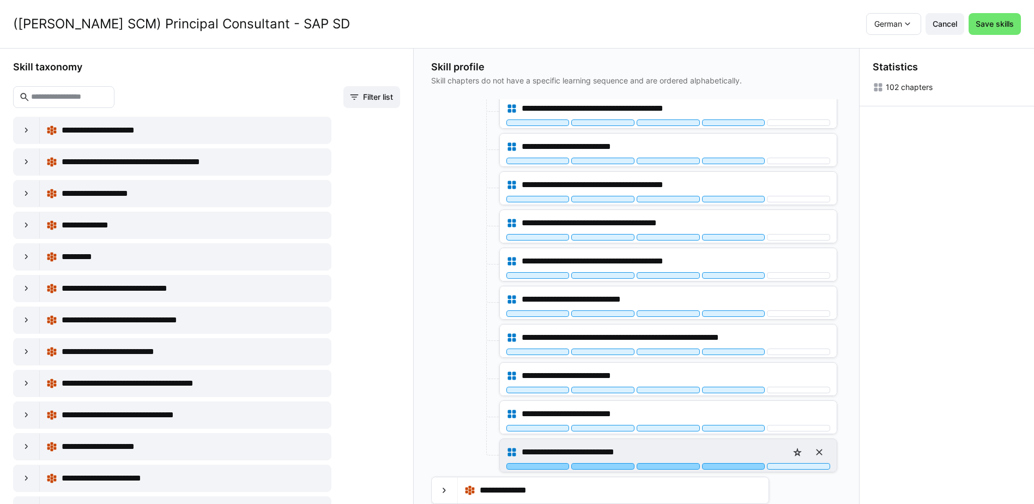
click at [738, 465] on div at bounding box center [733, 466] width 63 height 7
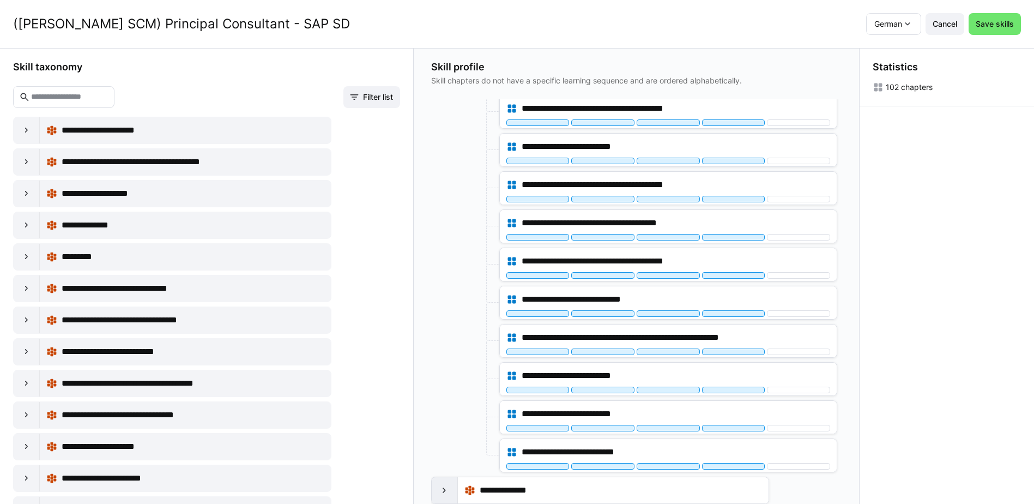
scroll to position [393, 0]
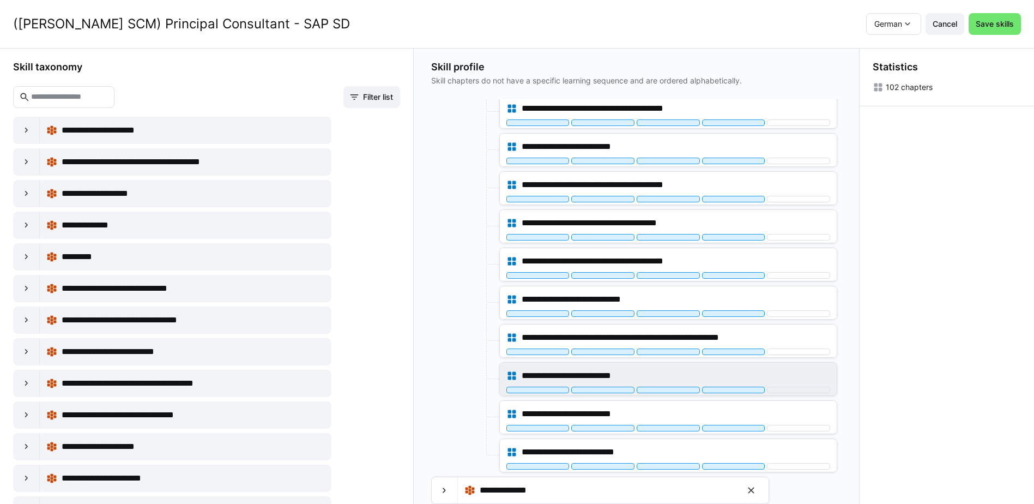
click at [445, 486] on eds-icon at bounding box center [444, 490] width 11 height 11
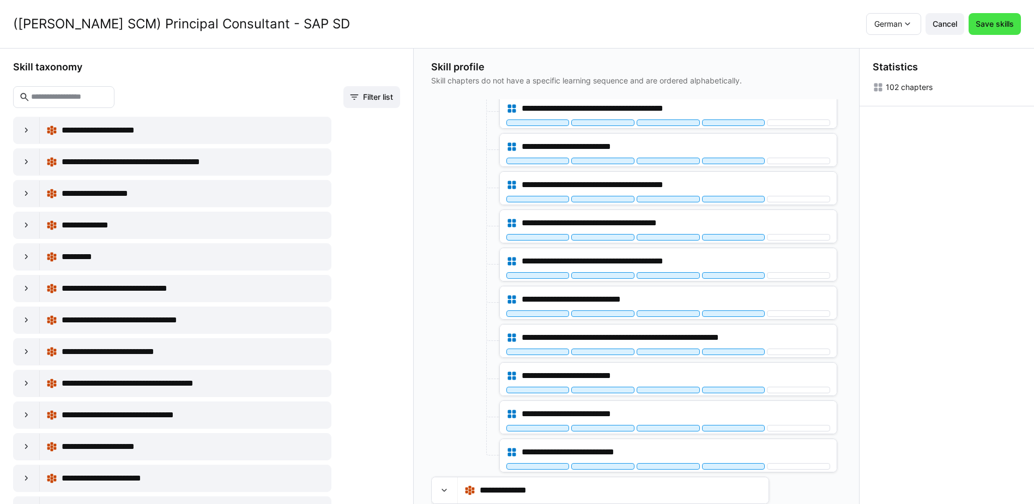
click at [1001, 27] on span "Save skills" at bounding box center [994, 24] width 41 height 11
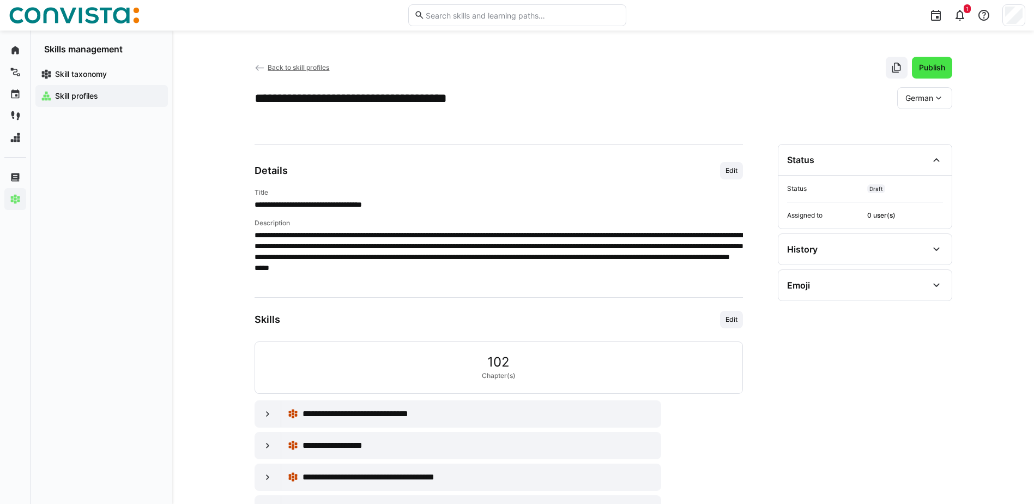
click at [937, 69] on span "Publish" at bounding box center [932, 67] width 29 height 11
click at [961, 15] on eds-icon at bounding box center [960, 15] width 13 height 13
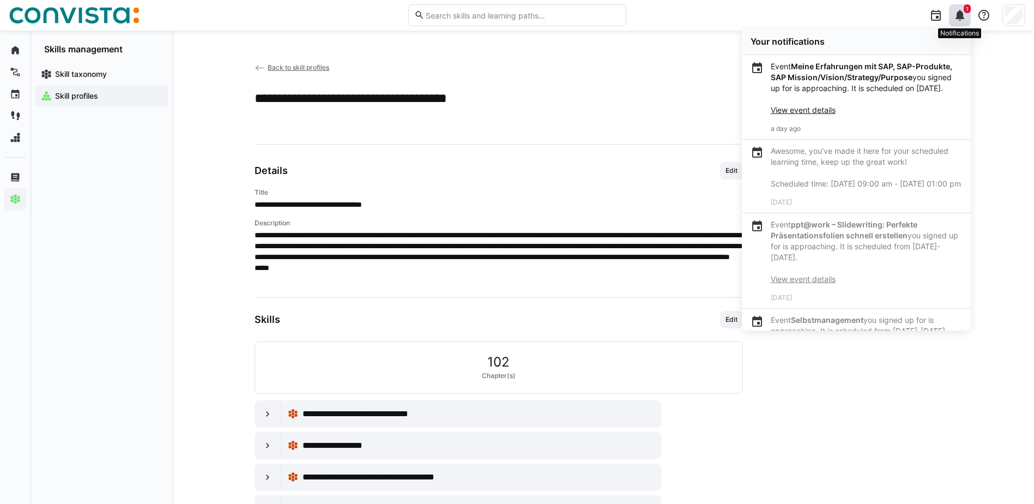
click at [961, 15] on eds-icon at bounding box center [960, 15] width 13 height 13
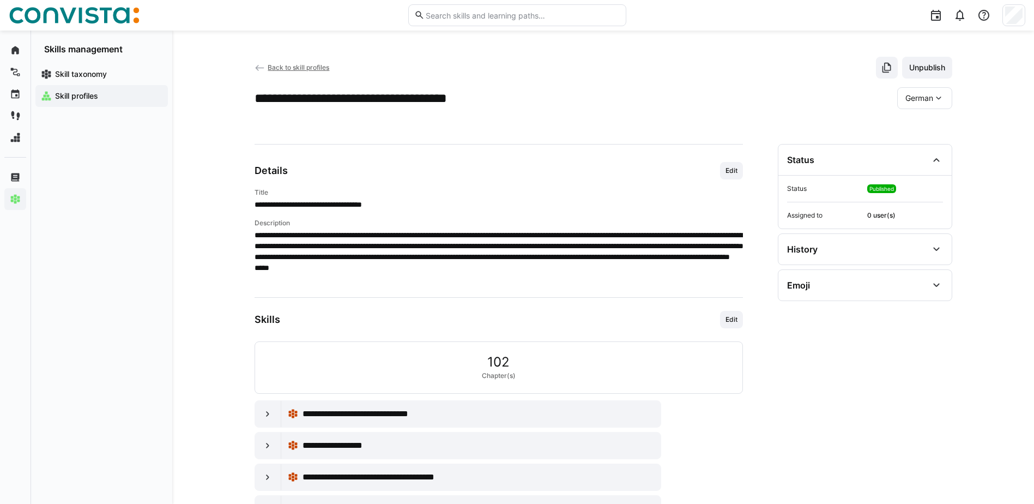
click at [93, 14] on img at bounding box center [74, 15] width 131 height 17
